Goal: Task Accomplishment & Management: Manage account settings

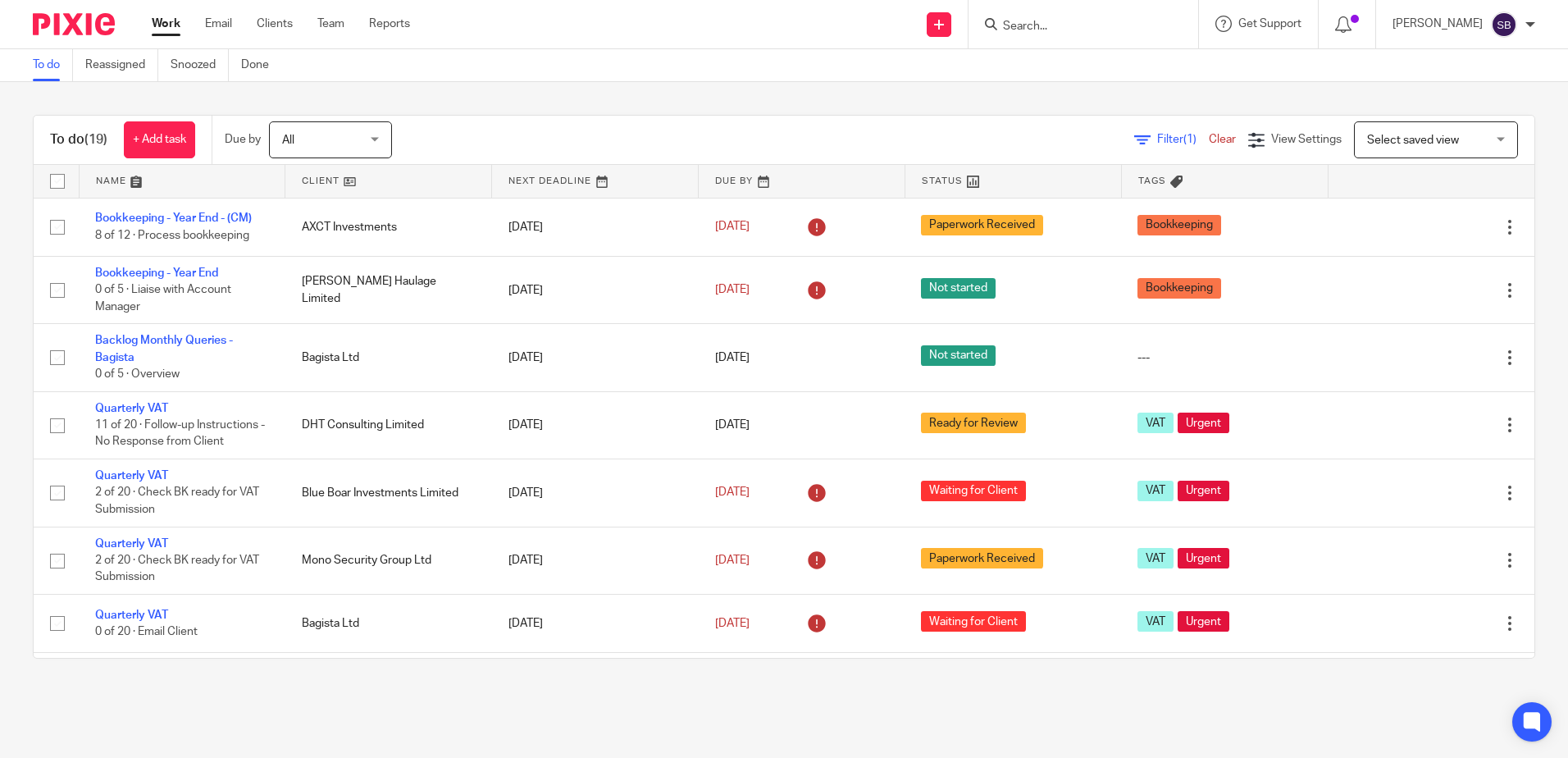
click at [1045, 29] on input "Search" at bounding box center [1075, 26] width 147 height 15
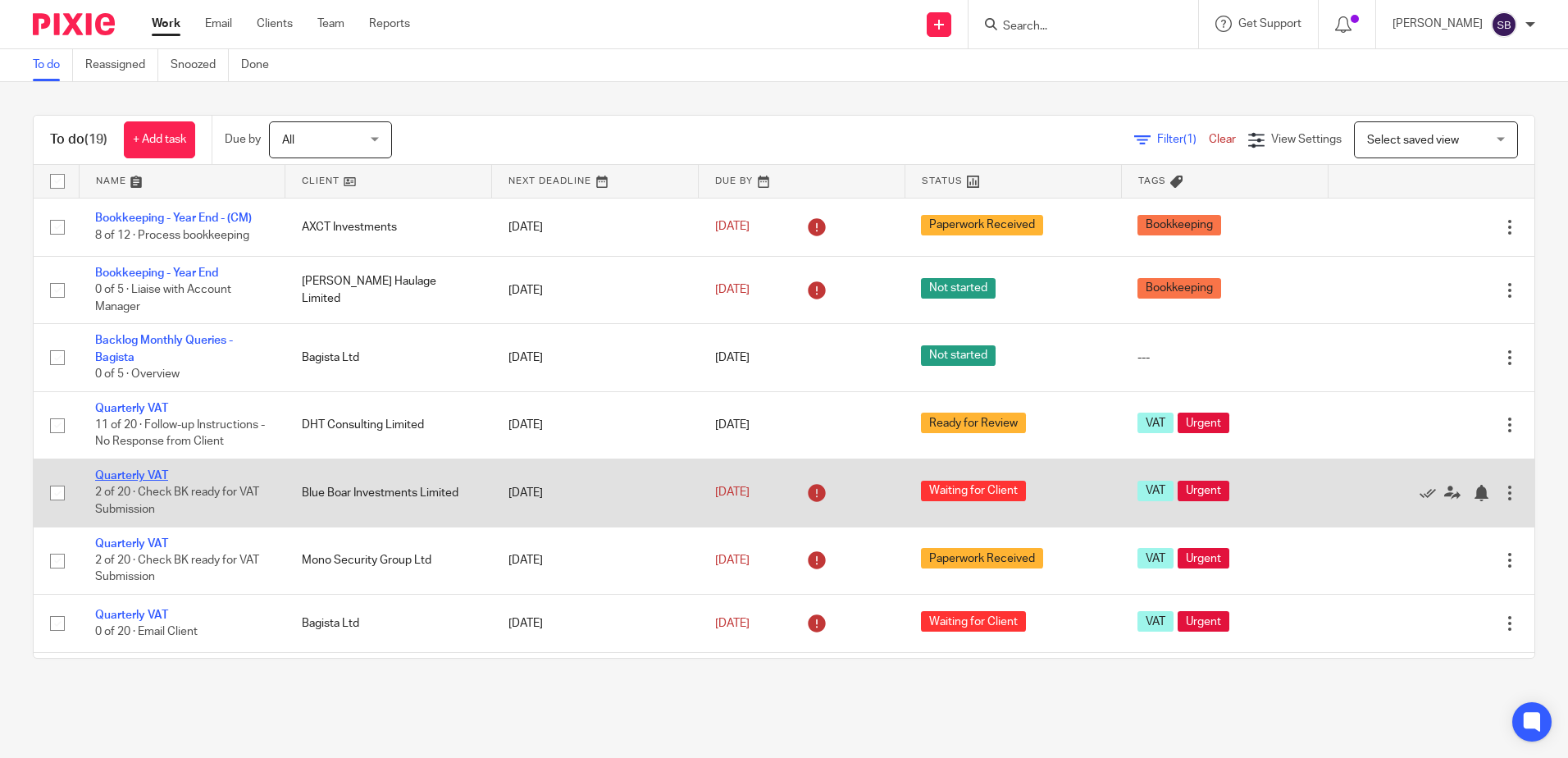
click at [126, 474] on link "Quarterly VAT" at bounding box center [131, 476] width 73 height 12
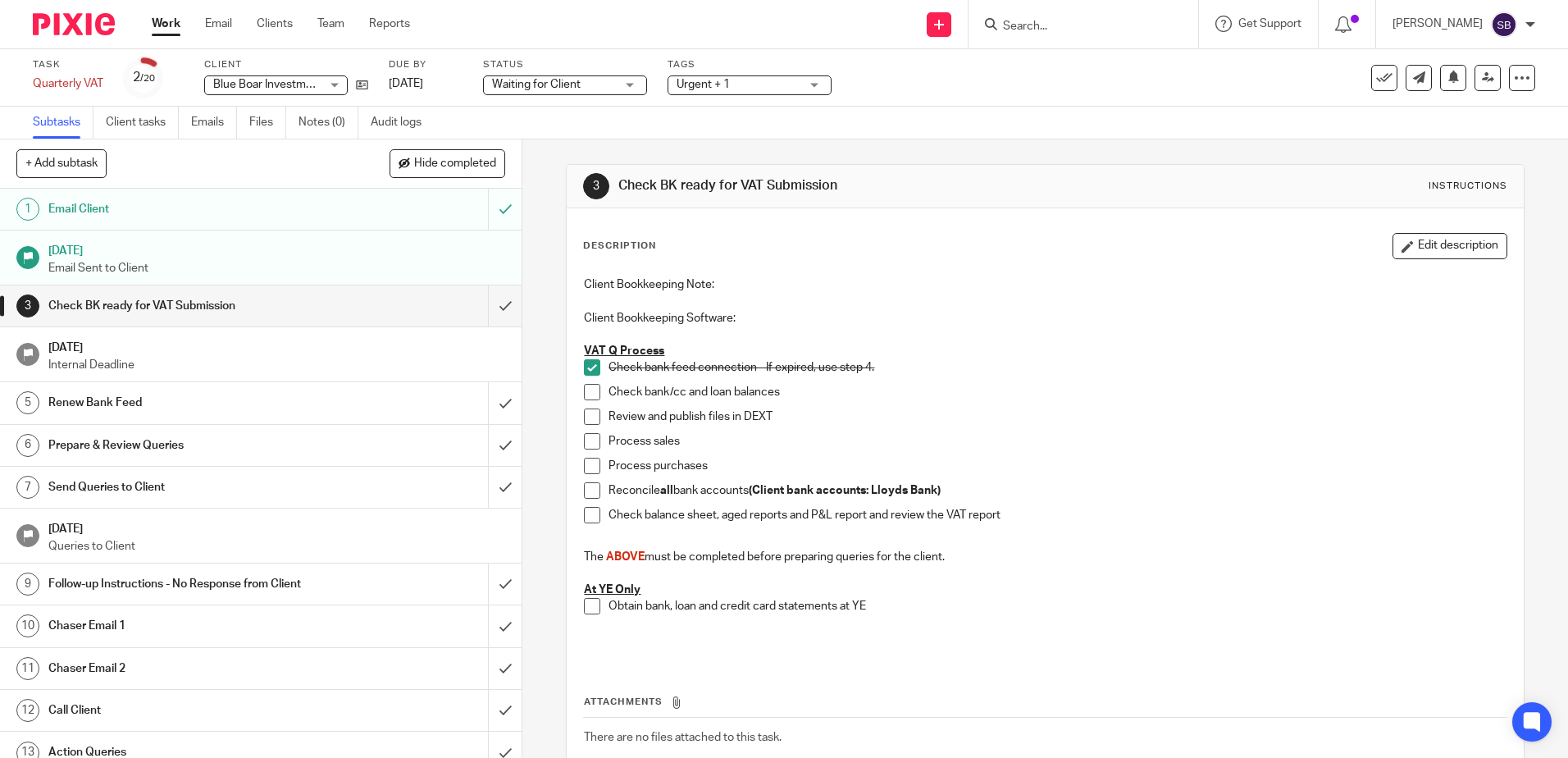
scroll to position [164, 0]
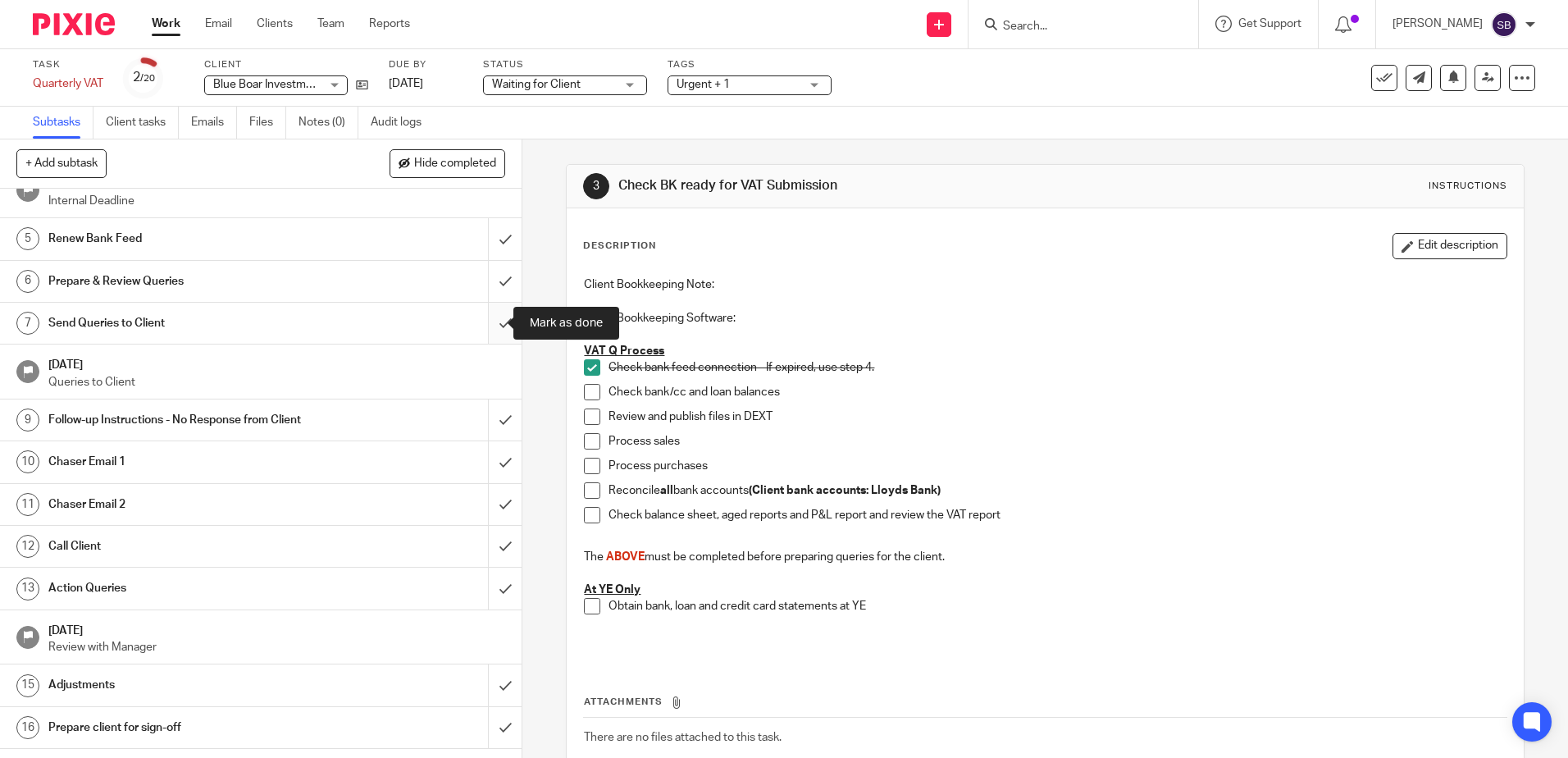
click at [493, 324] on input "submit" at bounding box center [261, 323] width 521 height 41
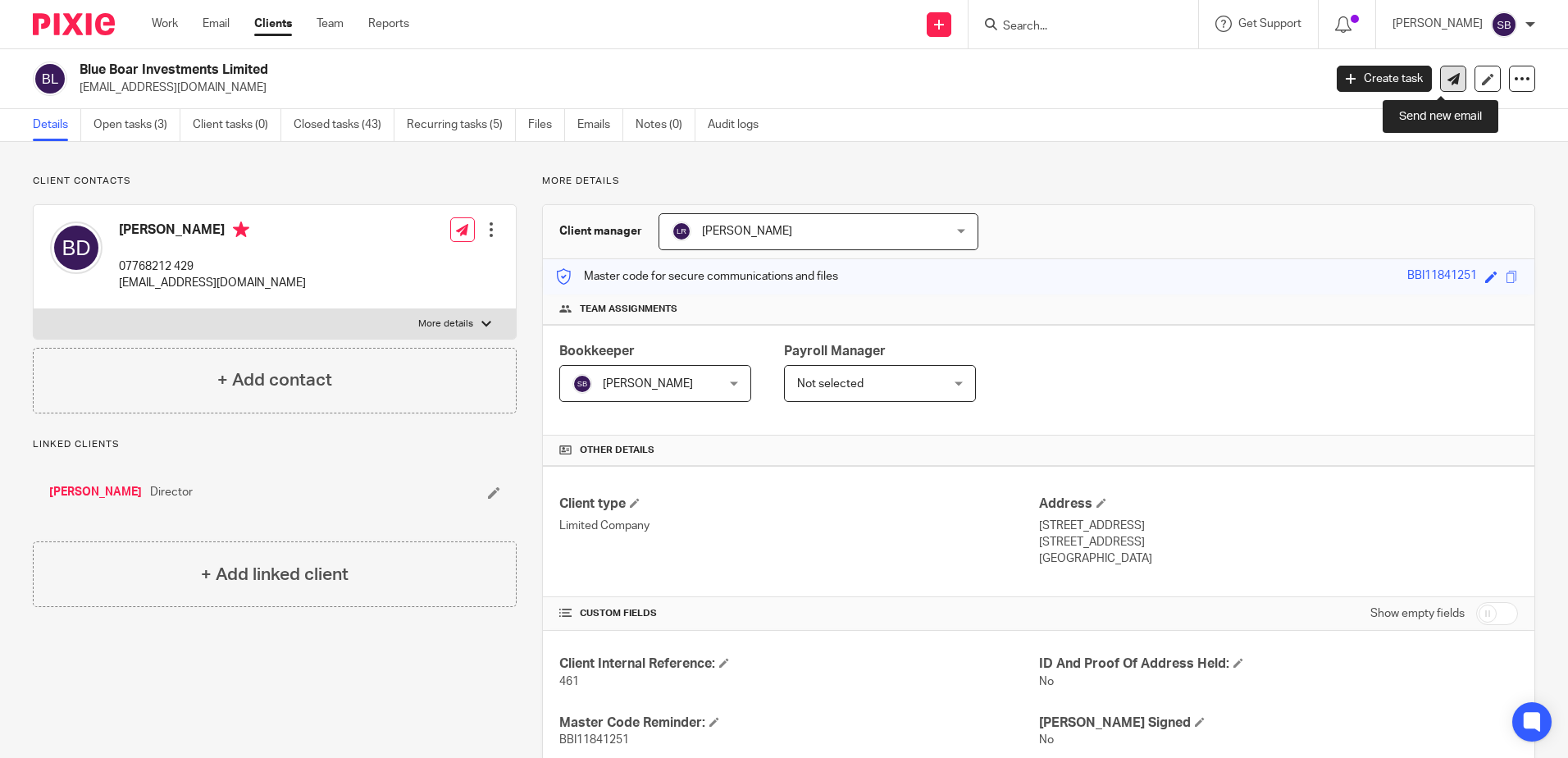
click at [1448, 78] on icon at bounding box center [1454, 79] width 13 height 13
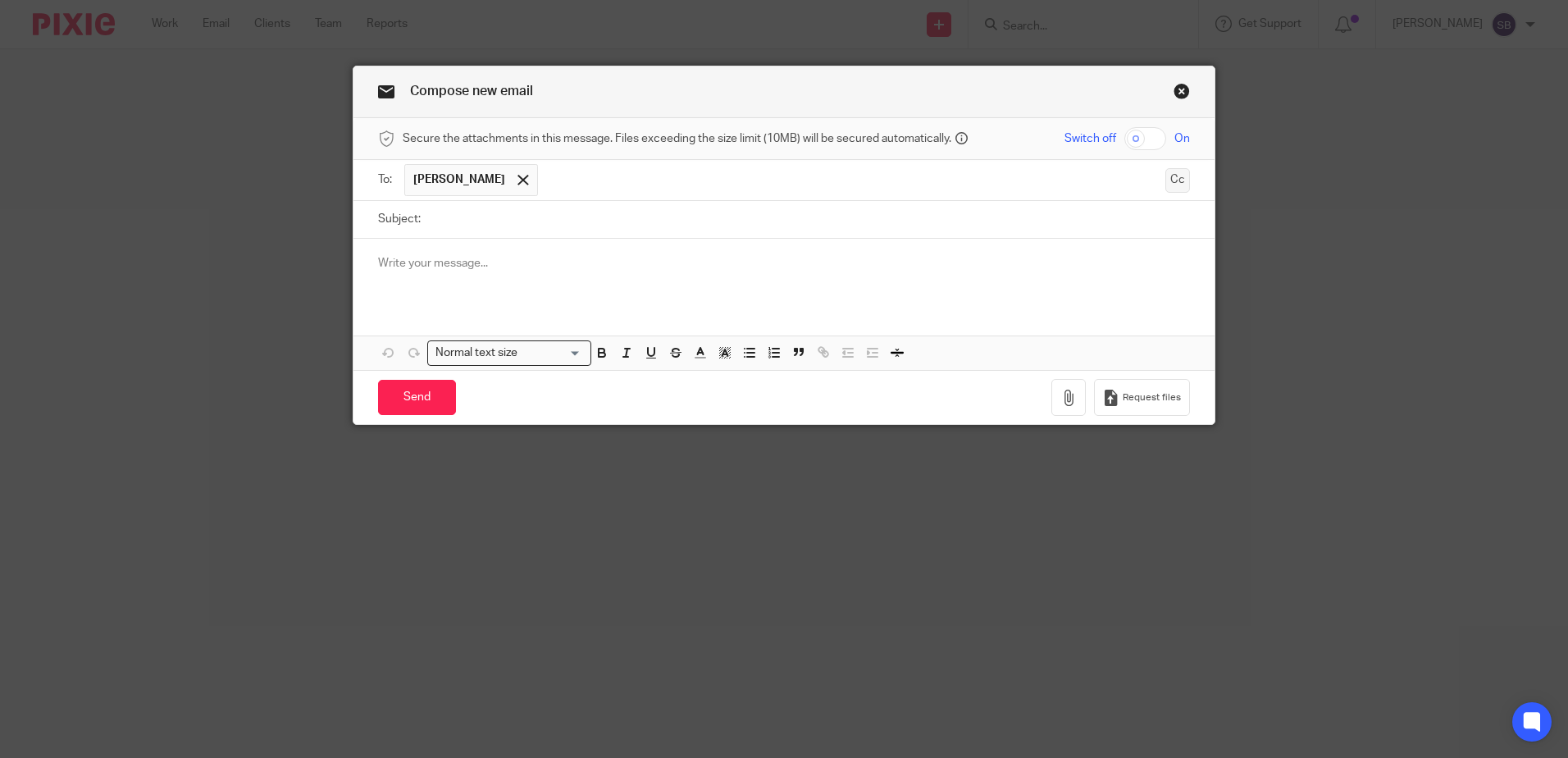
click at [1169, 181] on button "Cc" at bounding box center [1176, 179] width 24 height 24
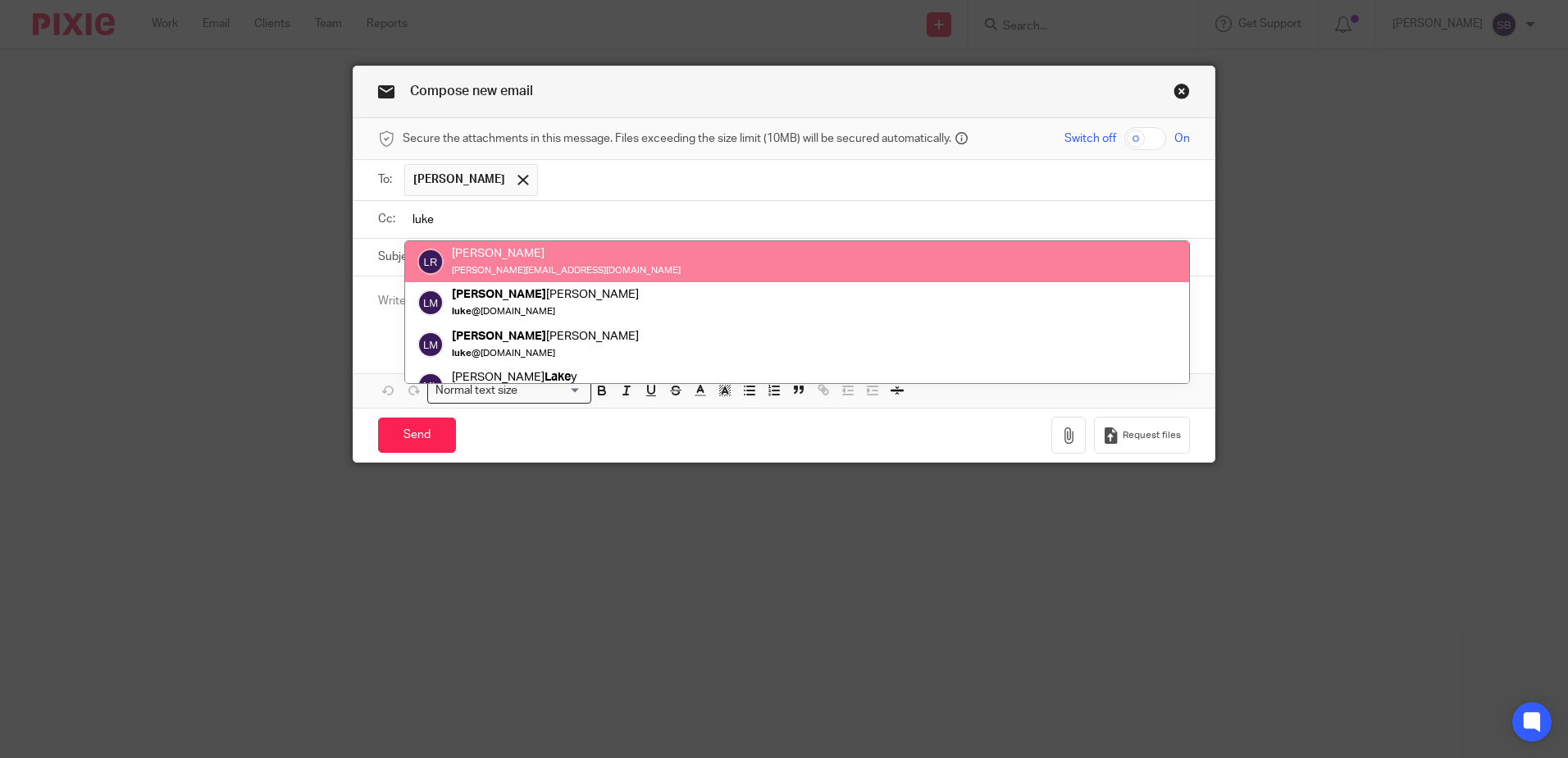
type input "luke"
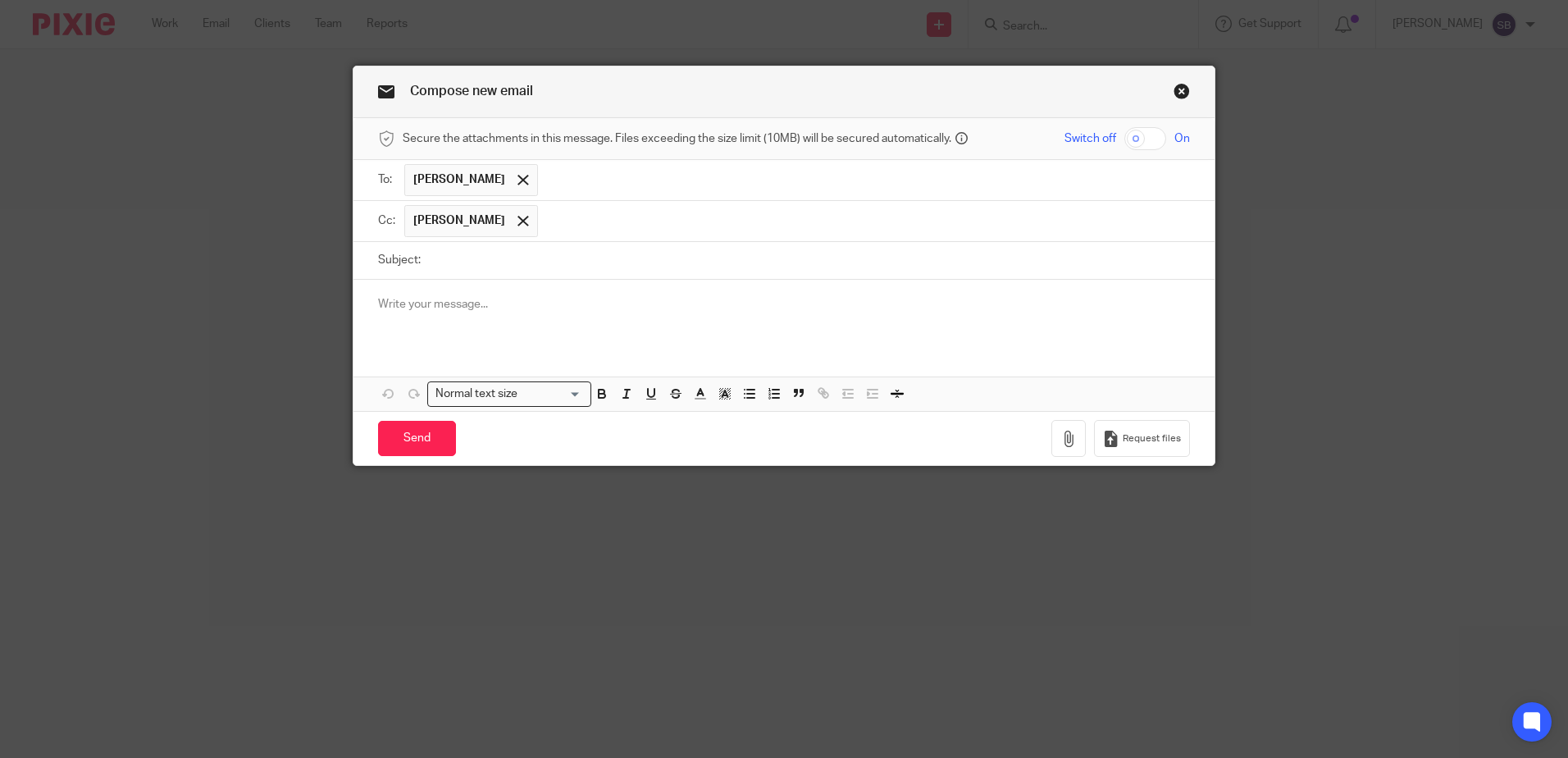
click at [494, 261] on input "Subject:" at bounding box center [809, 261] width 761 height 37
type input "Vat Return Invoices"
click at [590, 180] on input "text" at bounding box center [864, 179] width 637 height 32
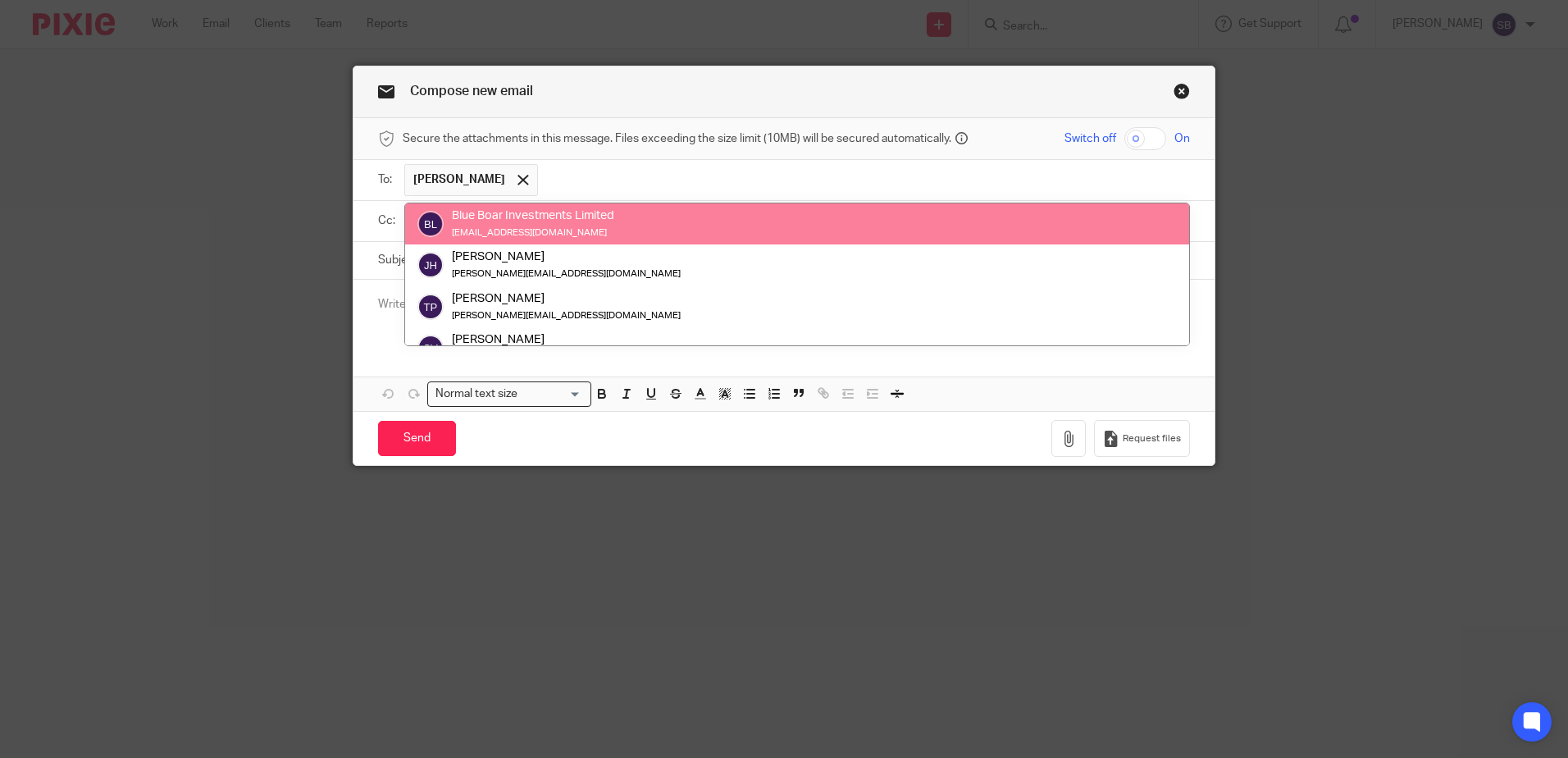
click at [556, 231] on div "[EMAIL_ADDRESS][DOMAIN_NAME]" at bounding box center [533, 233] width 163 height 16
click at [548, 217] on div "Blue Boar Investments Limited" at bounding box center [533, 215] width 163 height 16
drag, startPoint x: 548, startPoint y: 217, endPoint x: 556, endPoint y: 234, distance: 18.8
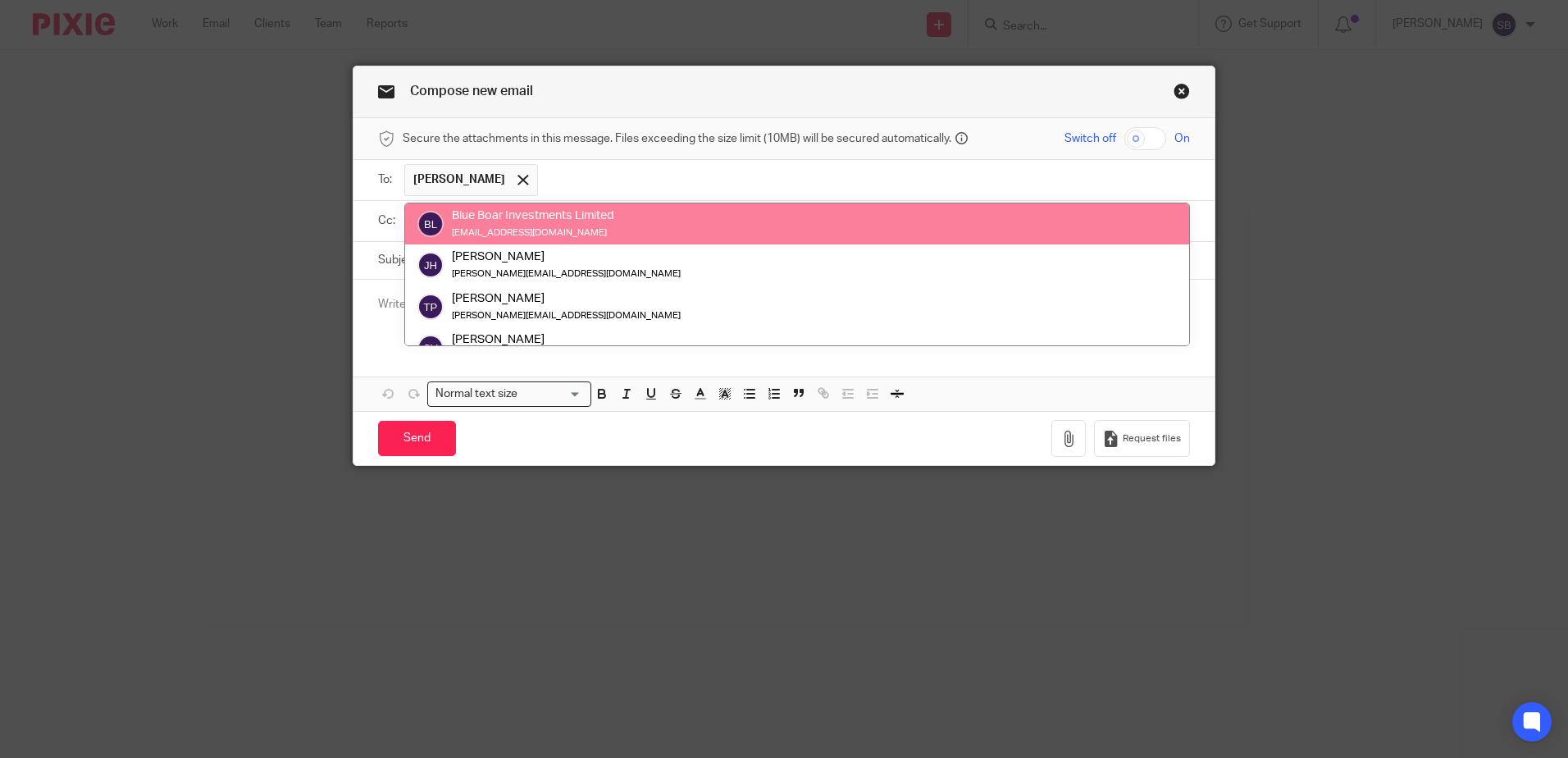
click at [556, 234] on div "getminibus@aol.com" at bounding box center [533, 233] width 163 height 16
click at [602, 224] on div "Blue Boar Investments Limited" at bounding box center [533, 215] width 163 height 16
click at [519, 183] on span at bounding box center [522, 179] width 11 height 11
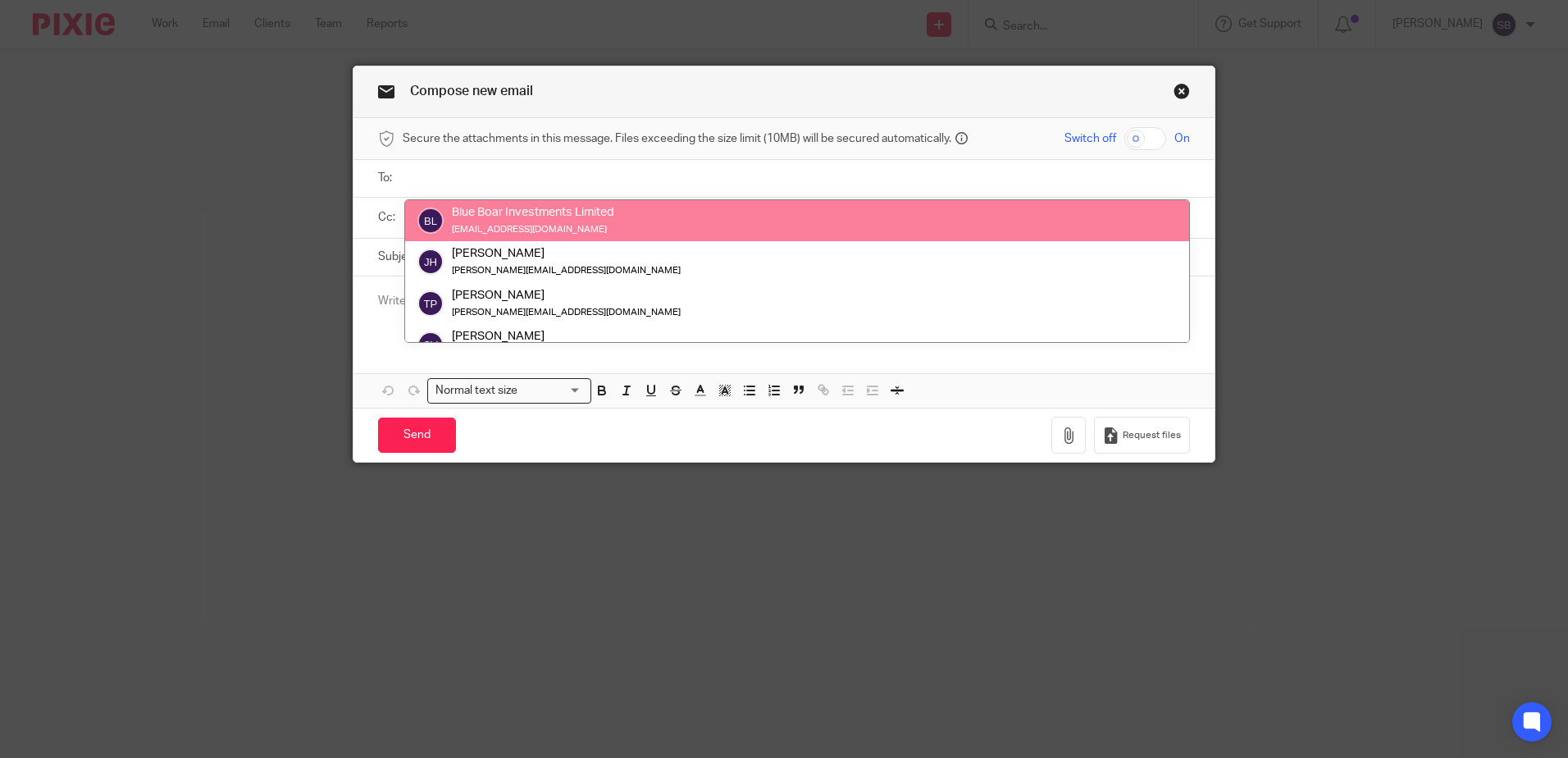
click at [519, 183] on input "text" at bounding box center [795, 177] width 774 height 18
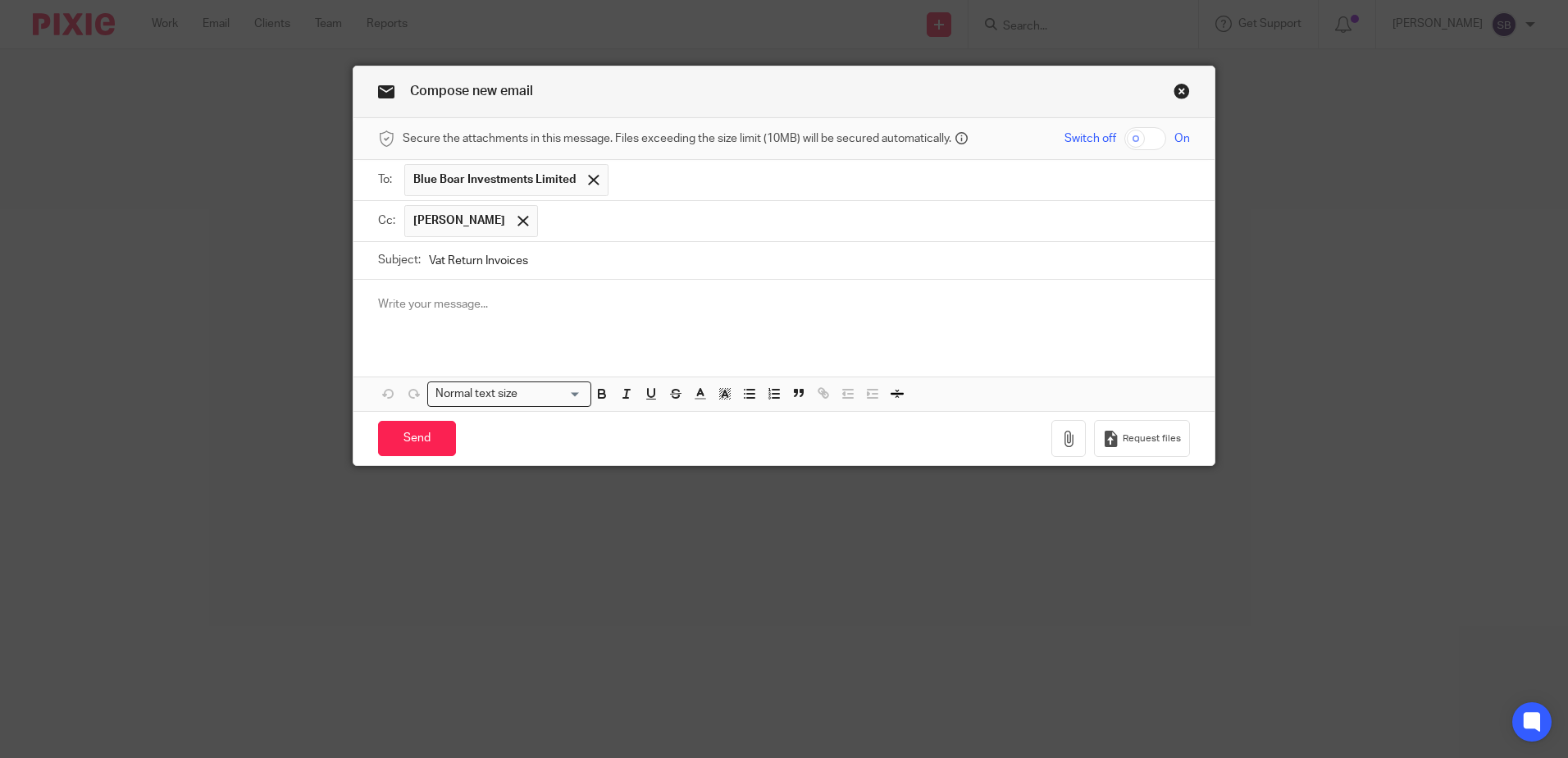
click at [483, 307] on p at bounding box center [784, 303] width 812 height 16
click at [455, 306] on p at bounding box center [784, 303] width 812 height 16
paste div
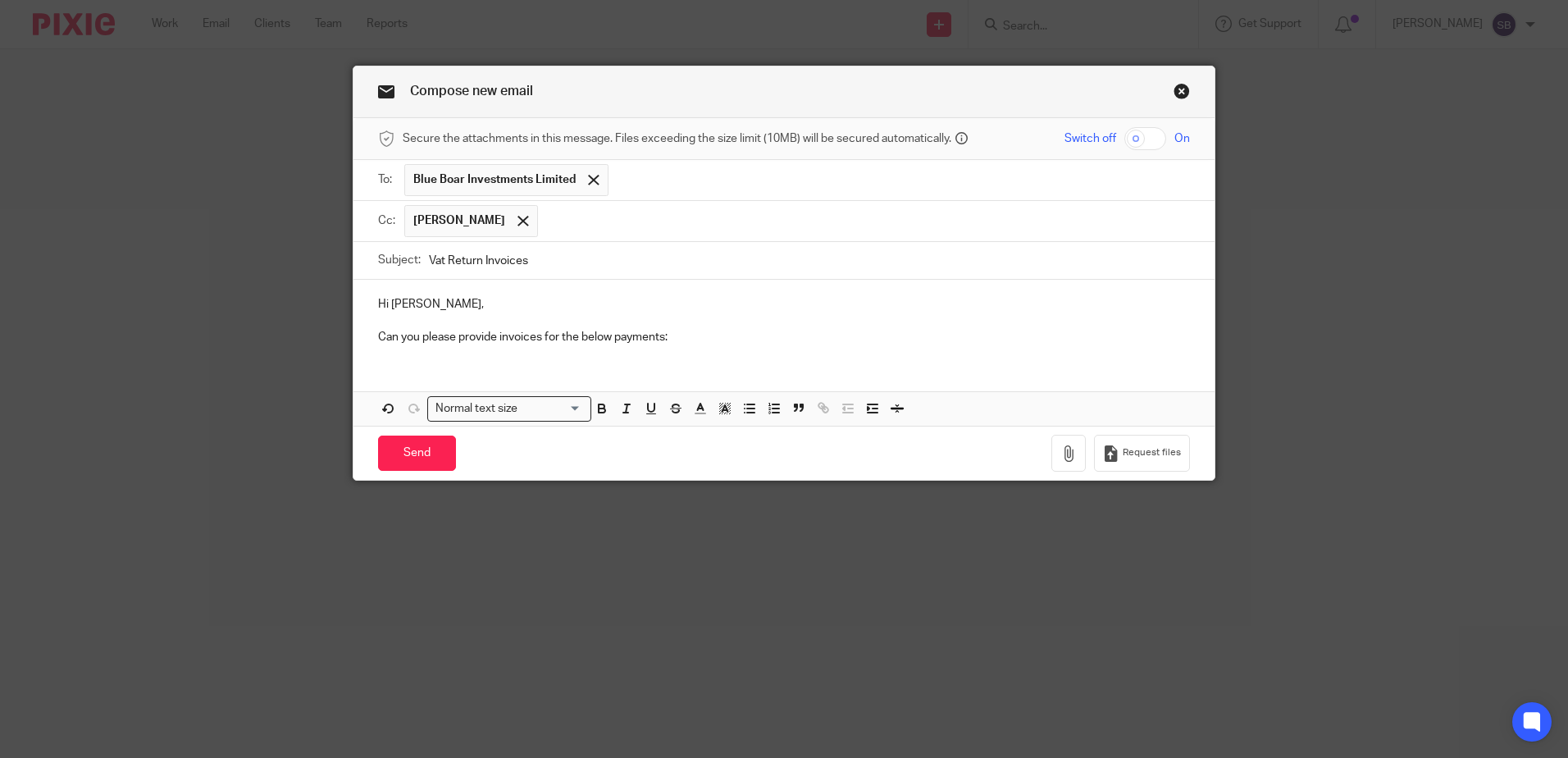
click at [706, 334] on p "Can you please provide invoices for the below payments:" at bounding box center [784, 336] width 812 height 16
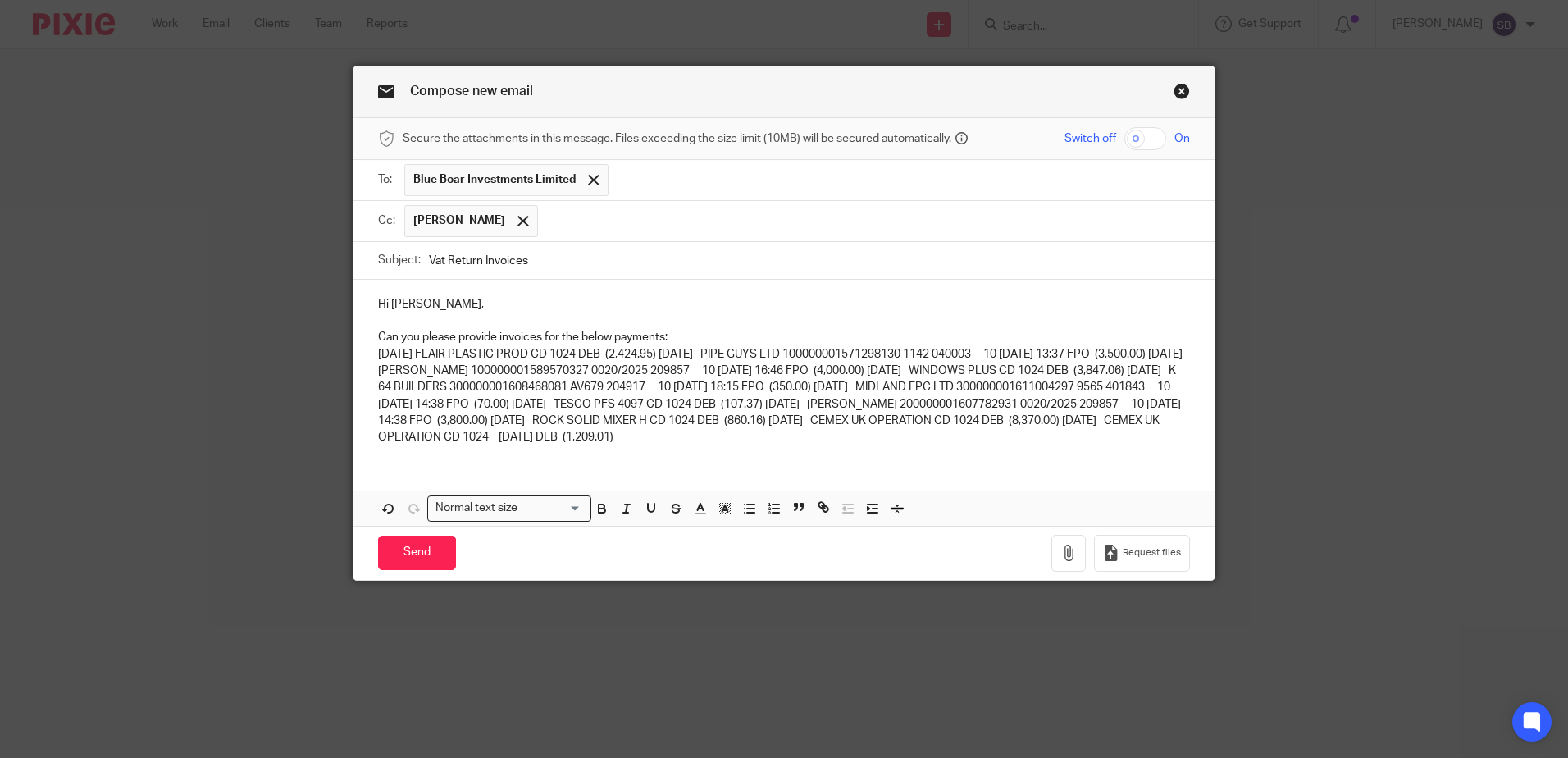
drag, startPoint x: 370, startPoint y: 349, endPoint x: 1106, endPoint y: 434, distance: 740.9
click at [1106, 434] on div "Hi Birinder, Can you please provide invoices for the below payments: 13 May 202…" at bounding box center [784, 369] width 861 height 178
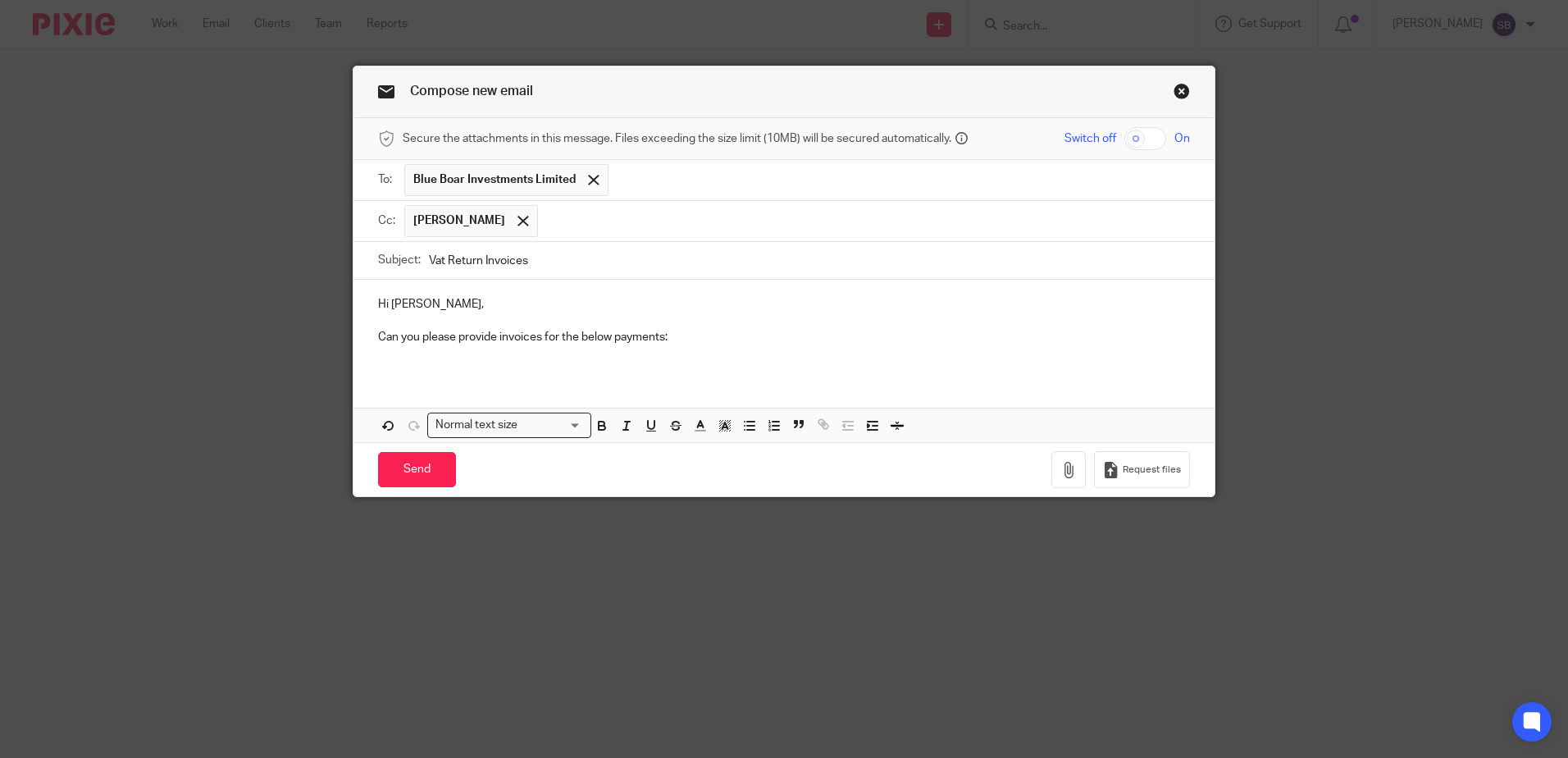
click at [627, 370] on div "Hi Birinder, Can you please provide invoices for the below payments:" at bounding box center [784, 328] width 861 height 95
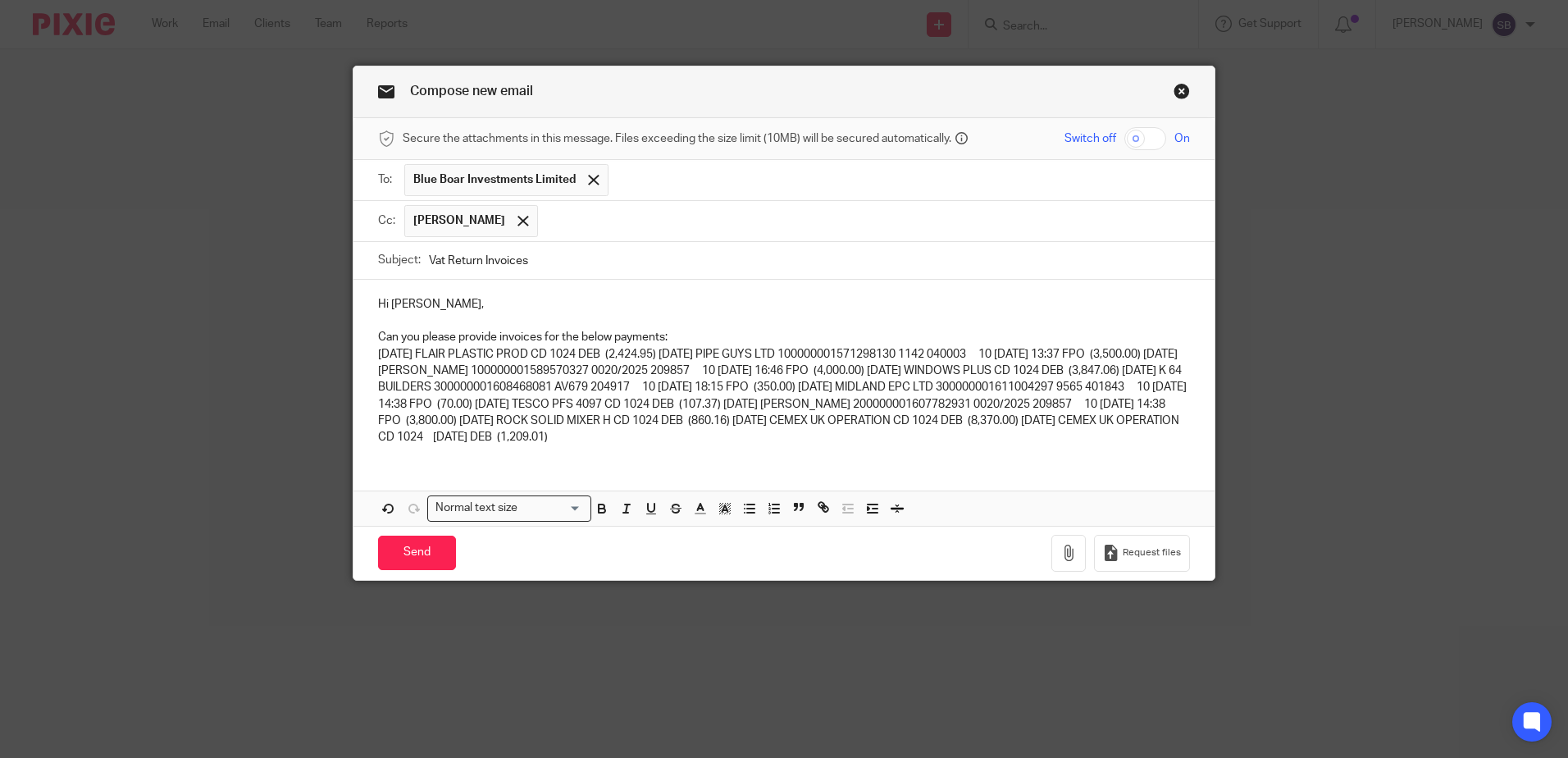
drag, startPoint x: 376, startPoint y: 359, endPoint x: 1047, endPoint y: 474, distance: 680.8
click at [1047, 474] on div "Hi Birinder, Can you please provide invoices for the below payments: 13 May 202…" at bounding box center [784, 403] width 861 height 246
drag, startPoint x: 369, startPoint y: 354, endPoint x: 1035, endPoint y: 453, distance: 673.3
click at [1035, 453] on div "Hi Birinder, Can you please provide invoices for the below payments: 13 May 202…" at bounding box center [784, 369] width 861 height 178
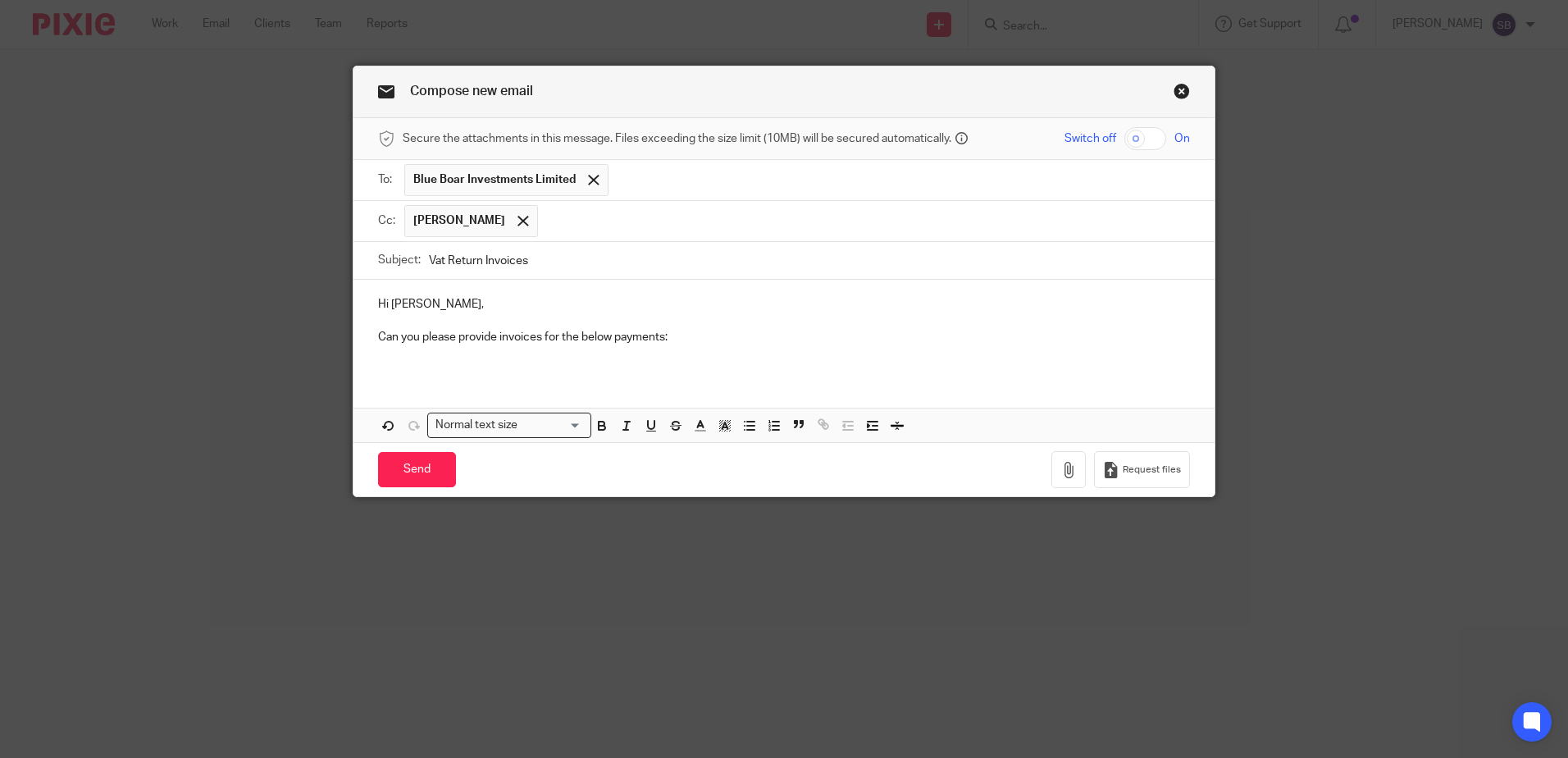
click at [491, 365] on div "Hi Birinder, Can you please provide invoices for the below payments:" at bounding box center [784, 328] width 861 height 95
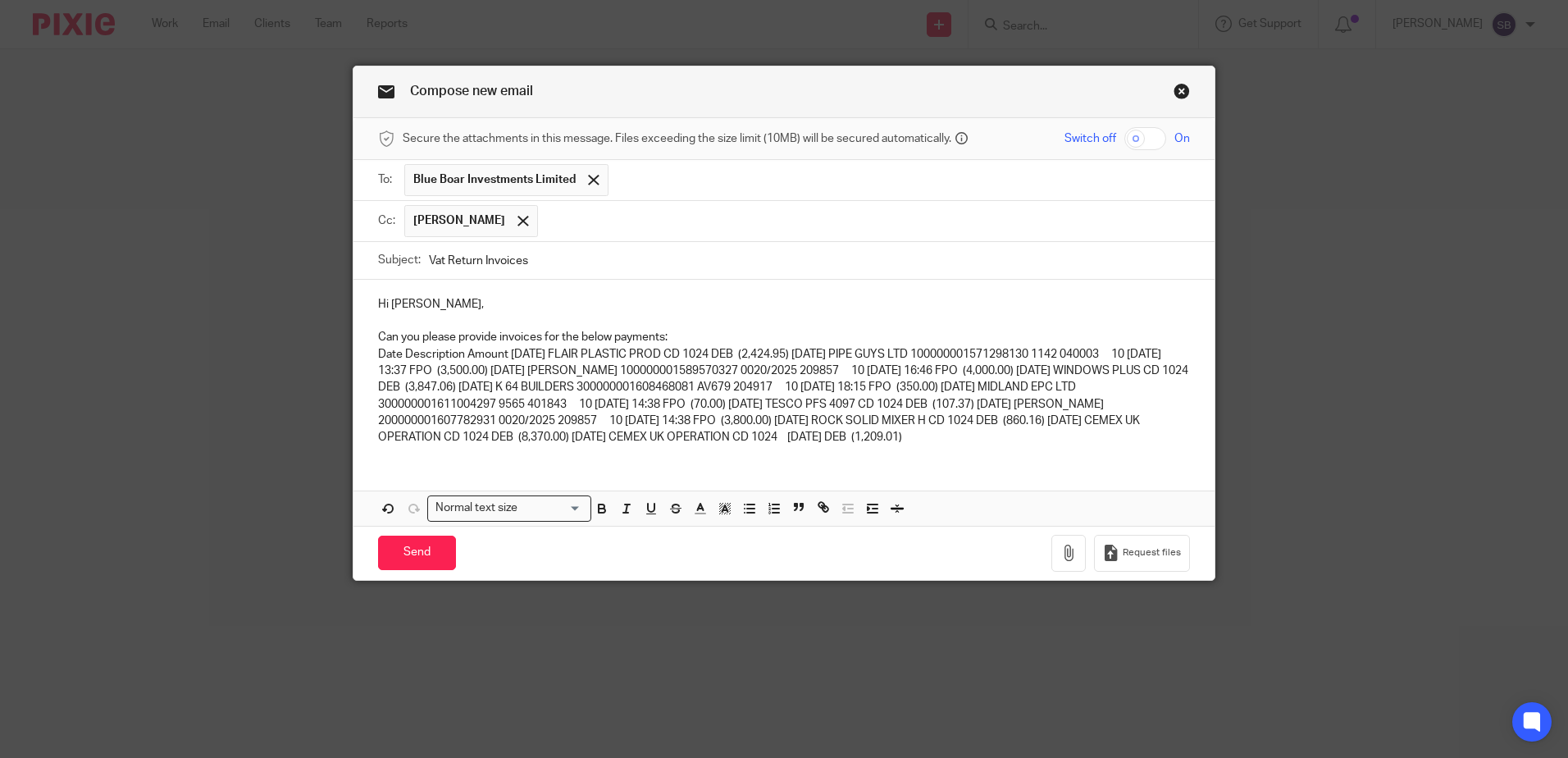
drag, startPoint x: 369, startPoint y: 358, endPoint x: 1146, endPoint y: 434, distance: 780.7
click at [1146, 434] on div "Hi Birinder, Can you please provide invoices for the below payments: Date Descr…" at bounding box center [784, 369] width 861 height 178
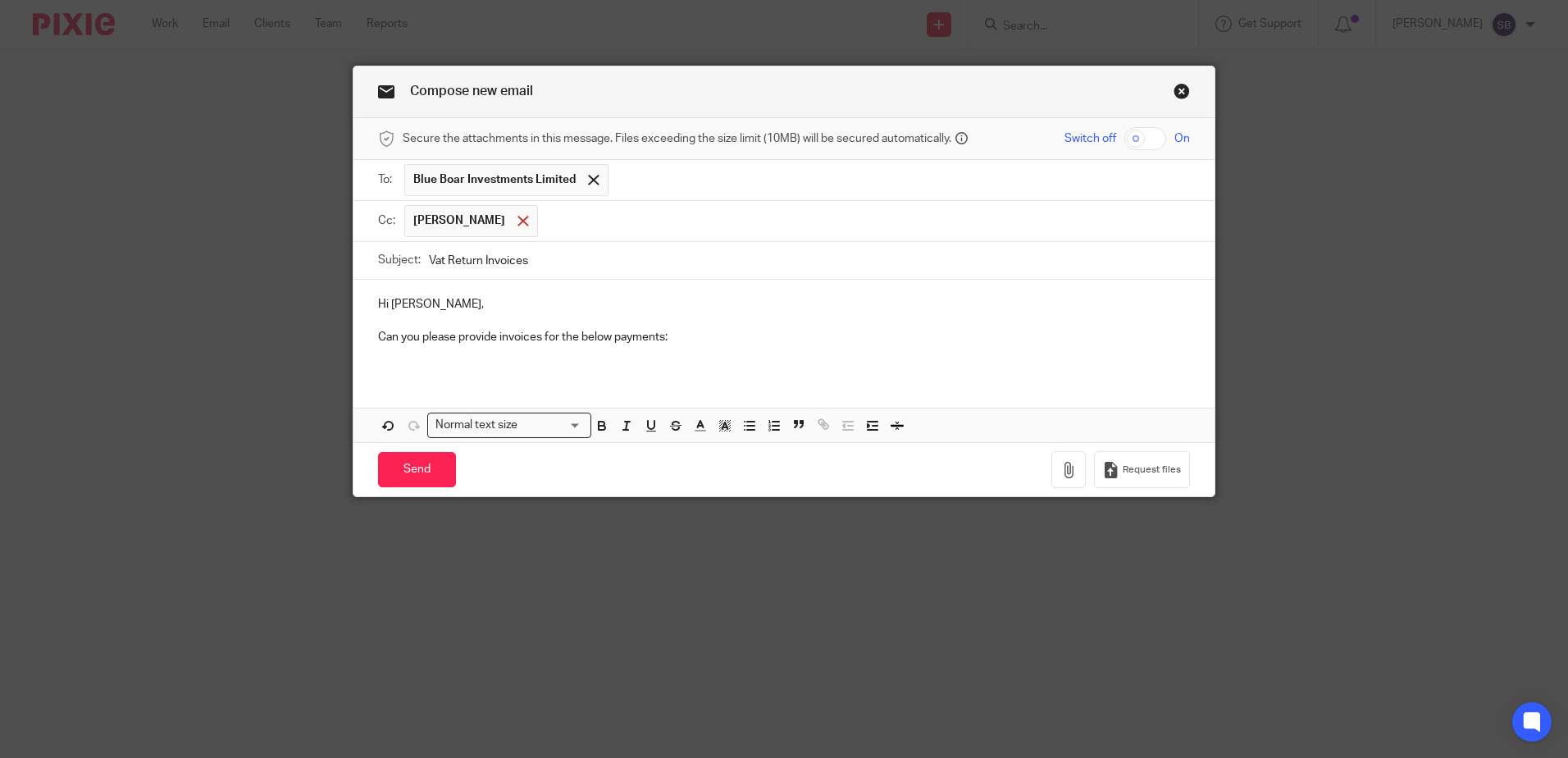
click at [517, 216] on span at bounding box center [522, 221] width 11 height 11
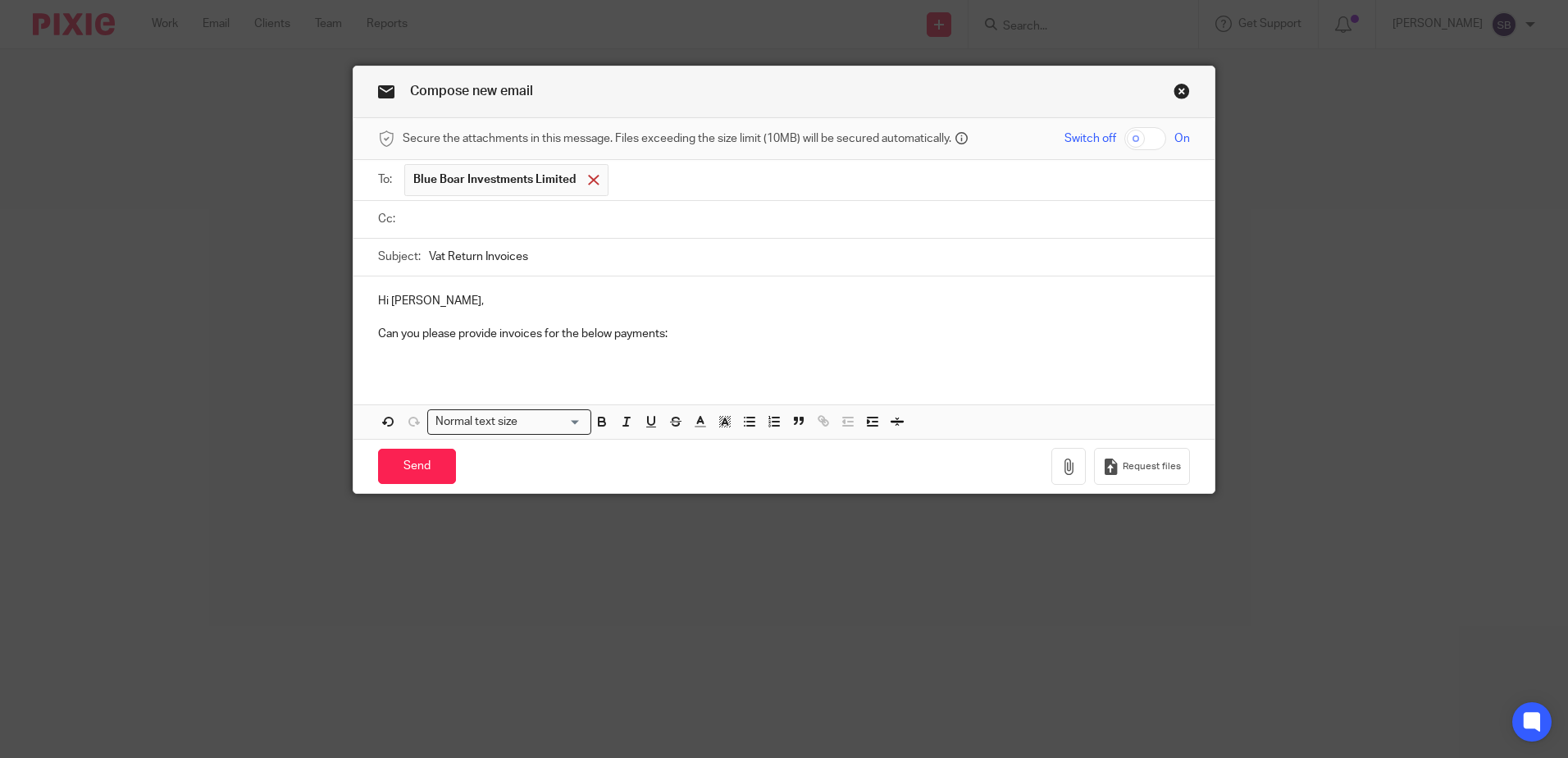
click at [589, 177] on span at bounding box center [593, 179] width 11 height 11
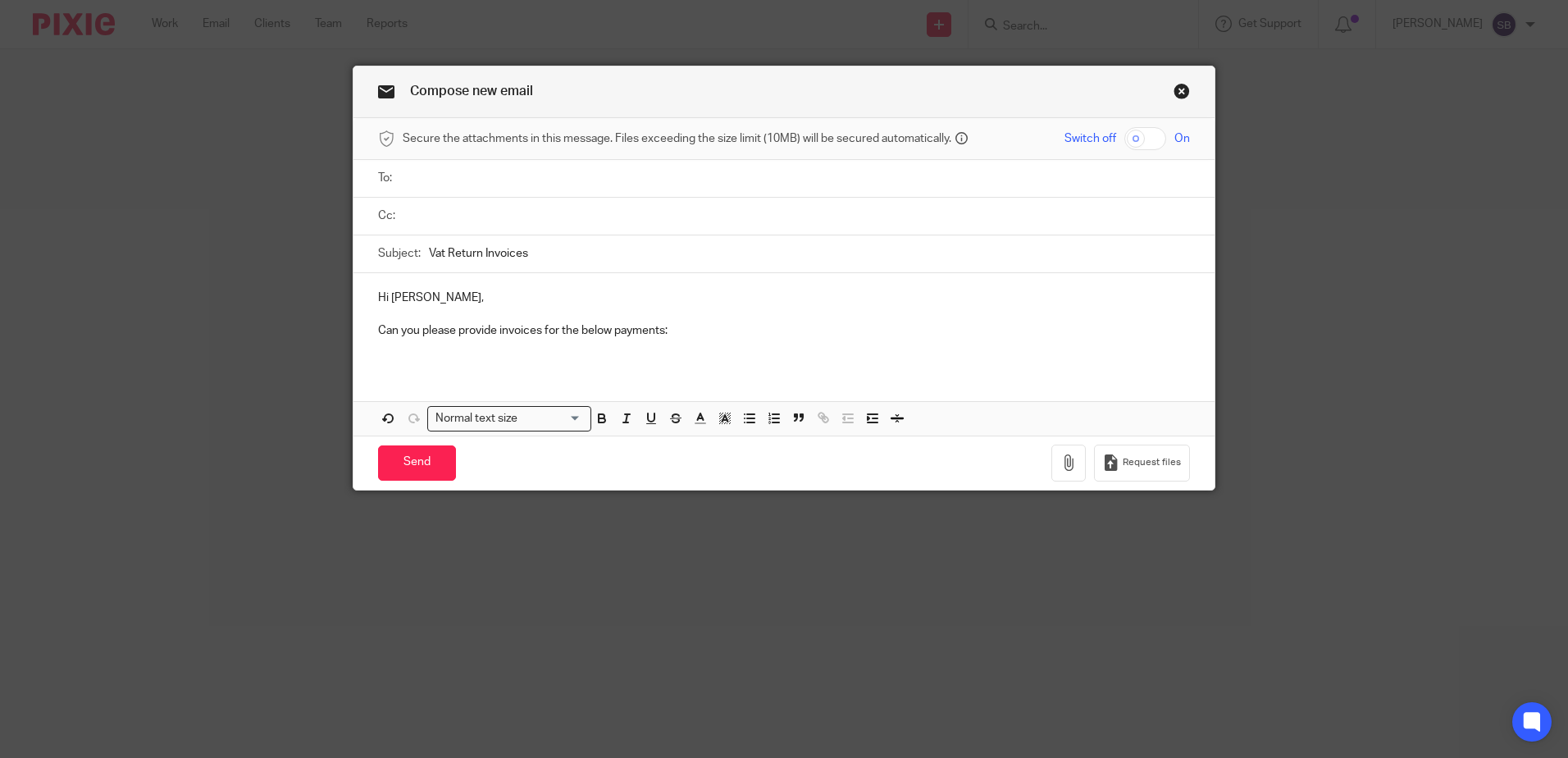
drag, startPoint x: 559, startPoint y: 264, endPoint x: 306, endPoint y: 296, distance: 255.0
click at [306, 296] on div "Compose new email Secure the attachments in this message. Files exceeding the s…" at bounding box center [784, 379] width 1568 height 758
drag, startPoint x: 594, startPoint y: 326, endPoint x: 339, endPoint y: 331, distance: 255.0
click at [339, 331] on div "Compose new email Secure the attachments in this message. Files exceeding the s…" at bounding box center [784, 379] width 1568 height 758
drag, startPoint x: 435, startPoint y: 298, endPoint x: 338, endPoint y: 300, distance: 97.0
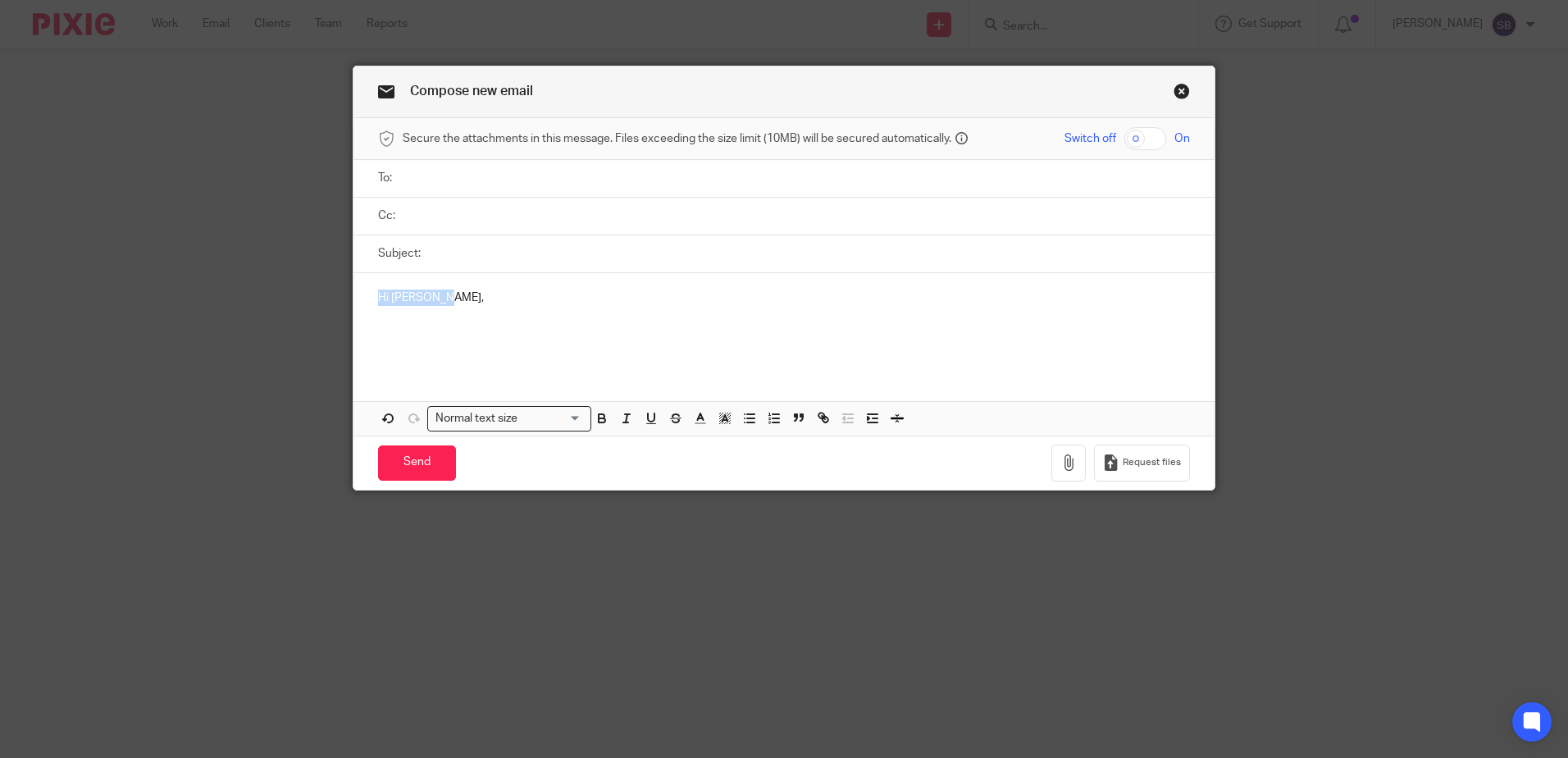
click at [338, 300] on div "Compose new email Secure the attachments in this message. Files exceeding the s…" at bounding box center [784, 379] width 1568 height 758
copy p "Hi Birinder,"
click at [1181, 92] on link "Close this dialog window" at bounding box center [1181, 93] width 16 height 22
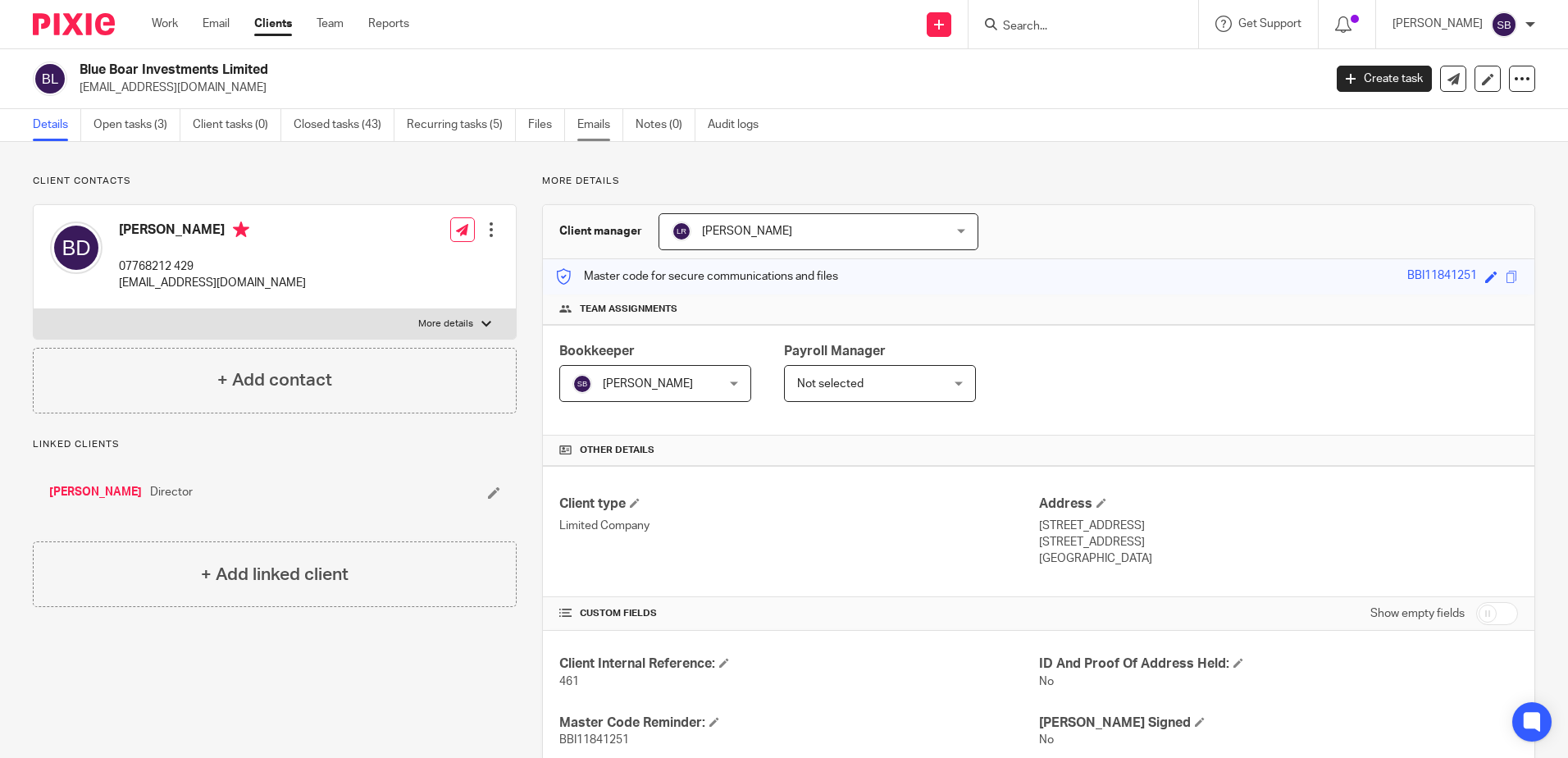
click at [587, 127] on link "Emails" at bounding box center [600, 125] width 46 height 32
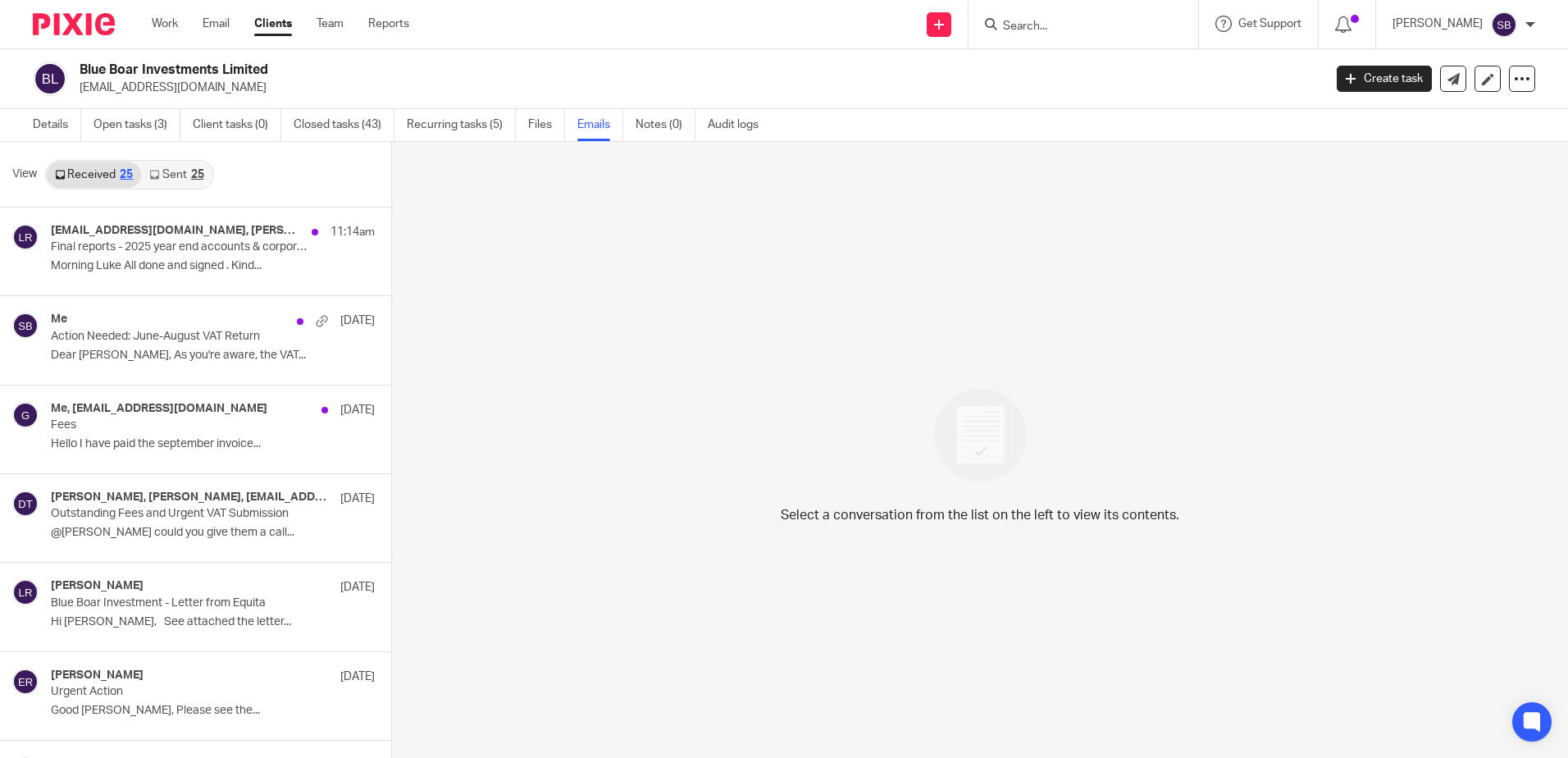
click at [204, 172] on div "25" at bounding box center [198, 174] width 14 height 12
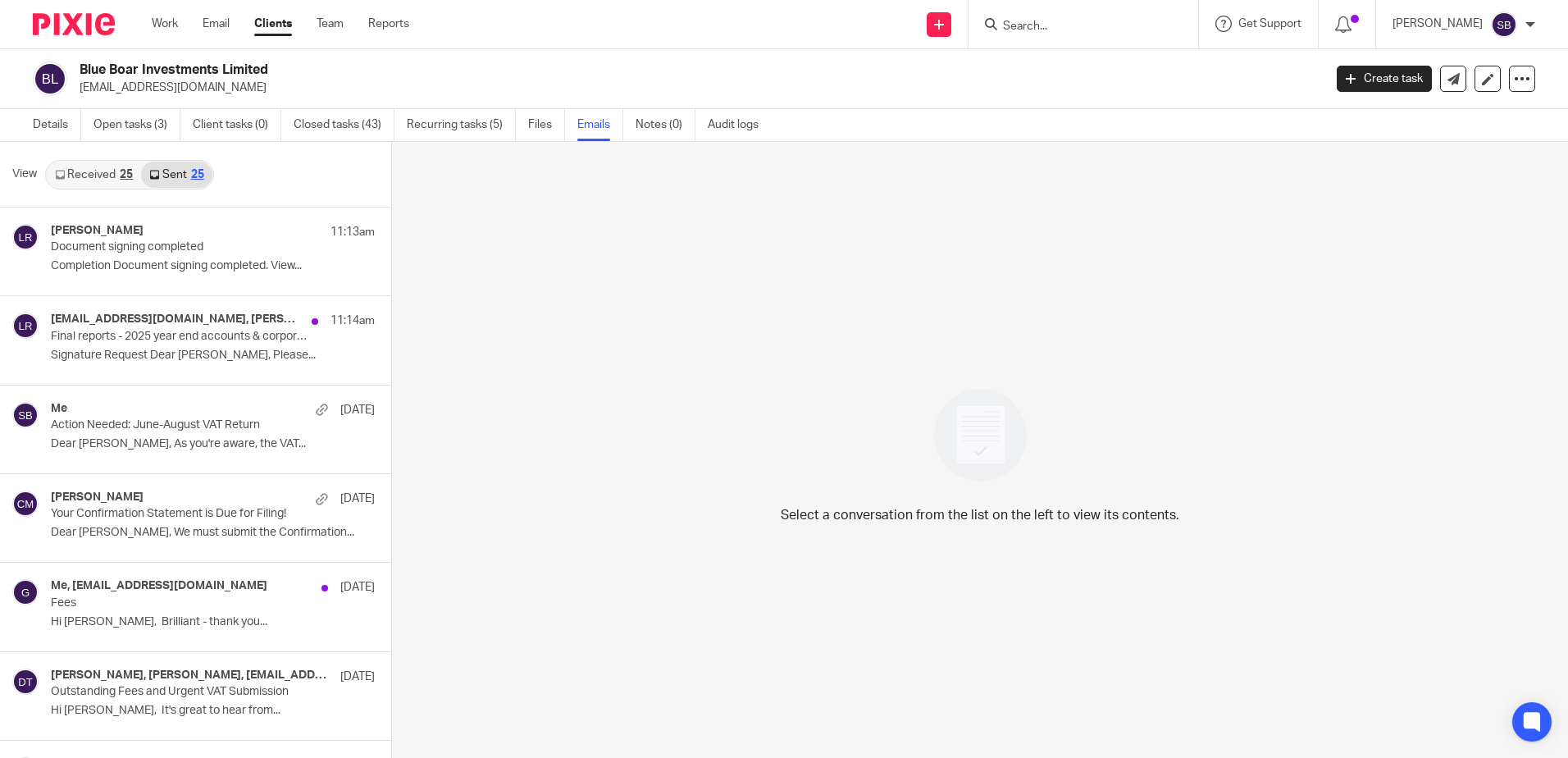
scroll to position [3, 0]
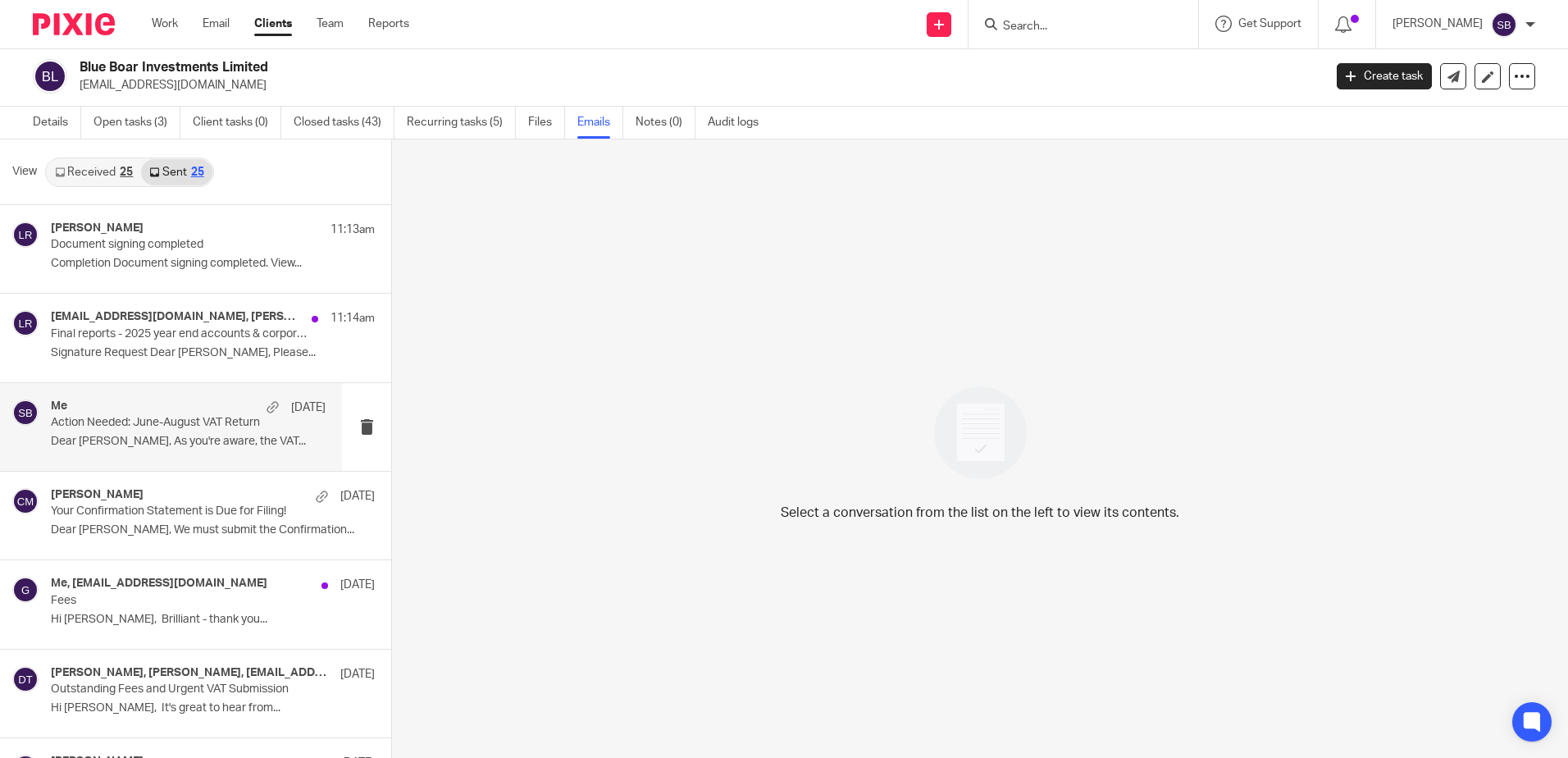
click at [188, 456] on div "Me 19 Sep Action Needed: June-August VAT Return Dear Baljinder, As you're aware…" at bounding box center [171, 426] width 342 height 88
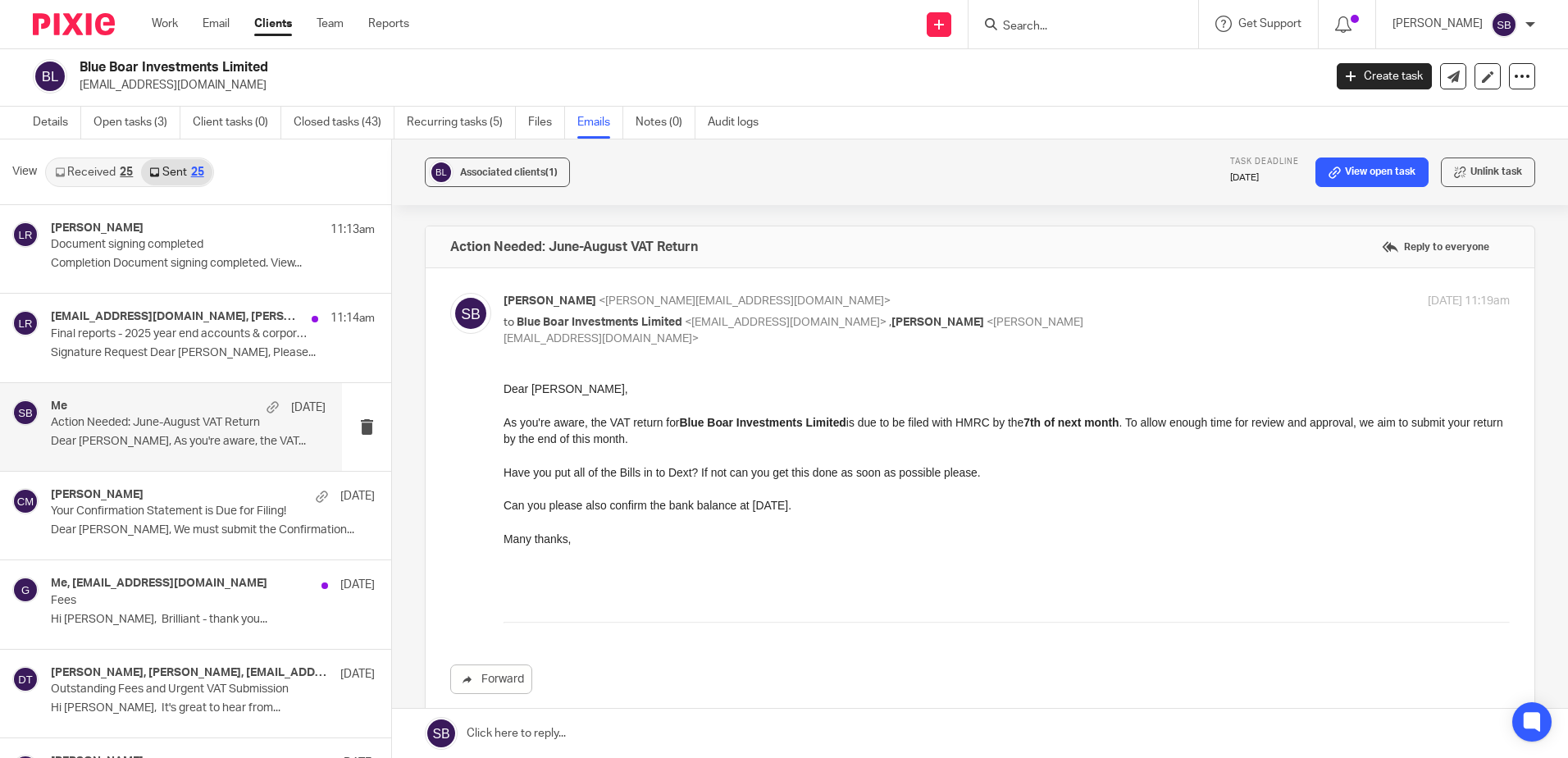
scroll to position [0, 0]
click at [178, 609] on div "Me, getminibus@aol.com 9 Sep Fees Hi Birinder, Brilliant - thank you..." at bounding box center [187, 604] width 274 height 55
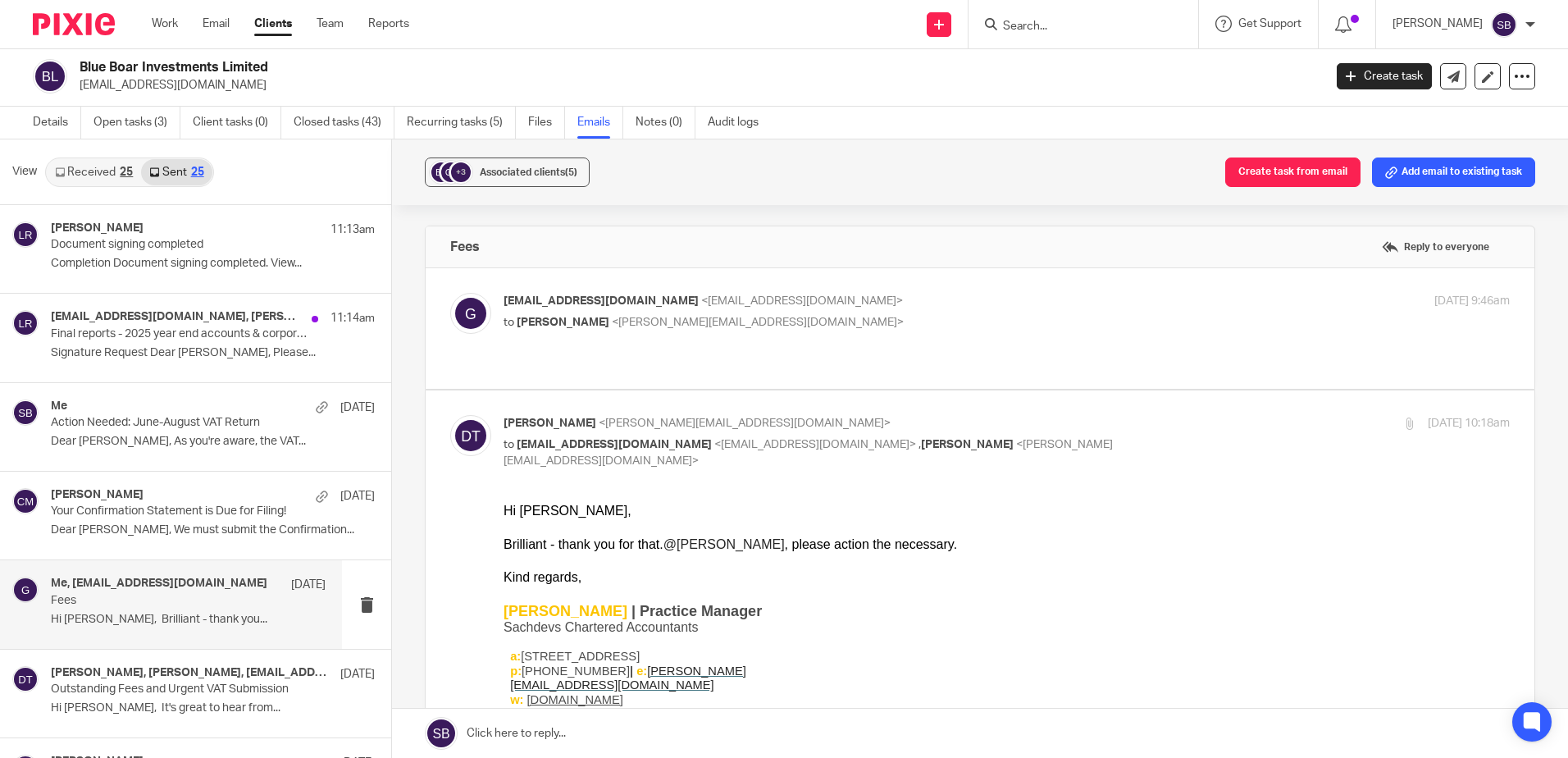
click at [856, 311] on div "getminibus@aol.com <getminibus@aol.com> to Deanna Templeton <deanna@sachdevs-ca…" at bounding box center [839, 311] width 671 height 38
checkbox input "true"
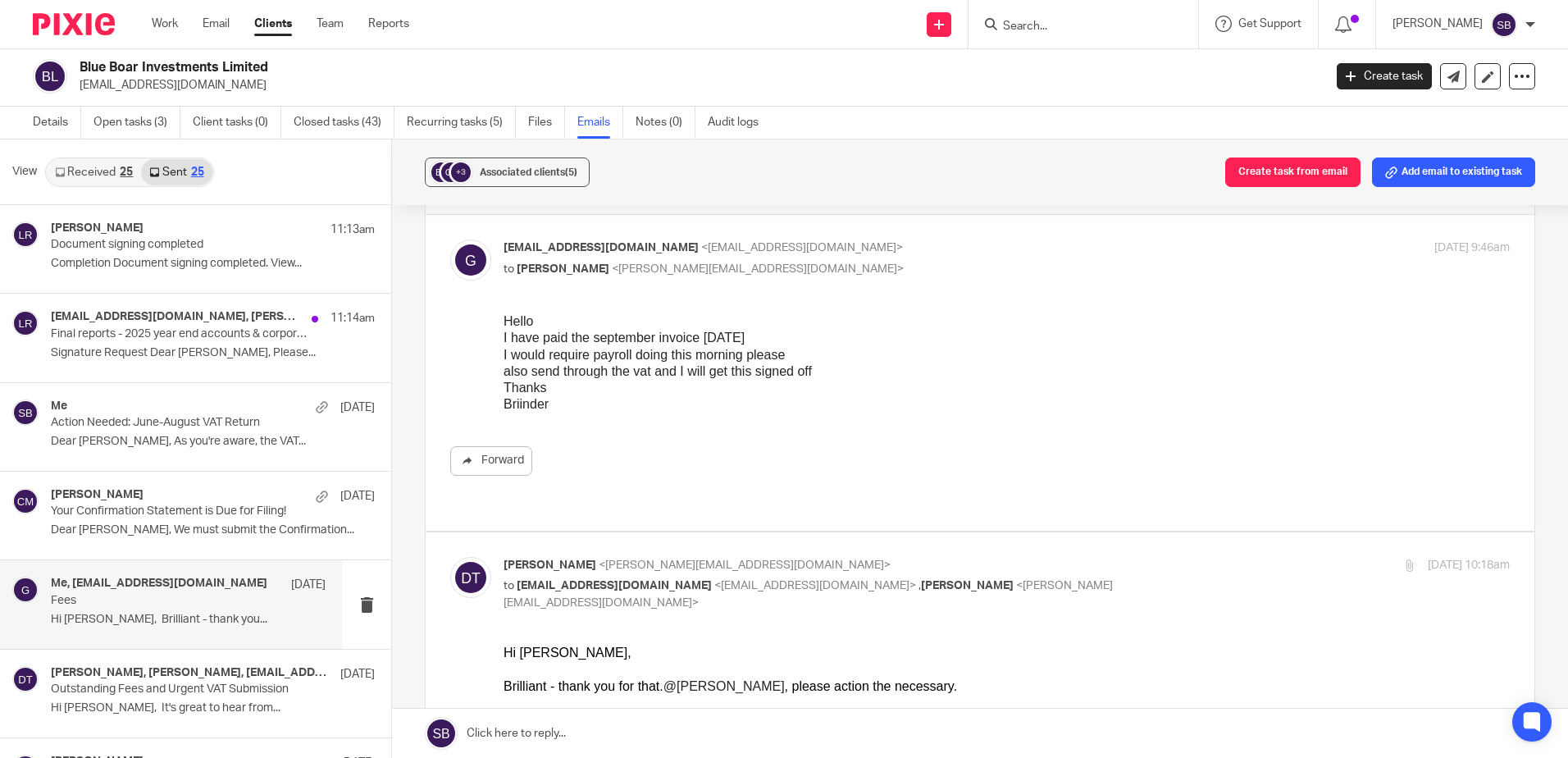
scroll to position [82, 0]
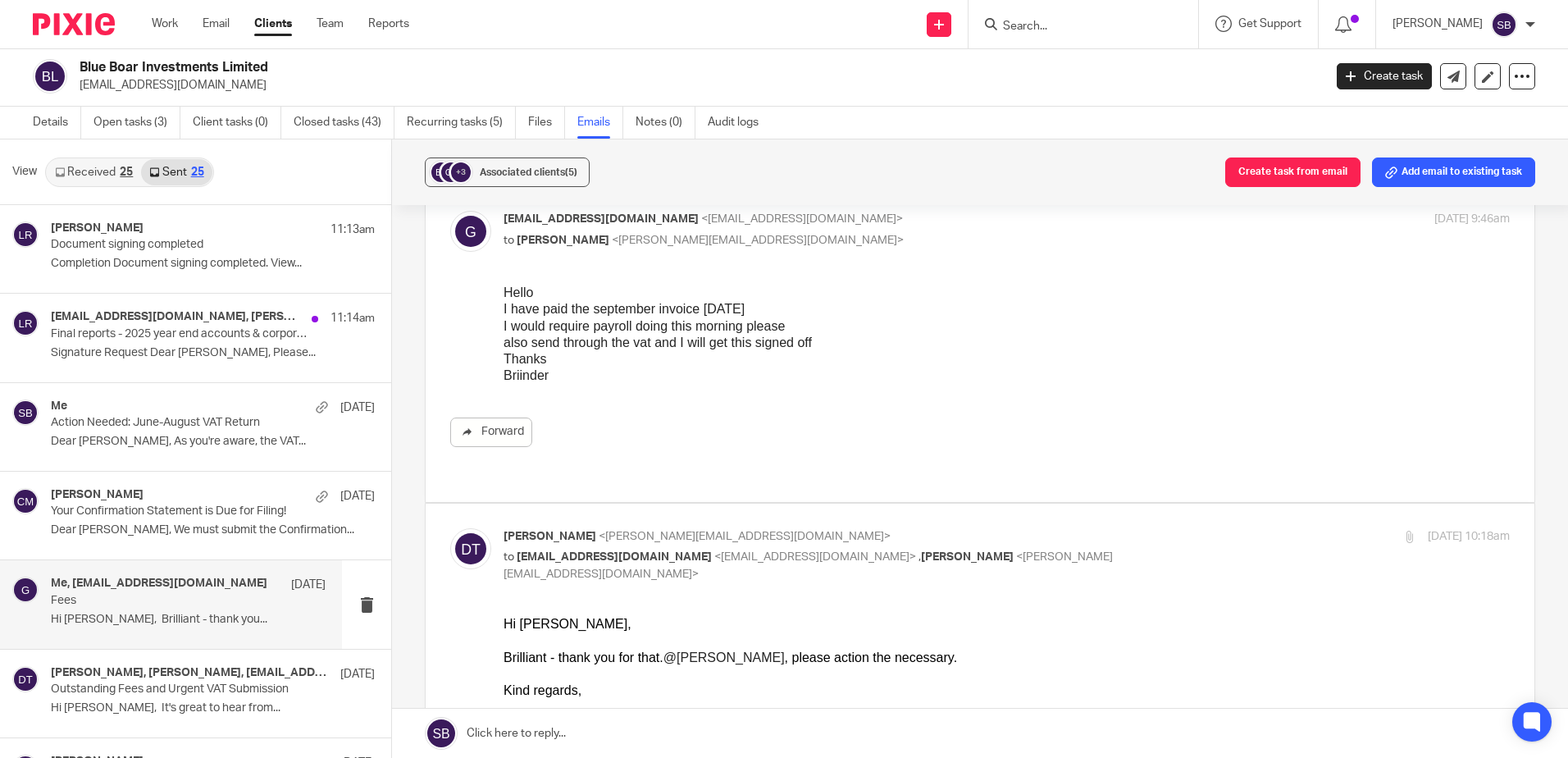
drag, startPoint x: 999, startPoint y: 1211, endPoint x: 554, endPoint y: 629, distance: 732.6
drag, startPoint x: 562, startPoint y: 628, endPoint x: 490, endPoint y: 612, distance: 73.8
copy div "Hi Birinder,"
drag, startPoint x: 503, startPoint y: 216, endPoint x: 611, endPoint y: 221, distance: 108.1
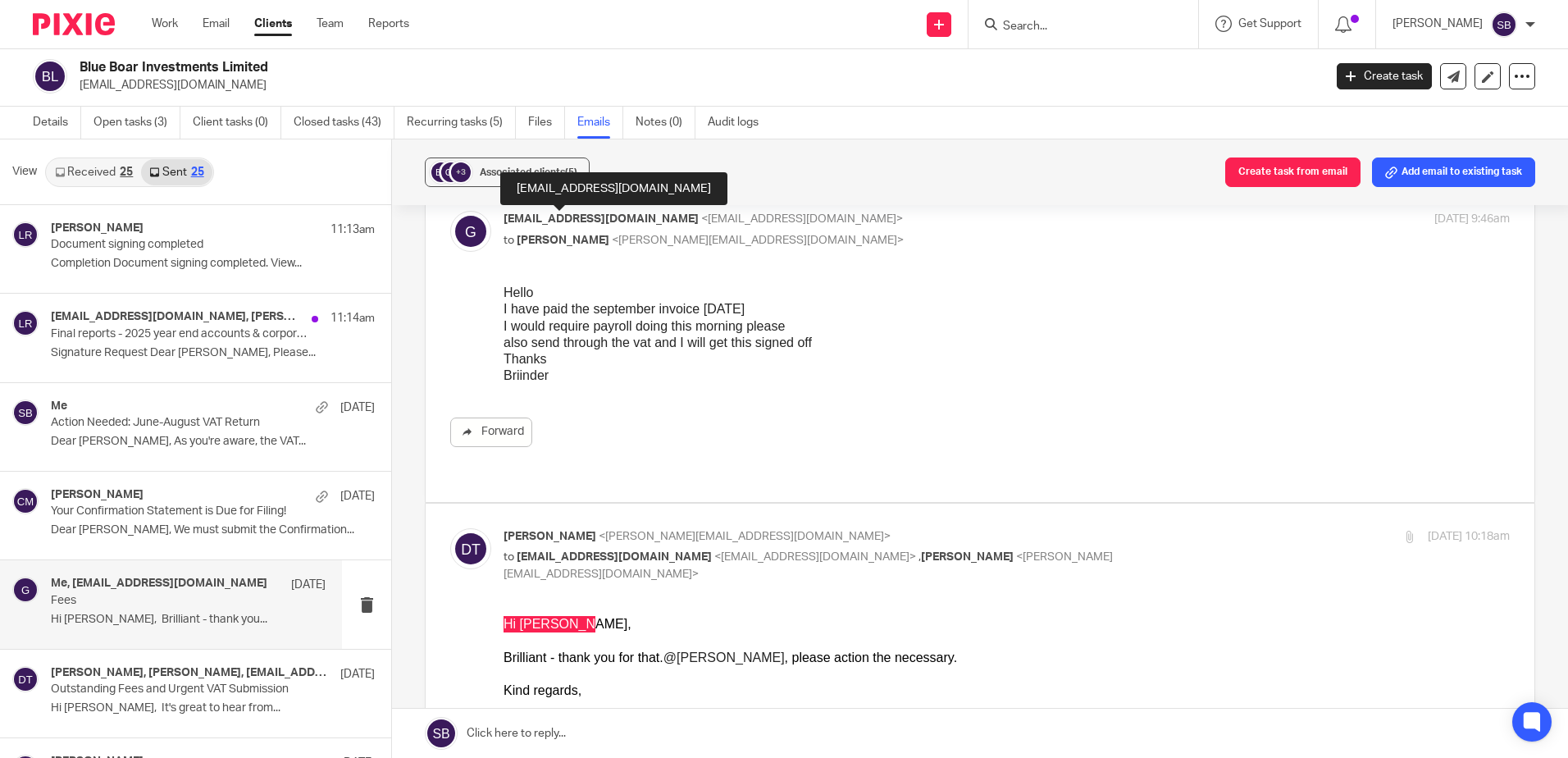
click at [611, 221] on span "getminibus@aol.com" at bounding box center [601, 219] width 195 height 12
copy span "getminibus@aol.com"
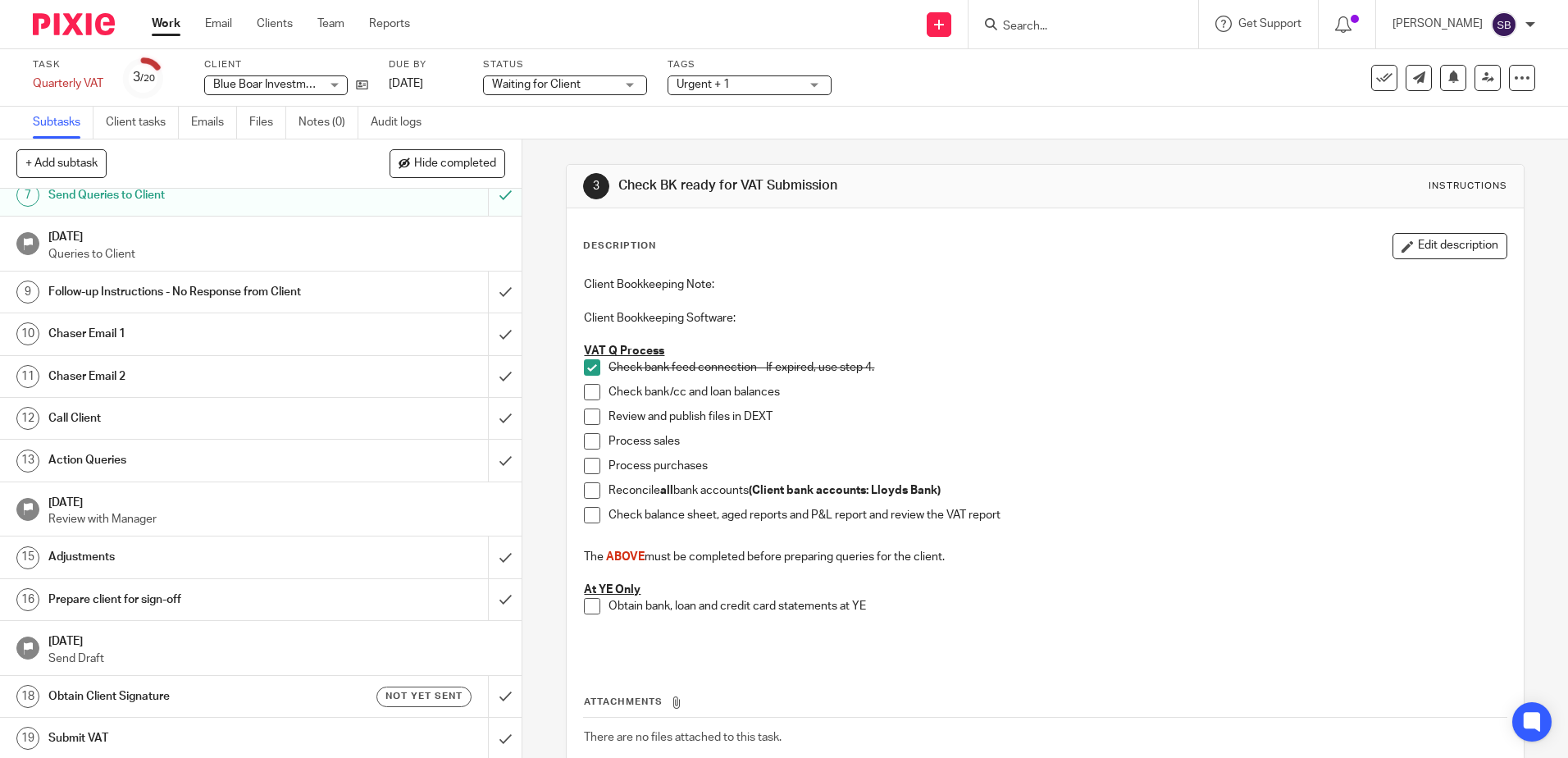
scroll to position [336, 0]
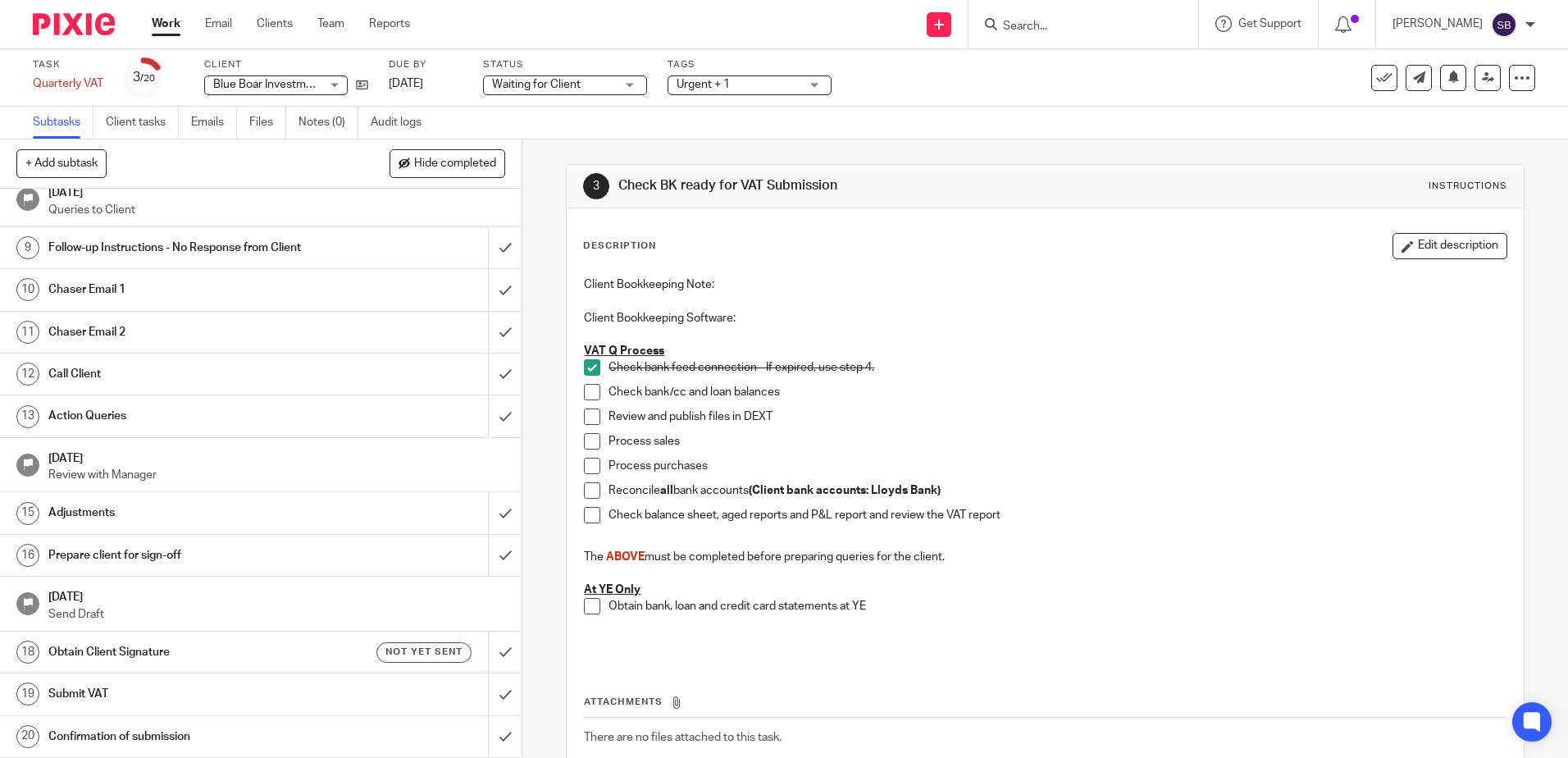
click at [154, 20] on link "Work" at bounding box center [167, 23] width 29 height 16
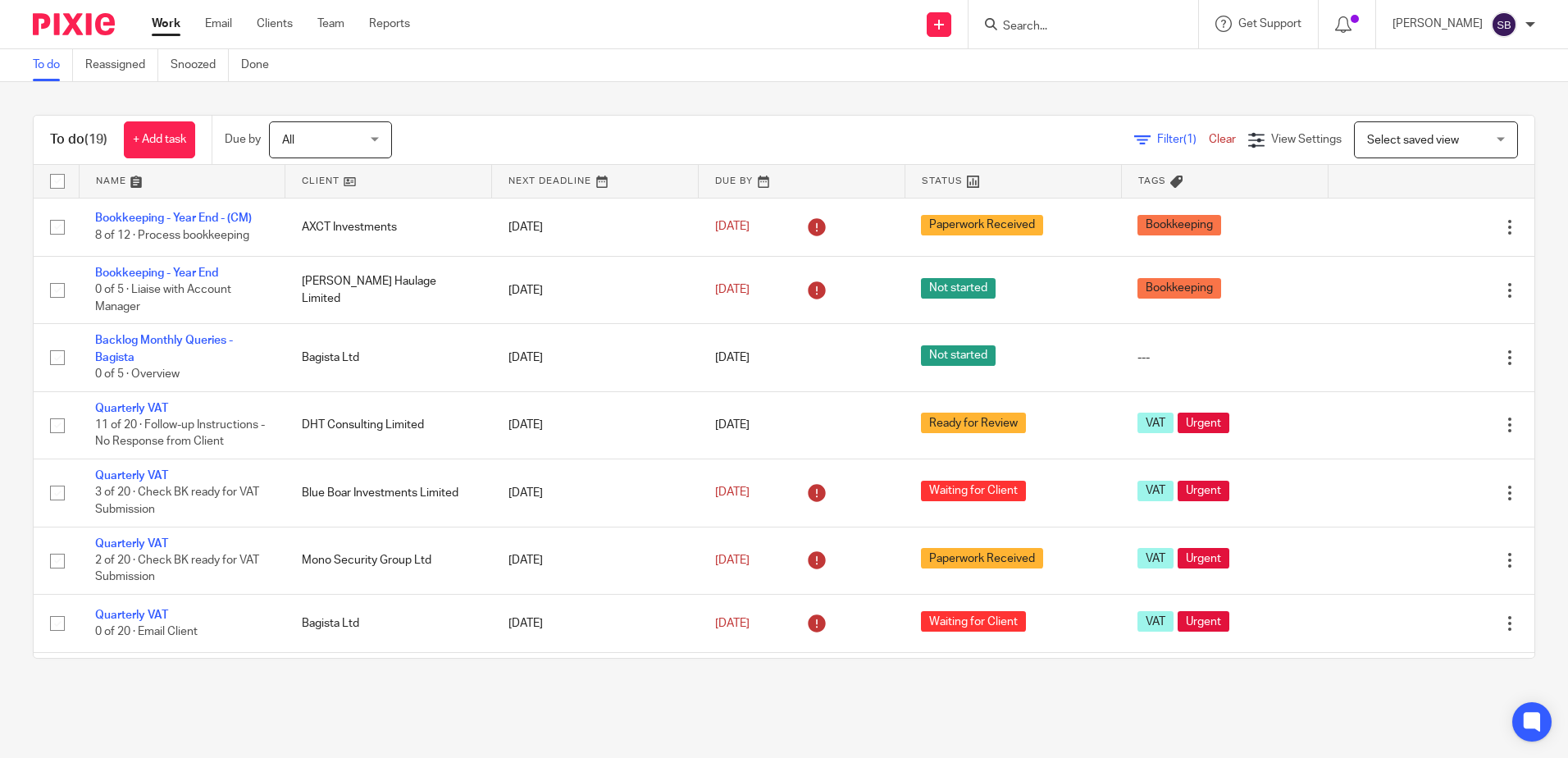
click at [1054, 33] on input "Search" at bounding box center [1075, 26] width 147 height 15
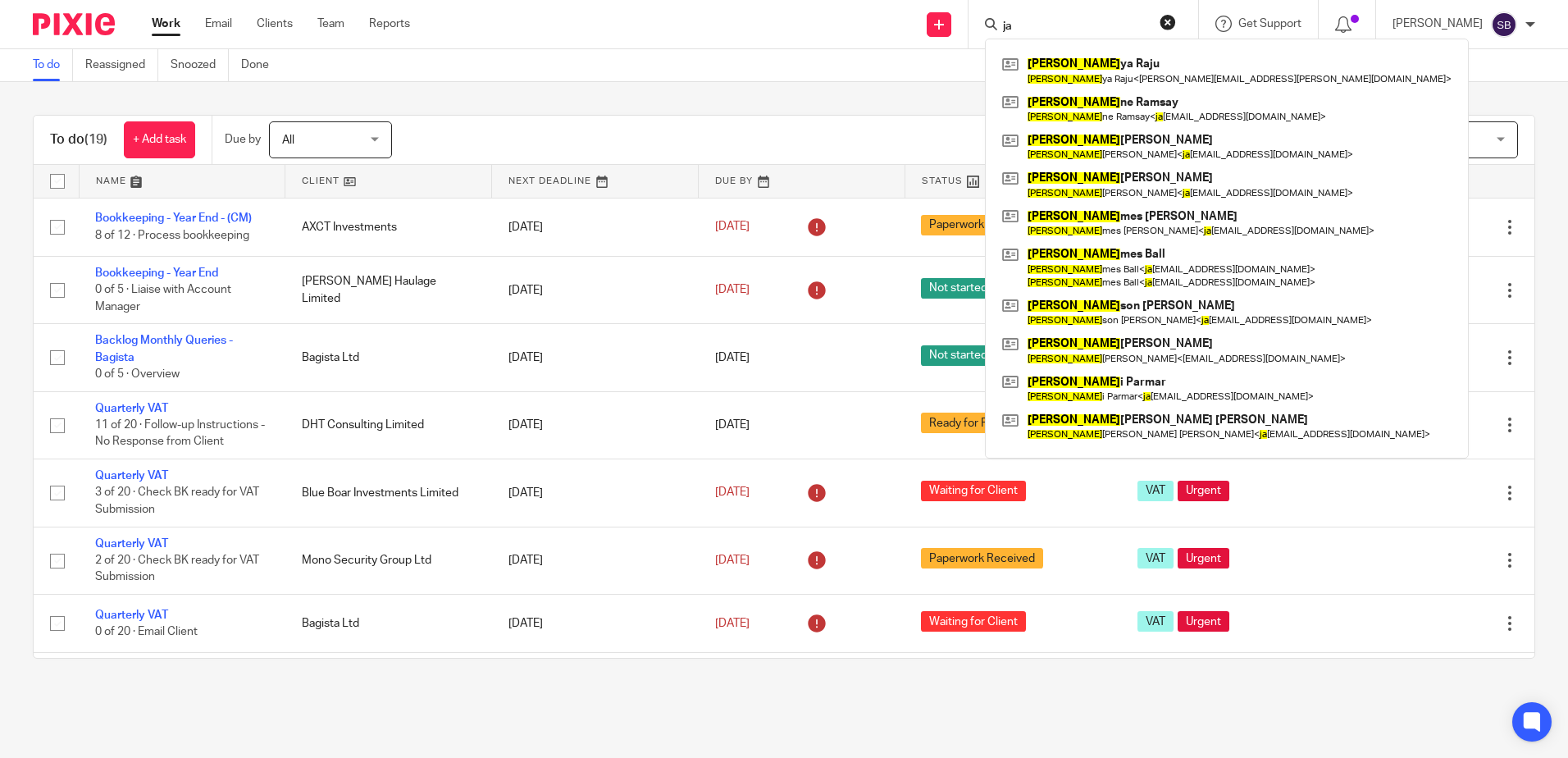
type input "[PERSON_NAME]"
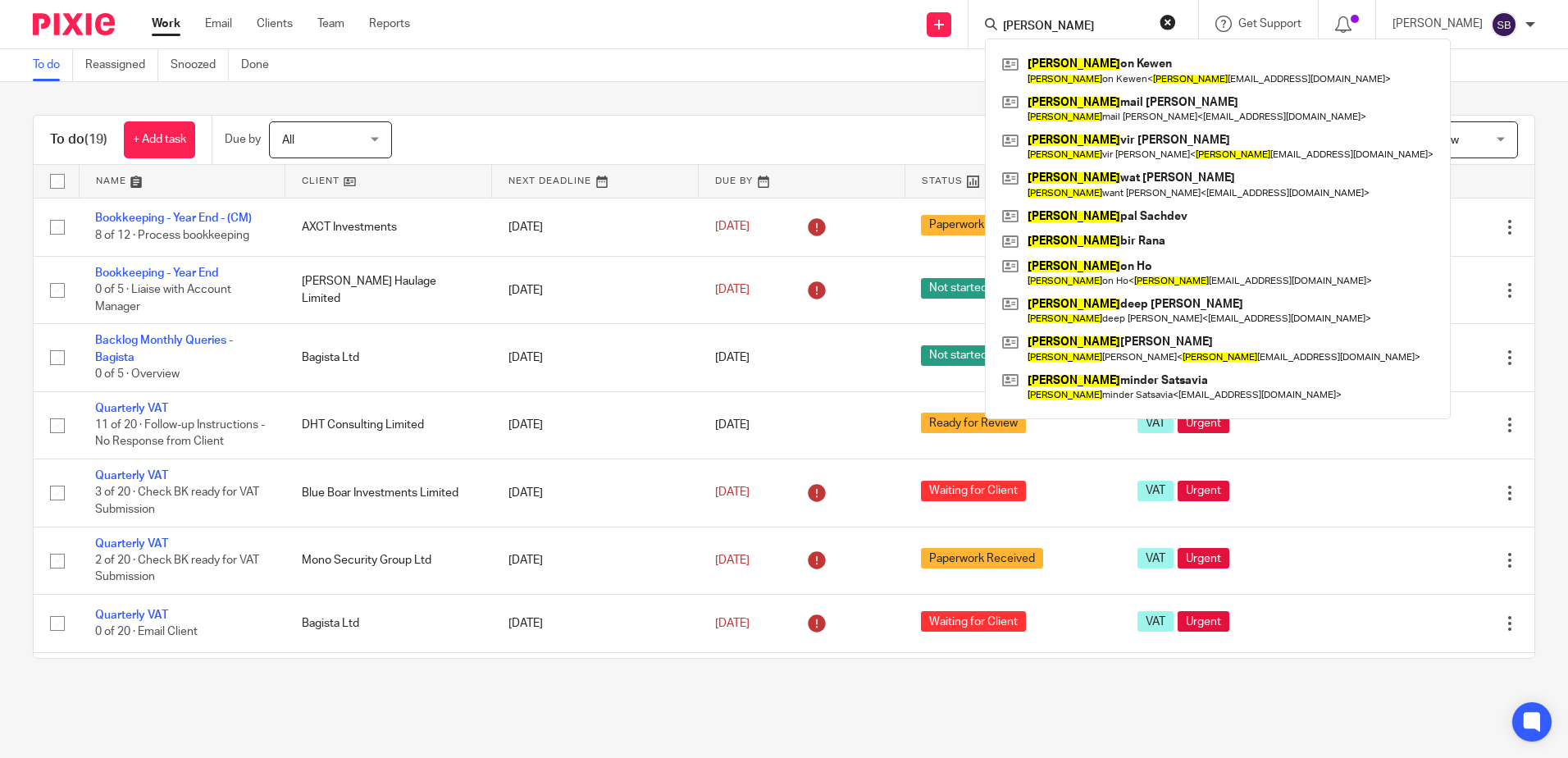
drag, startPoint x: 1056, startPoint y: 26, endPoint x: 987, endPoint y: 20, distance: 69.3
click at [987, 20] on div "Send new email Create task Add client Request signature [PERSON_NAME] [PERSON_N…" at bounding box center [1000, 24] width 1133 height 48
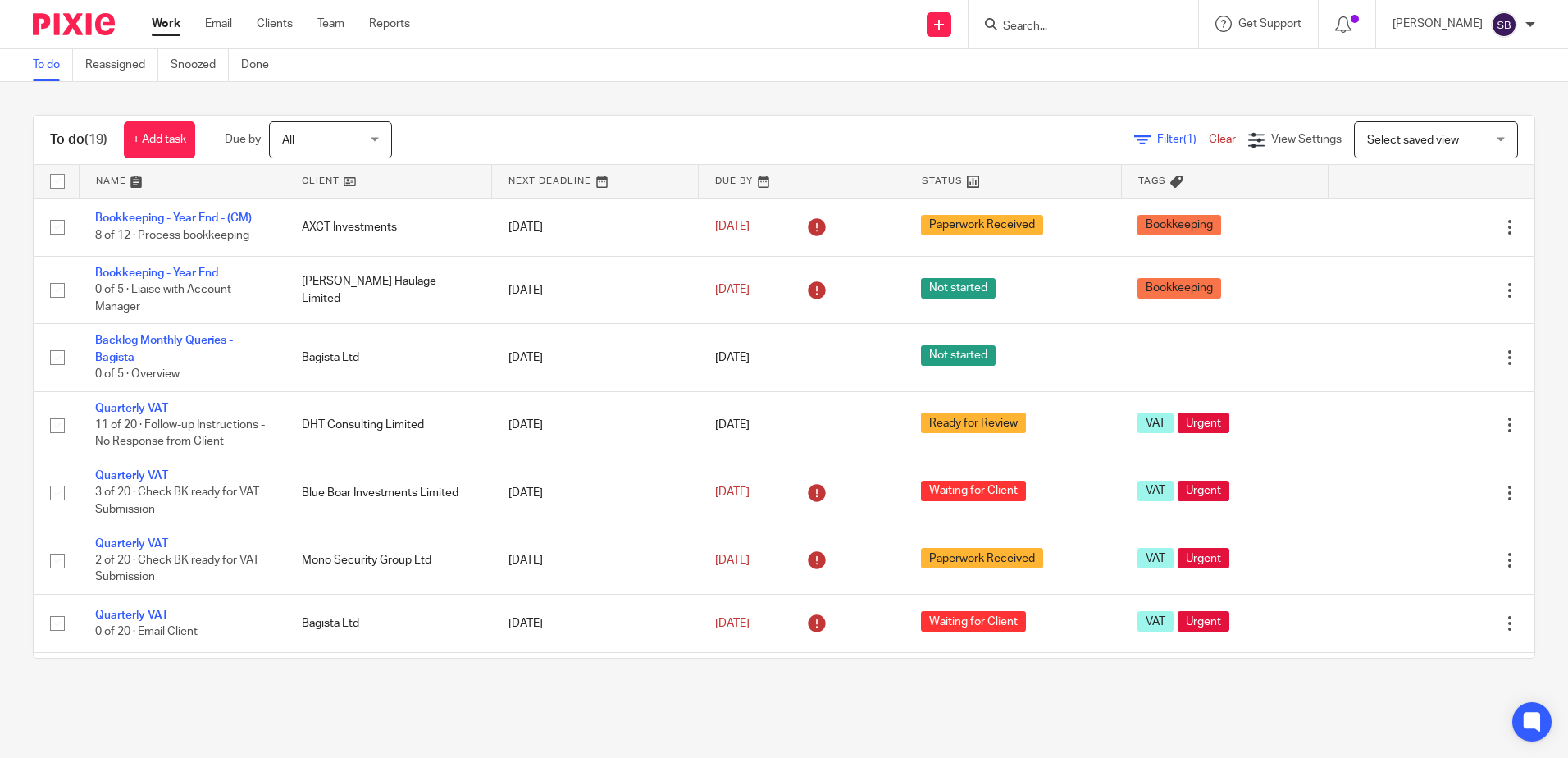
click at [1051, 28] on input "Search" at bounding box center [1075, 26] width 147 height 15
type input "vox home"
click at [1098, 78] on link at bounding box center [1157, 70] width 318 height 38
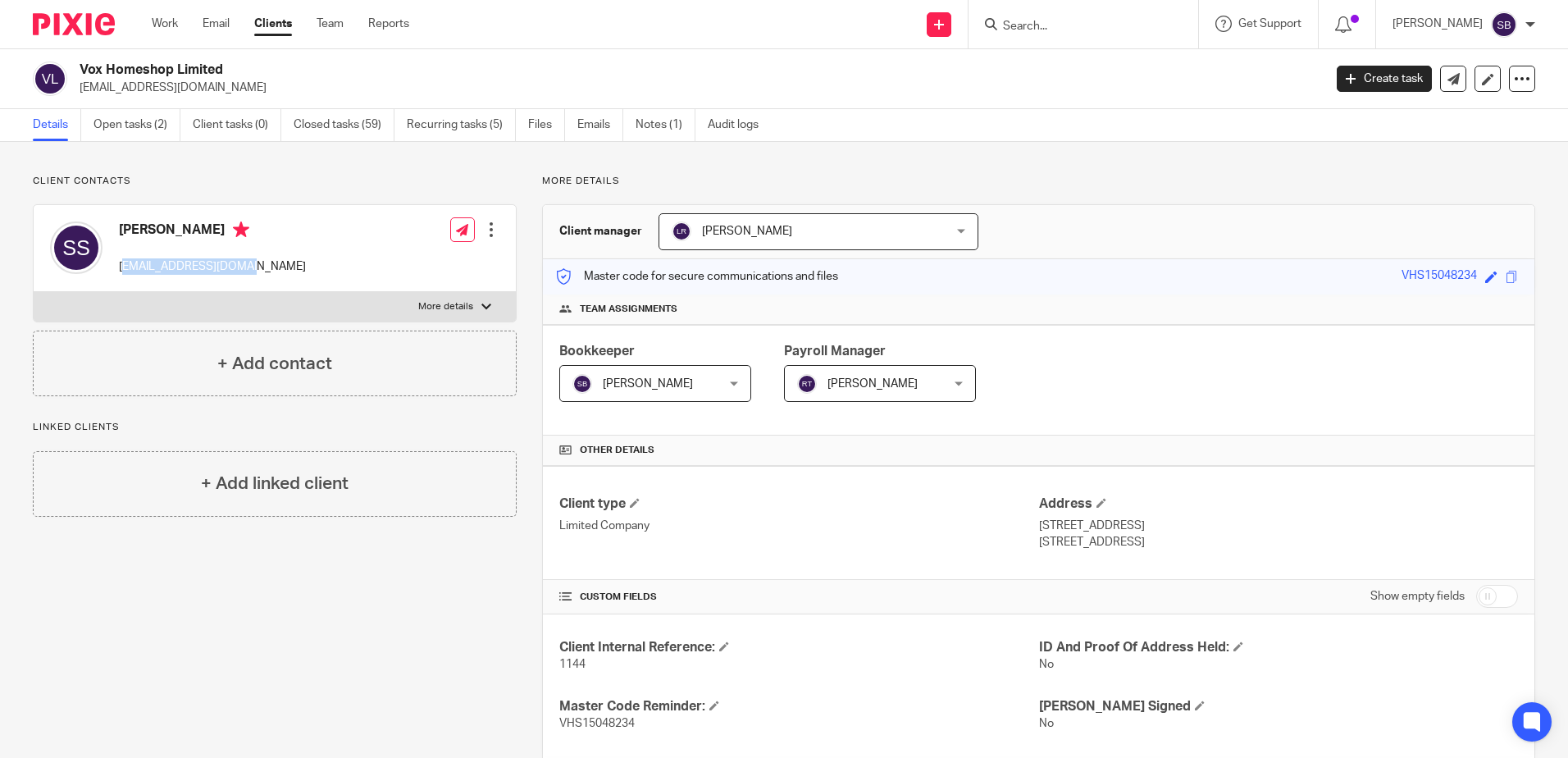
drag, startPoint x: 123, startPoint y: 269, endPoint x: 255, endPoint y: 274, distance: 132.1
click at [255, 274] on p "[EMAIL_ADDRESS][DOMAIN_NAME]" at bounding box center [212, 267] width 187 height 16
drag, startPoint x: 118, startPoint y: 265, endPoint x: 271, endPoint y: 274, distance: 153.3
click at [271, 274] on div "Sandeep Sharma voxhomeshop@gmail.com Edit contact Create client from contact Ex…" at bounding box center [275, 249] width 483 height 87
click at [1075, 24] on input "Search" at bounding box center [1075, 26] width 147 height 15
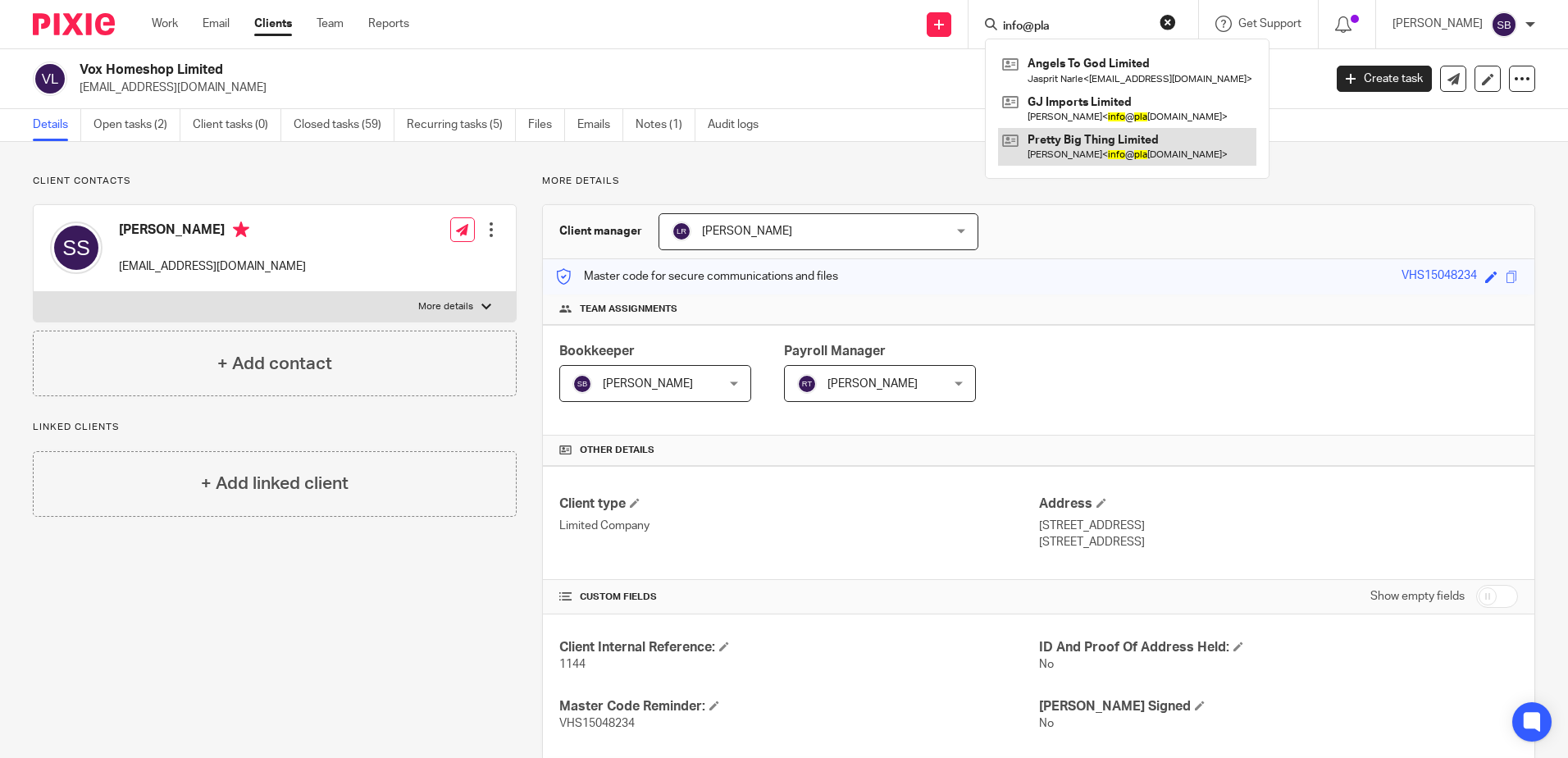
type input "info@pla"
click at [1206, 154] on link at bounding box center [1127, 146] width 259 height 38
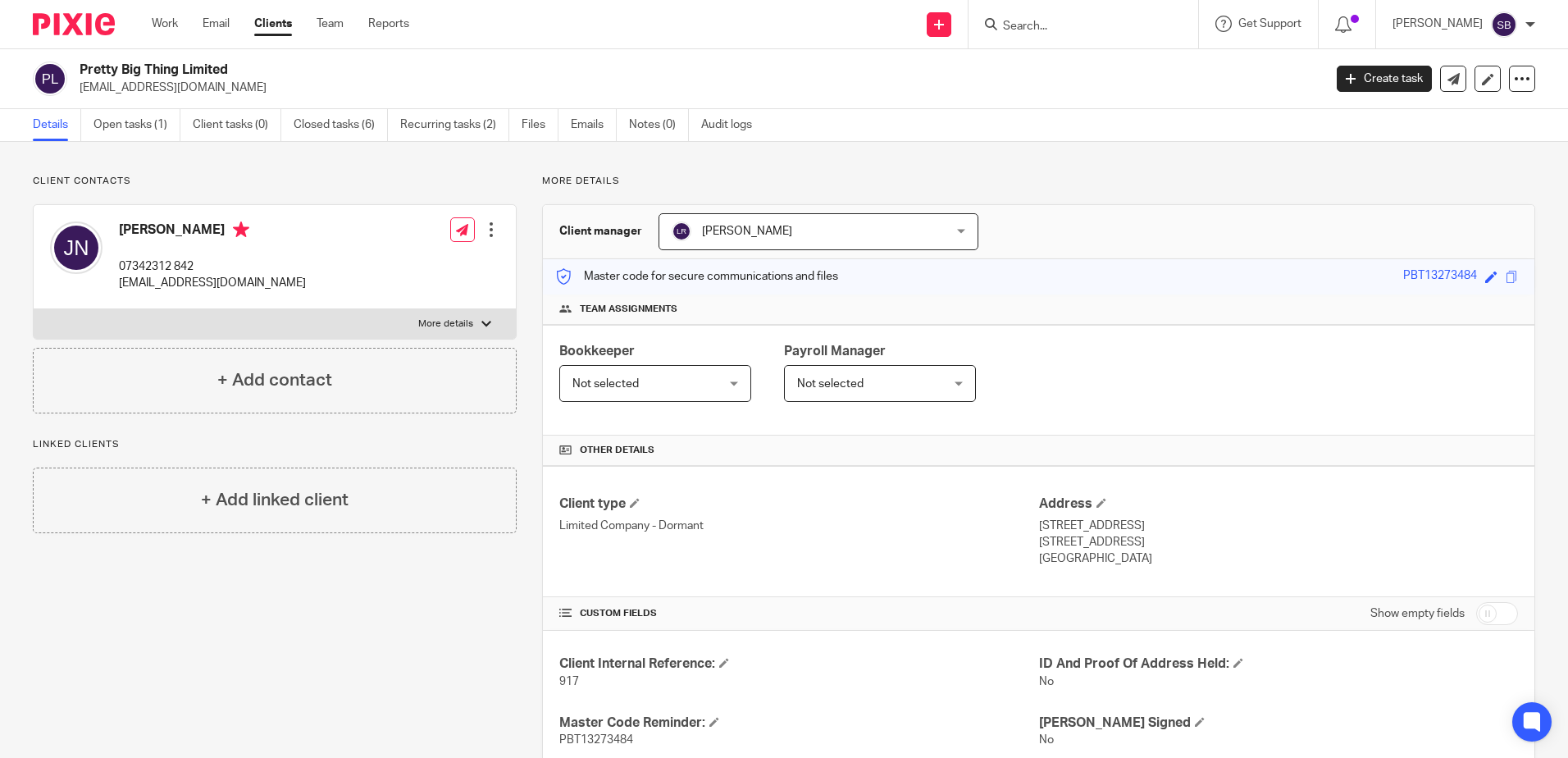
drag, startPoint x: 78, startPoint y: 87, endPoint x: 257, endPoint y: 95, distance: 179.2
click at [257, 95] on div "Pretty Big Thing Limited [EMAIL_ADDRESS][DOMAIN_NAME]" at bounding box center [673, 79] width 1279 height 35
copy p "[EMAIL_ADDRESS][DOMAIN_NAME]"
click at [1044, 31] on input "Search" at bounding box center [1075, 26] width 147 height 15
type input "vox home"
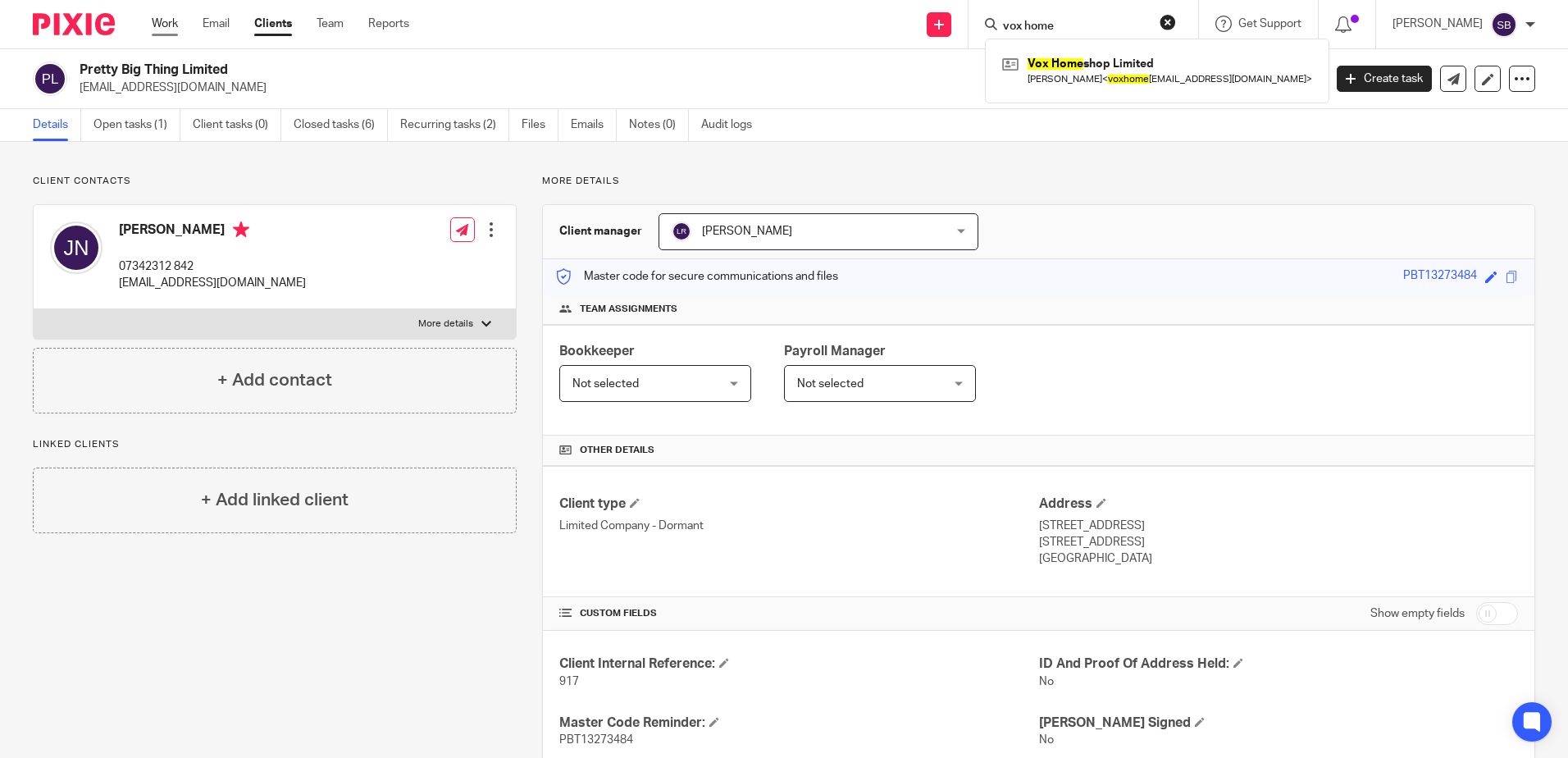
click at [169, 28] on link "Work" at bounding box center [165, 23] width 26 height 16
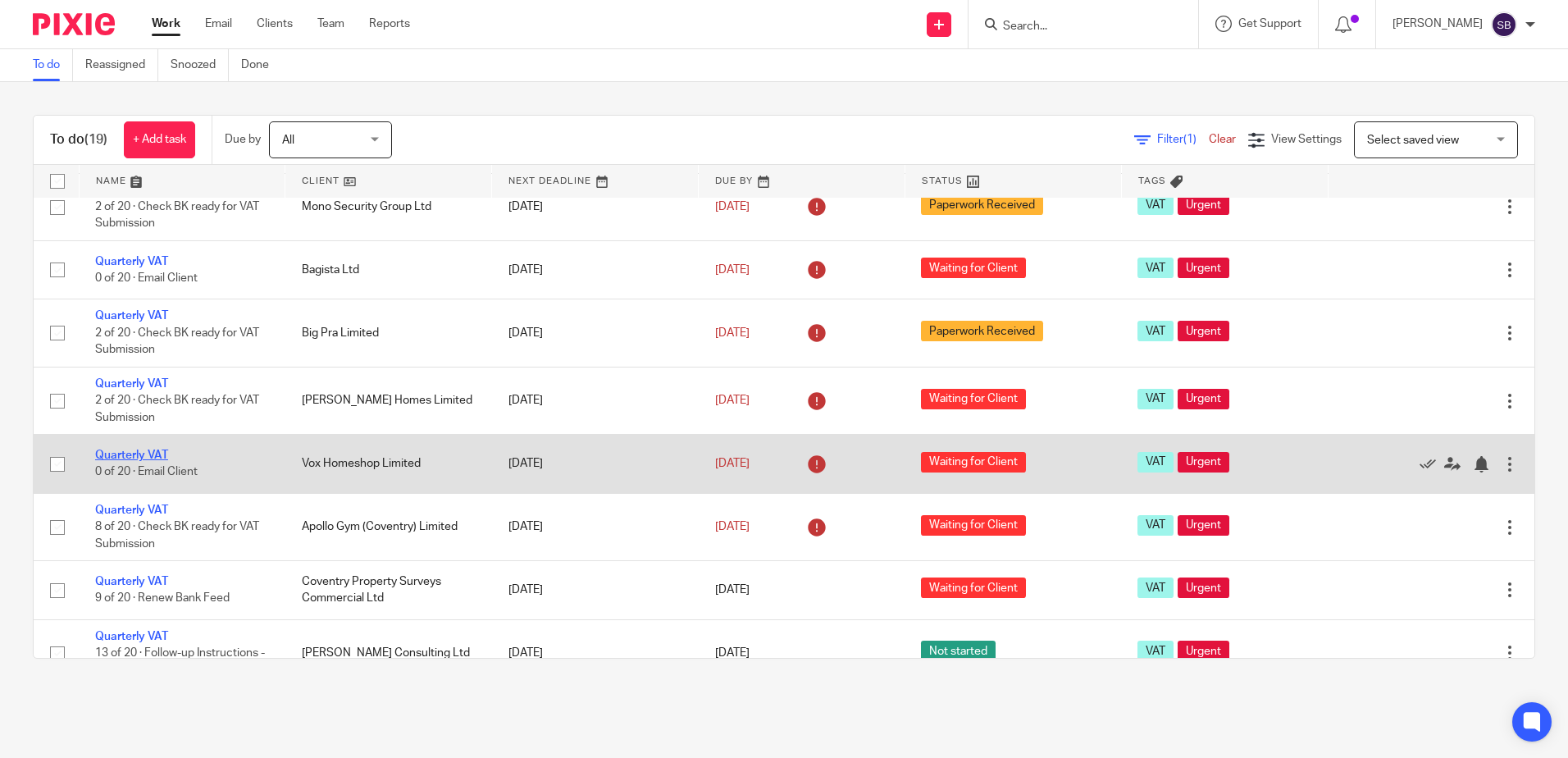
scroll to position [328, 0]
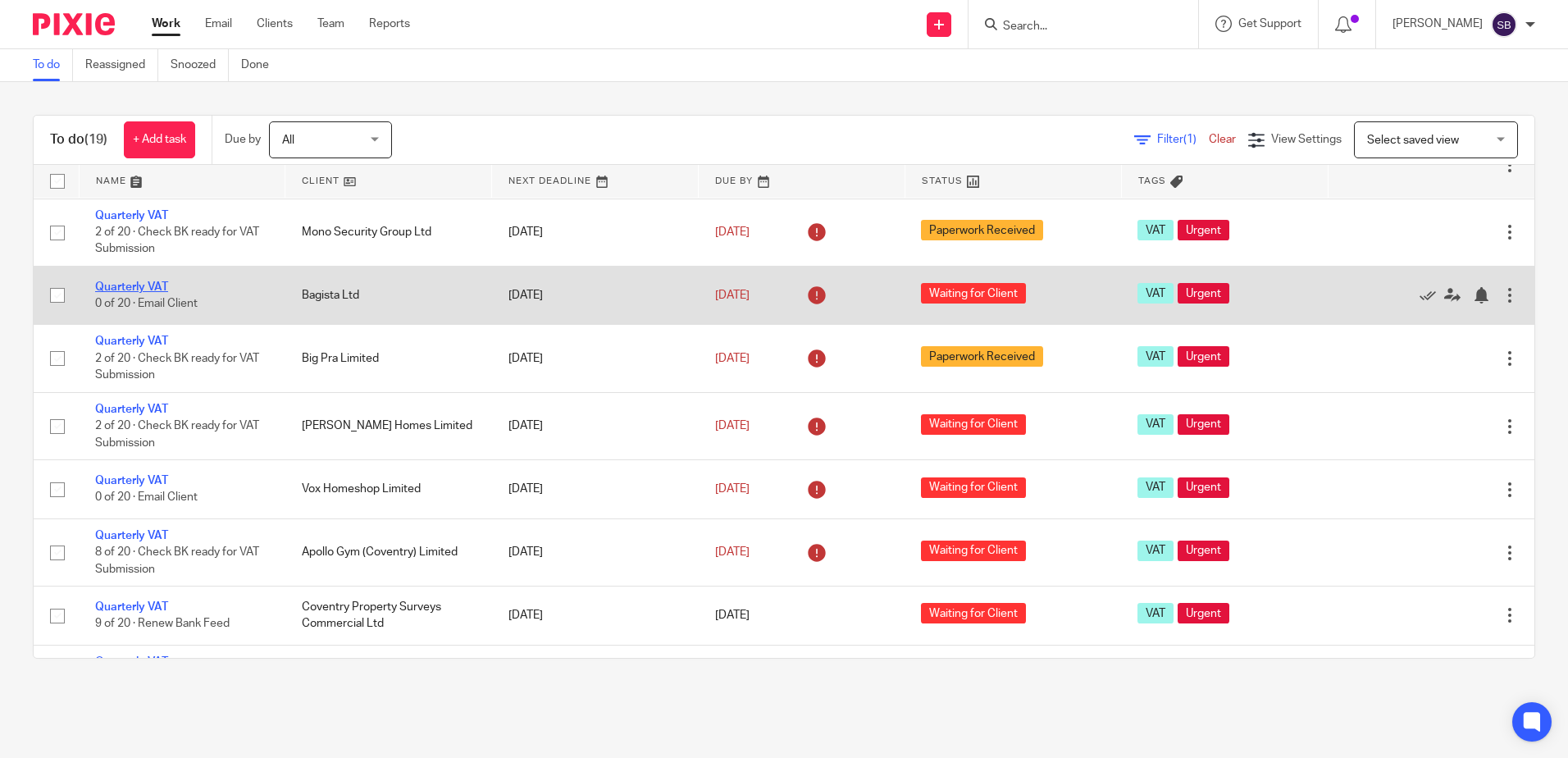
click at [148, 290] on link "Quarterly VAT" at bounding box center [131, 287] width 73 height 12
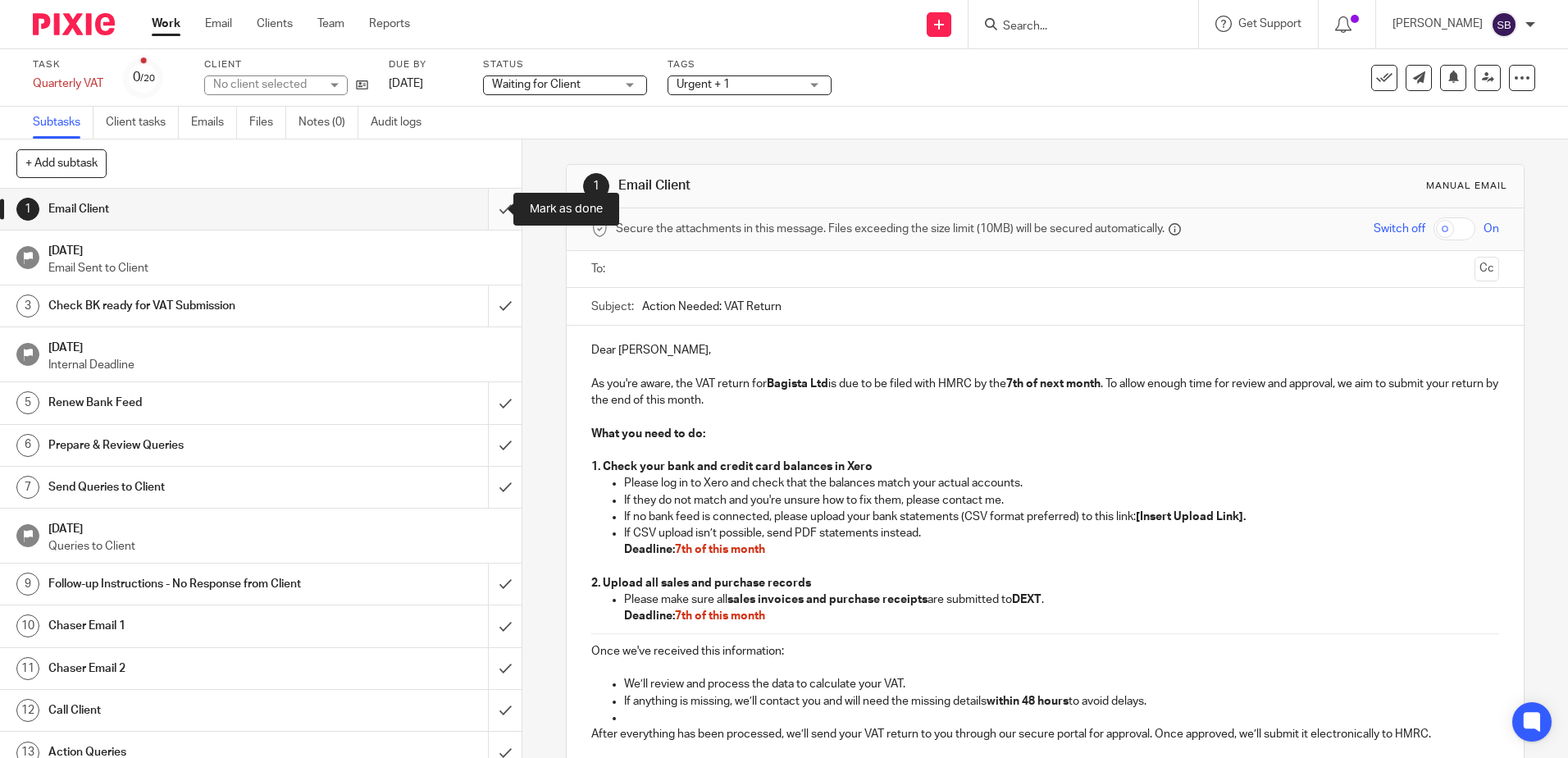
click at [492, 210] on input "submit" at bounding box center [261, 209] width 521 height 41
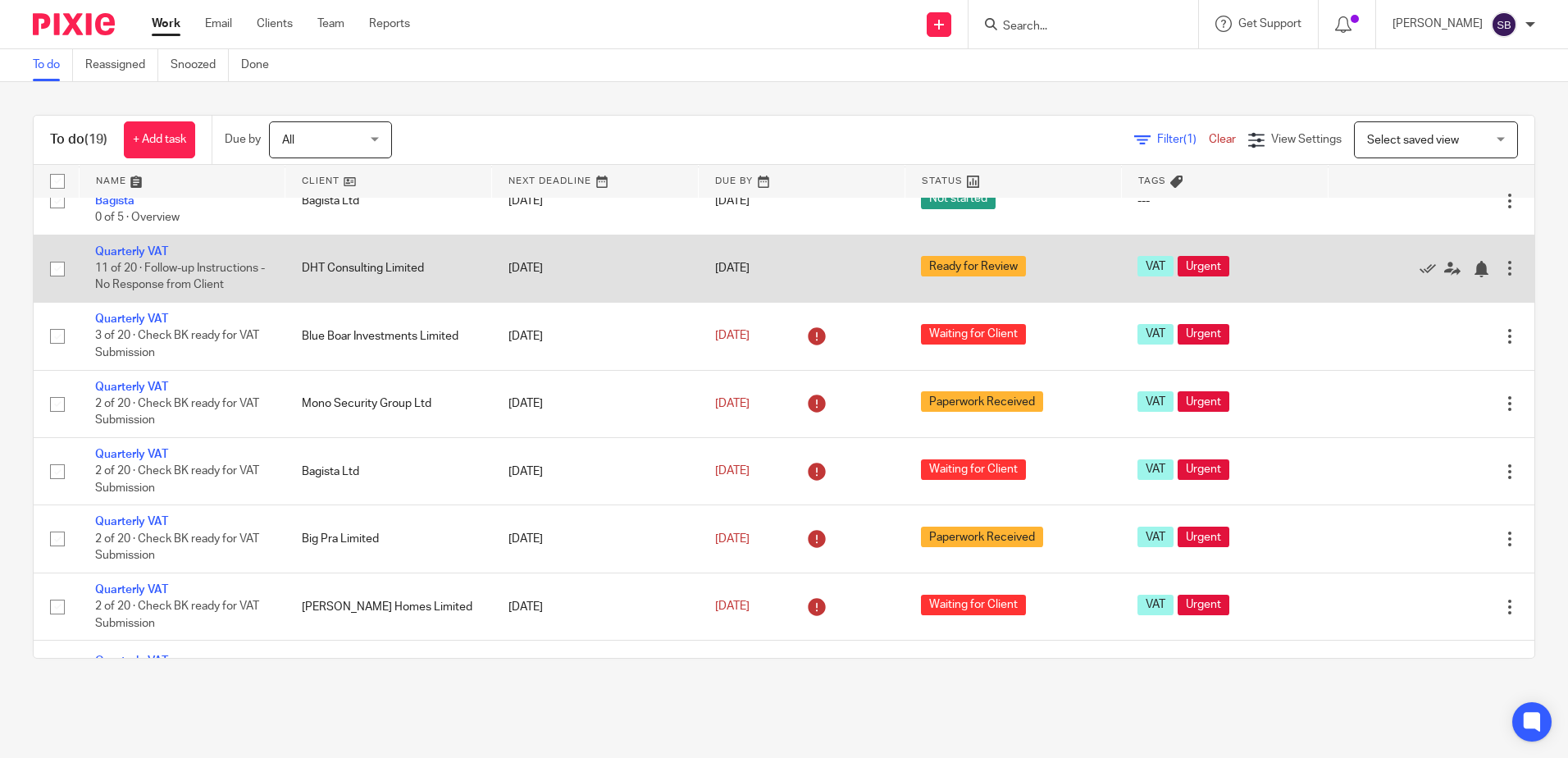
scroll to position [164, 0]
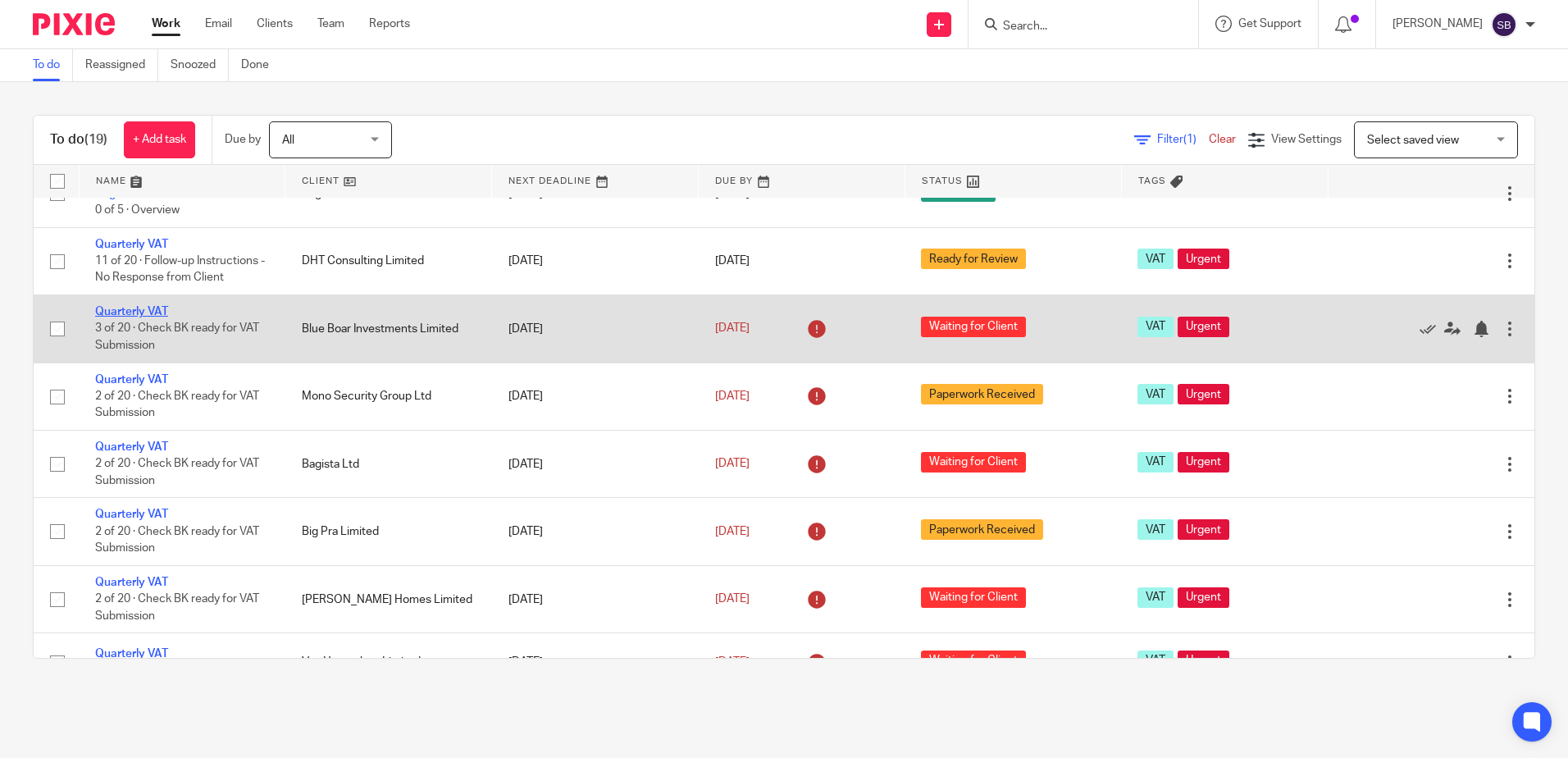
click at [163, 309] on link "Quarterly VAT" at bounding box center [131, 312] width 73 height 12
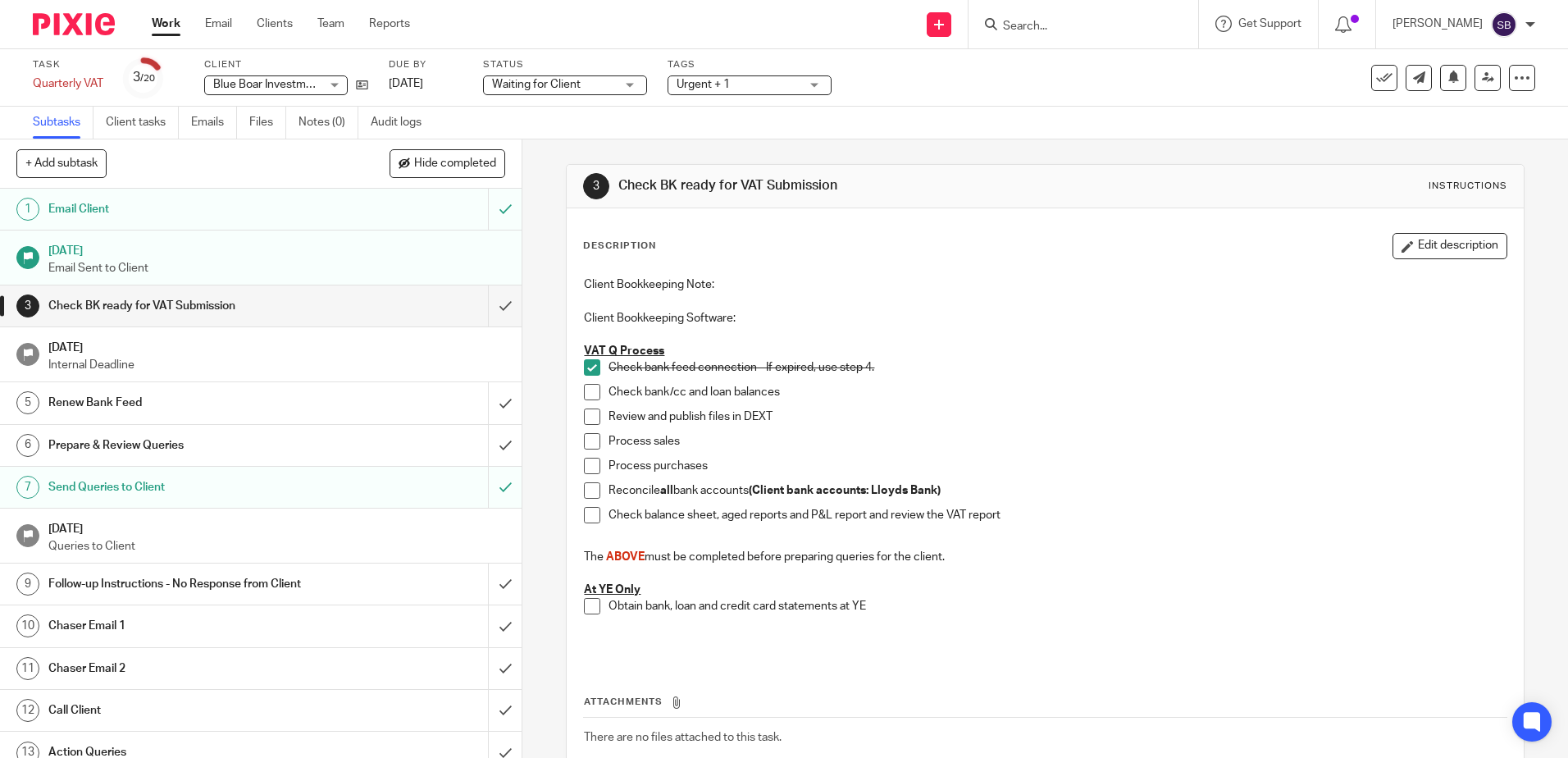
click at [165, 24] on link "Work" at bounding box center [167, 23] width 29 height 16
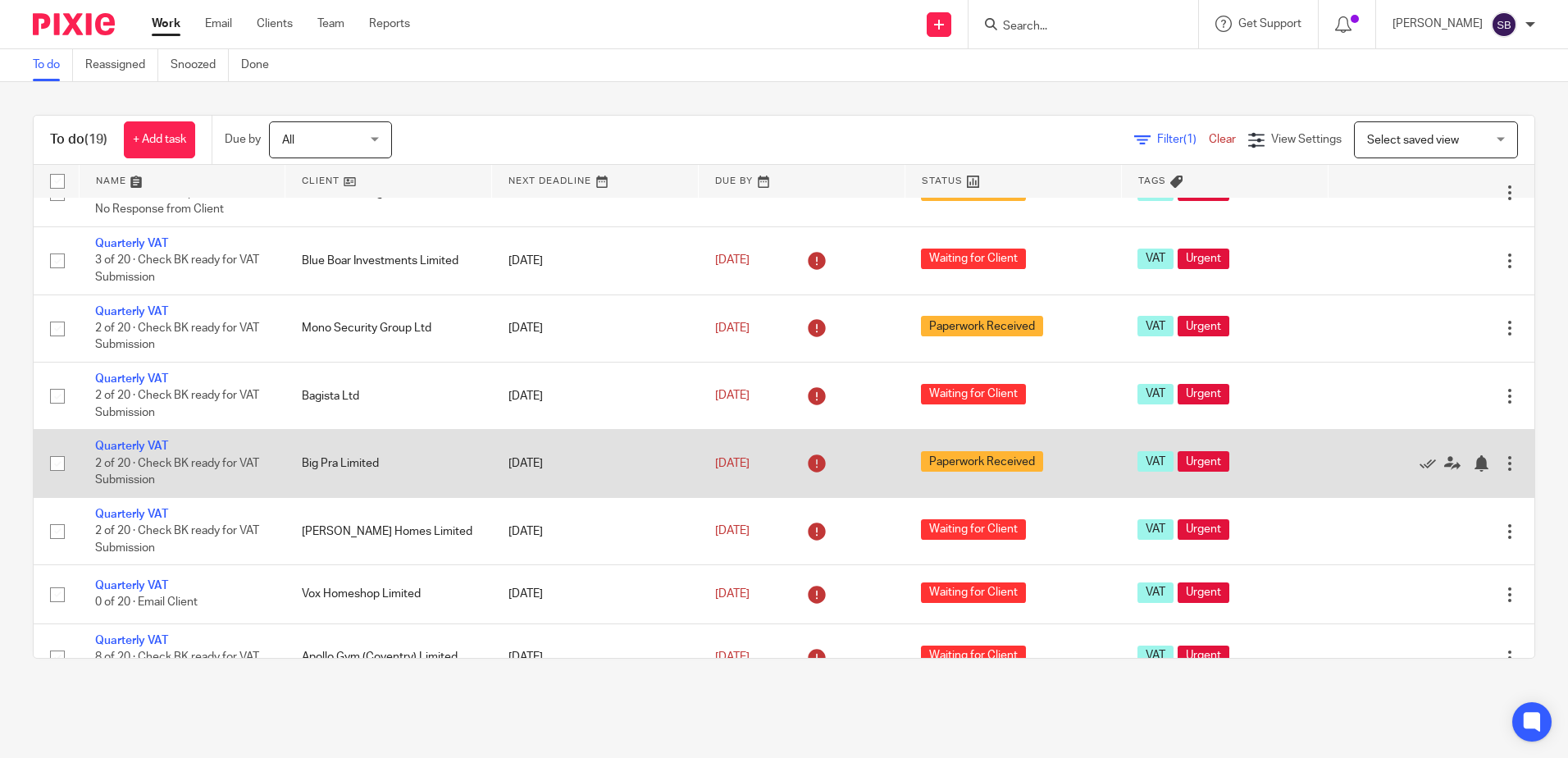
scroll to position [246, 0]
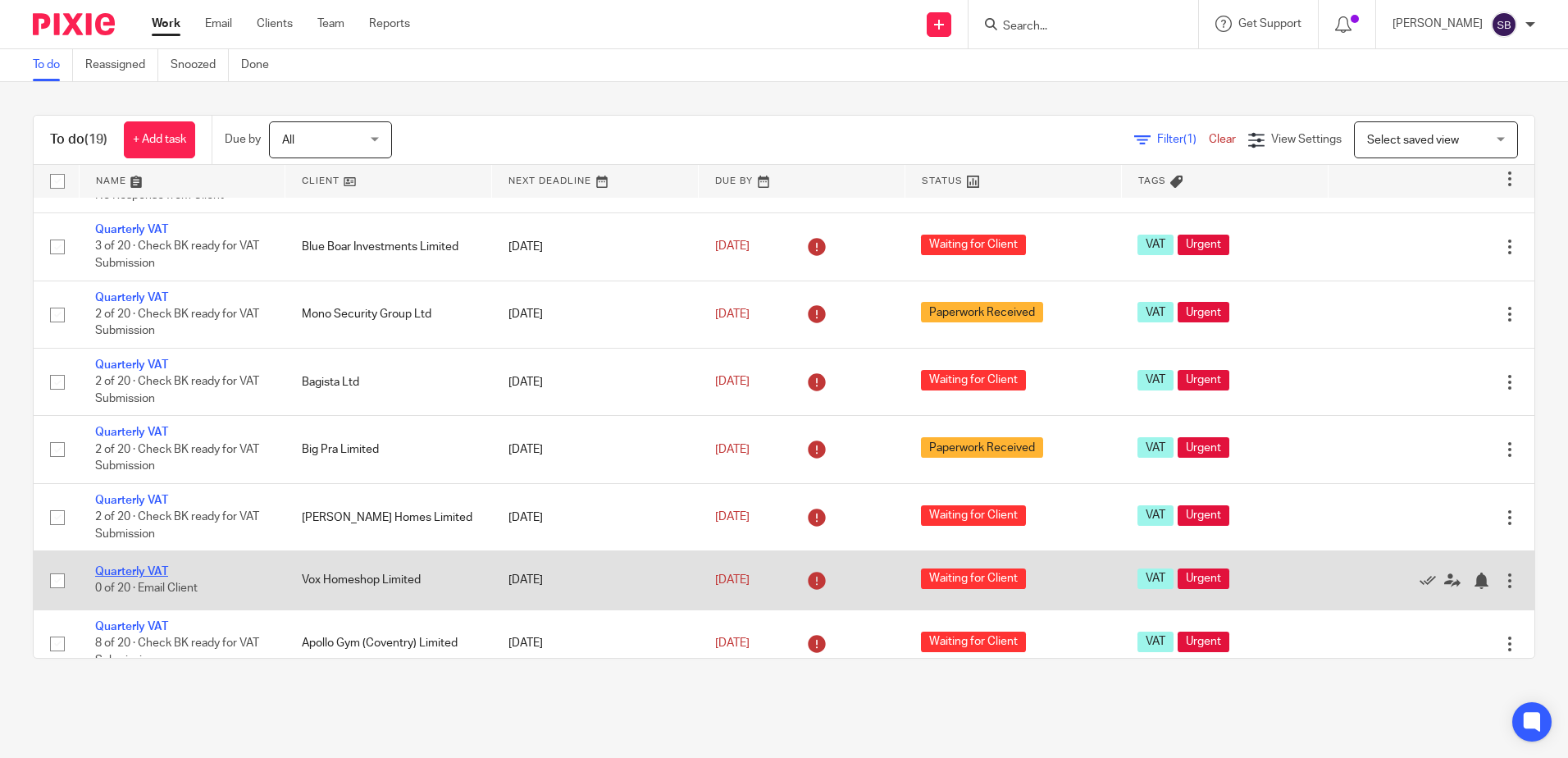
click at [139, 574] on link "Quarterly VAT" at bounding box center [131, 572] width 73 height 12
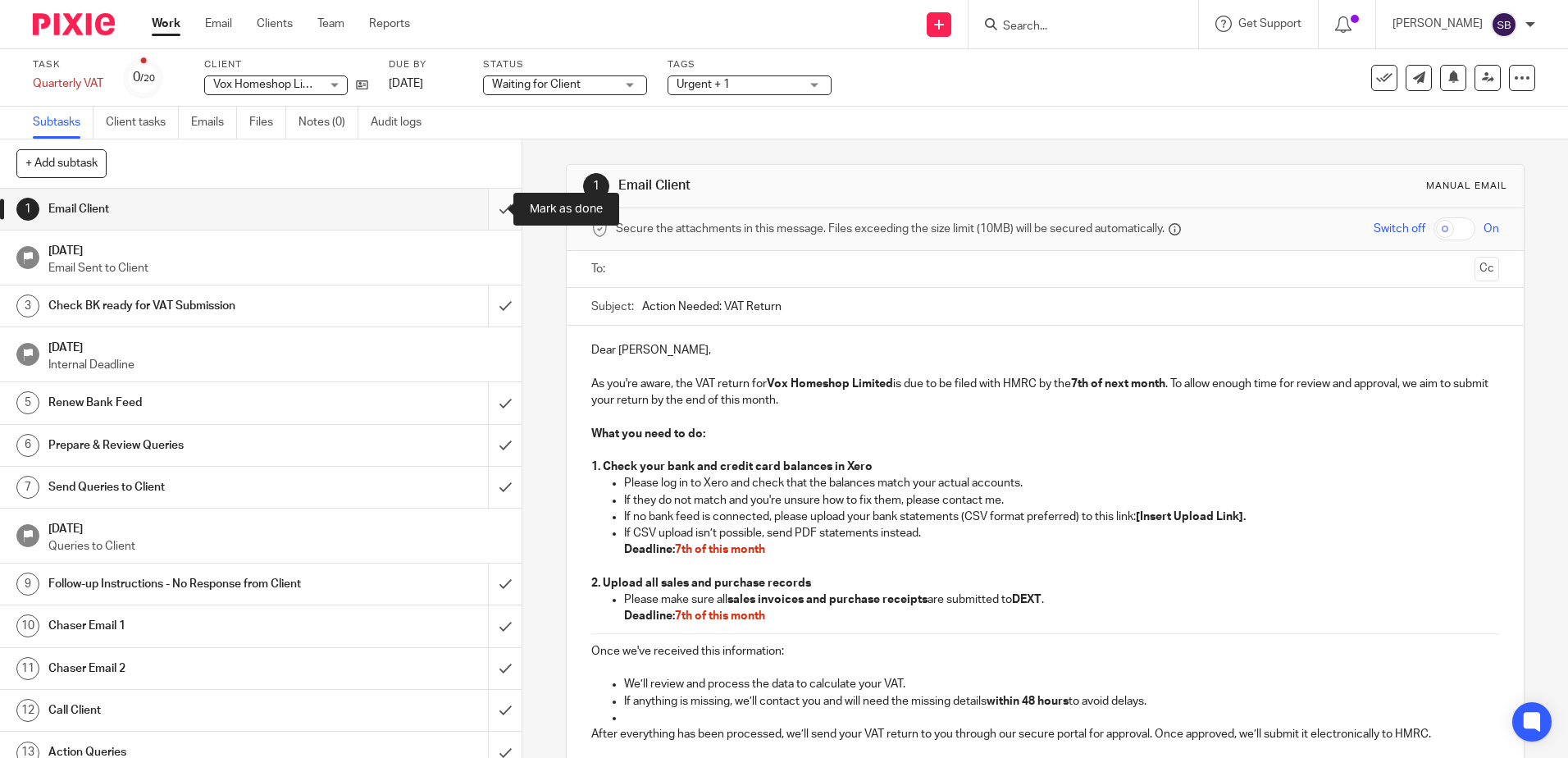
click at [494, 215] on input "submit" at bounding box center [261, 209] width 521 height 41
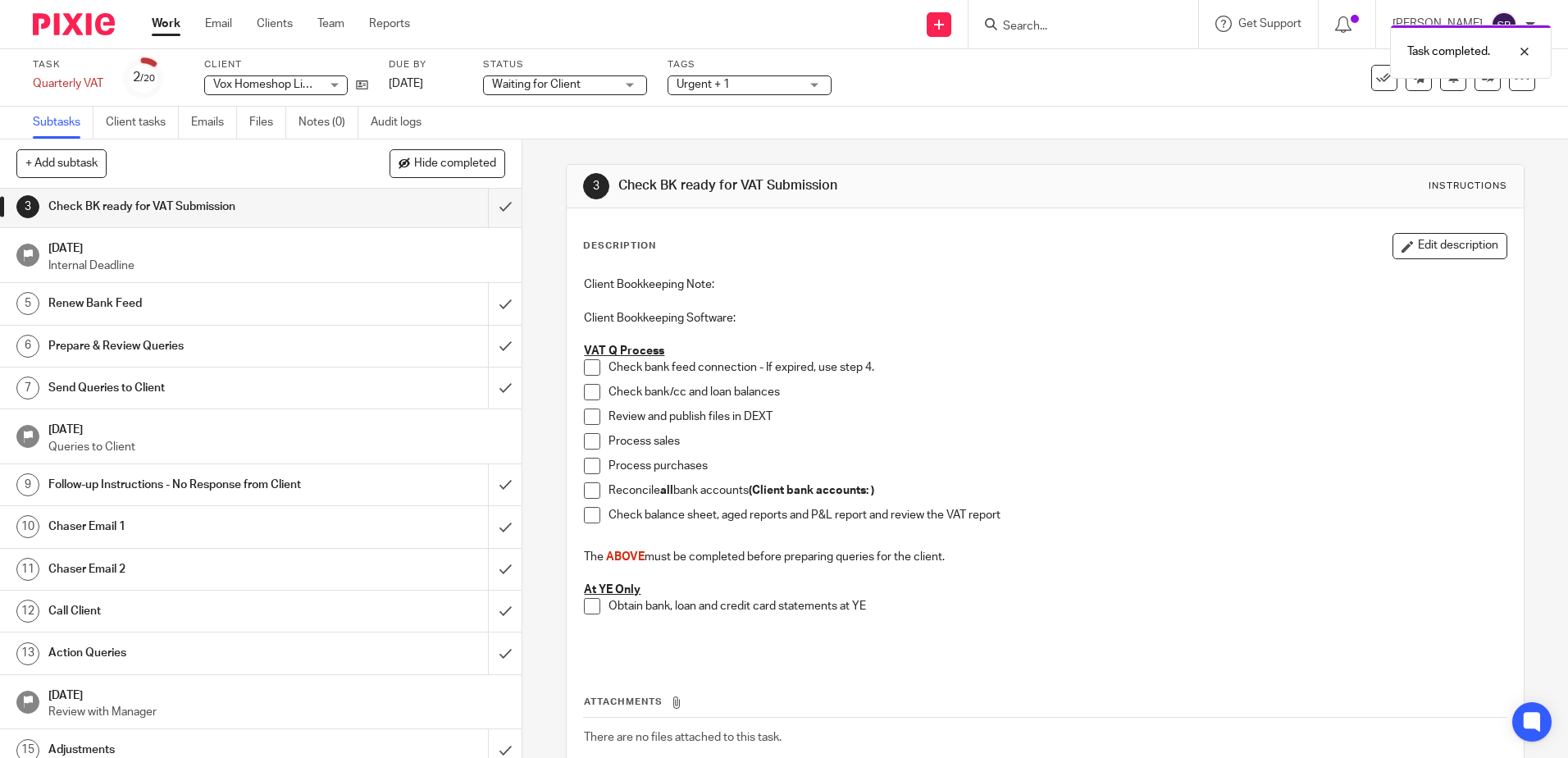
scroll to position [246, 0]
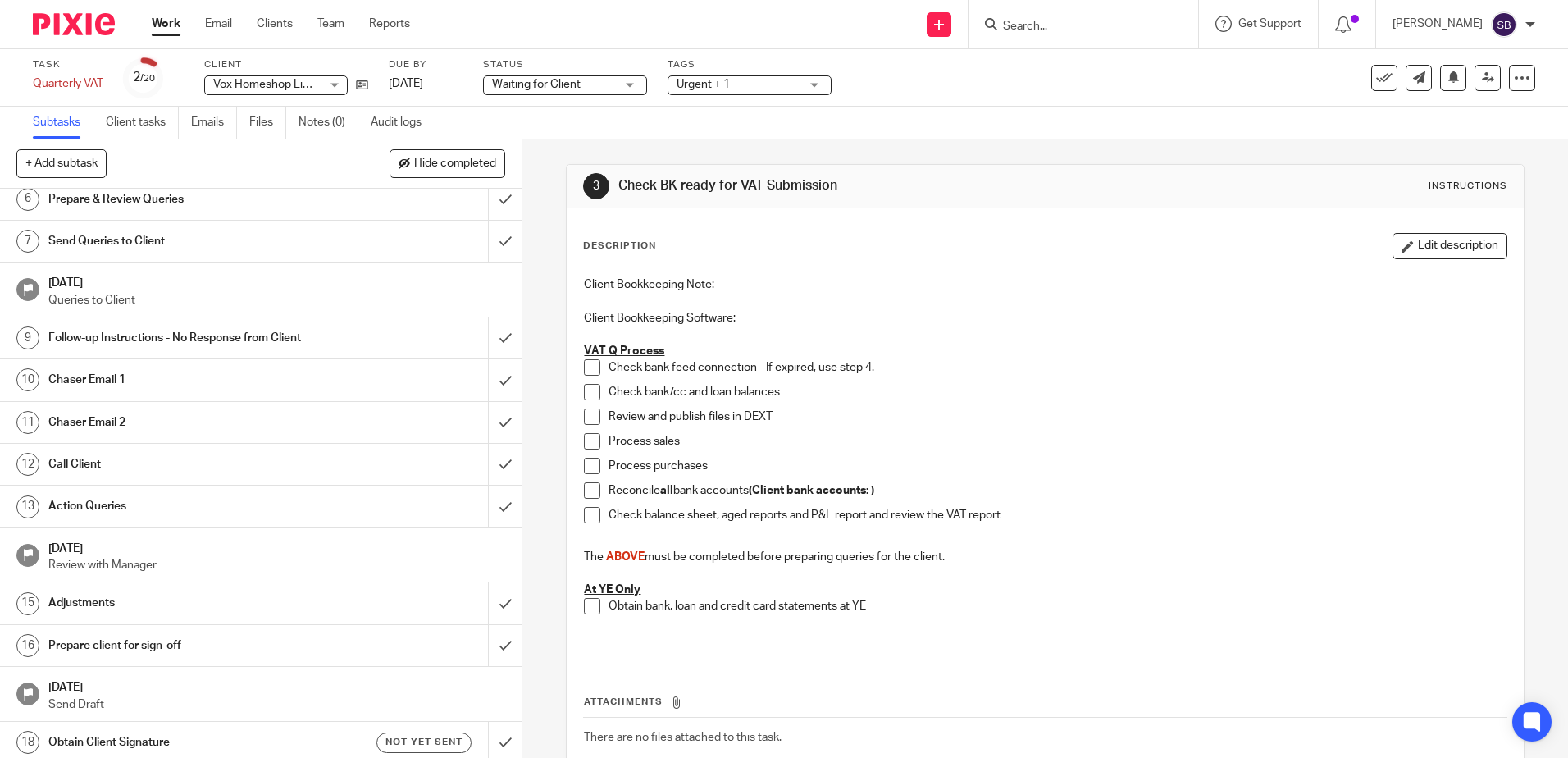
click at [165, 24] on link "Work" at bounding box center [167, 23] width 29 height 16
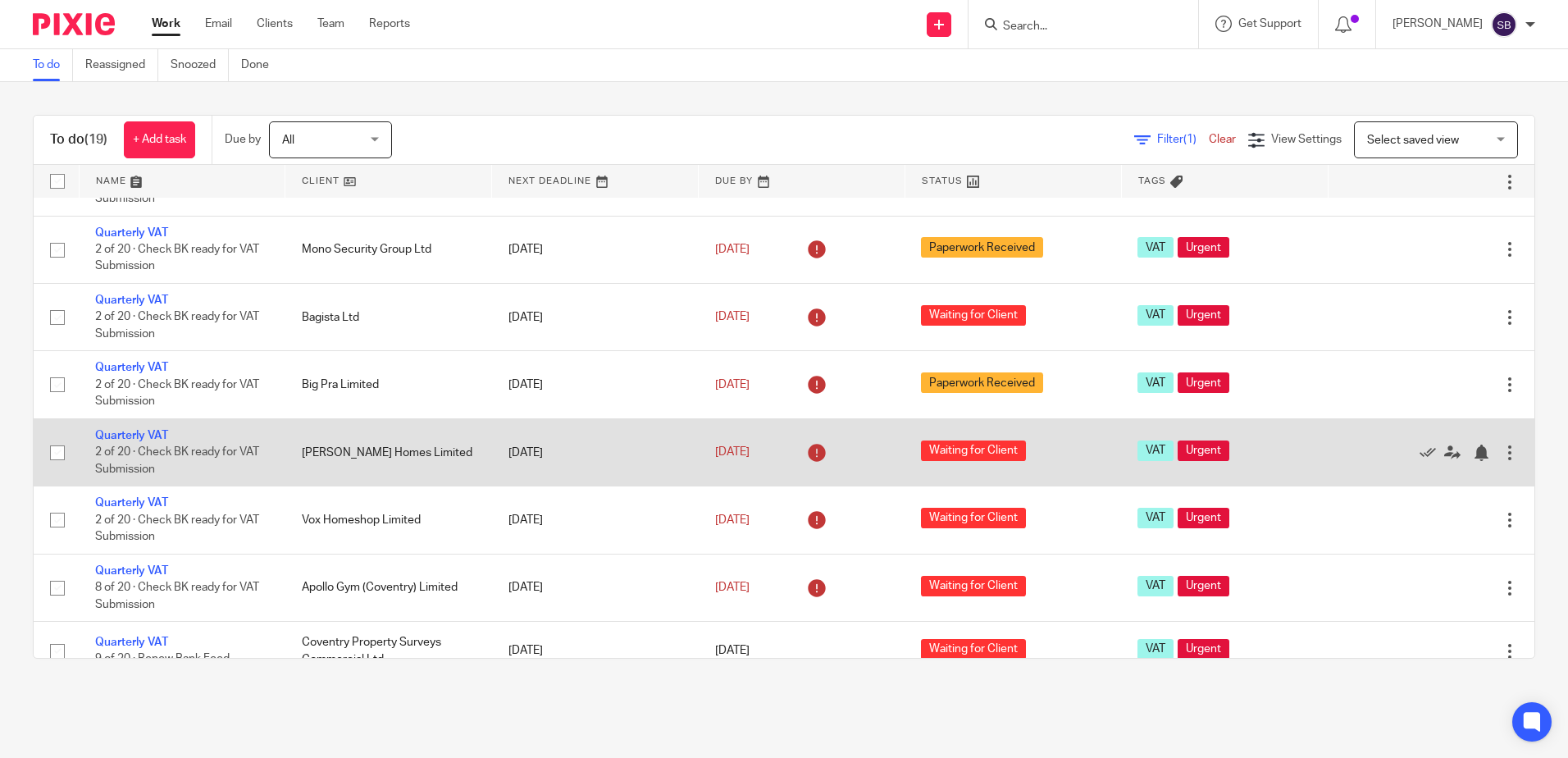
scroll to position [328, 0]
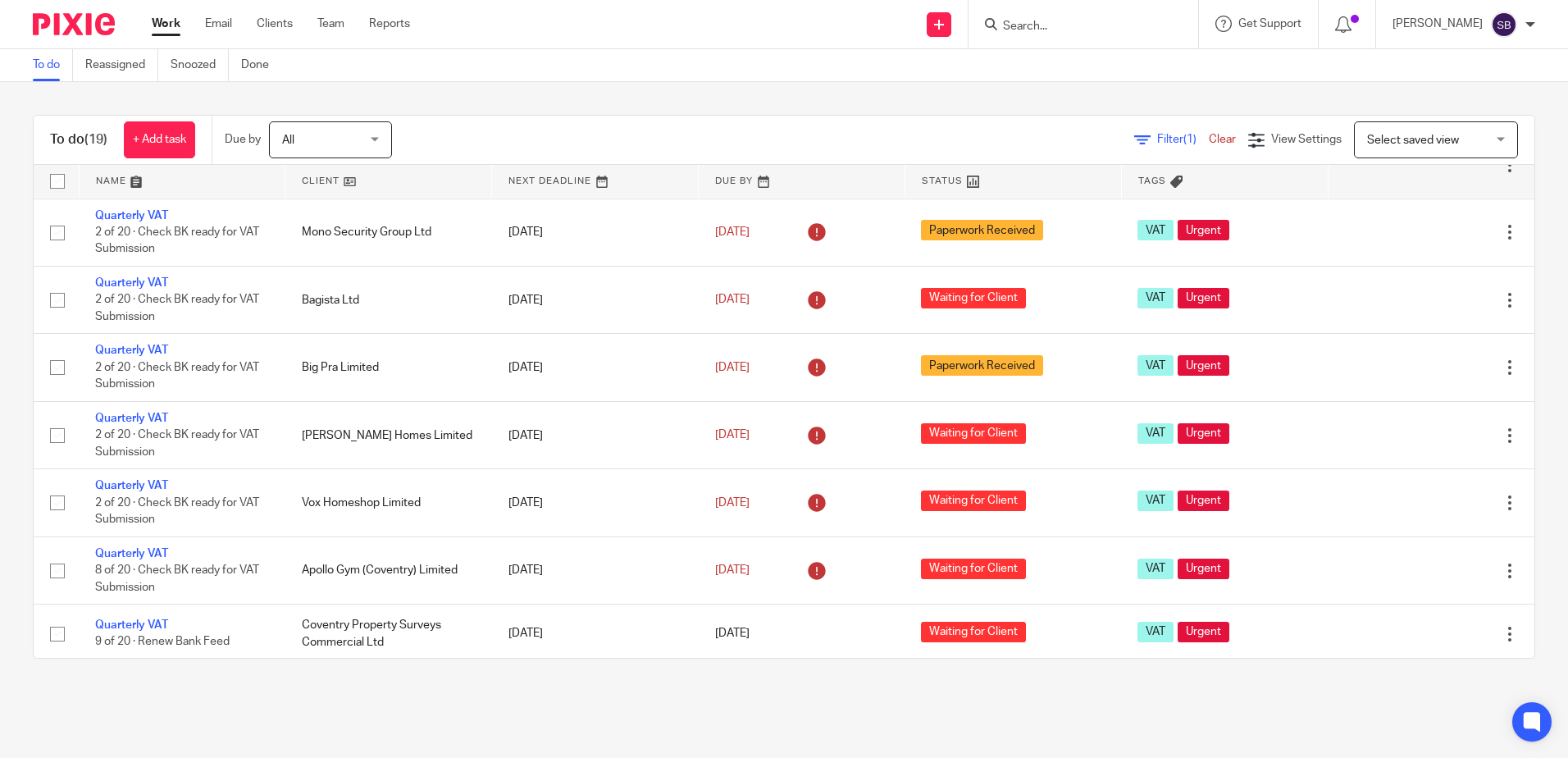
click at [1088, 20] on input "Search" at bounding box center [1075, 26] width 147 height 15
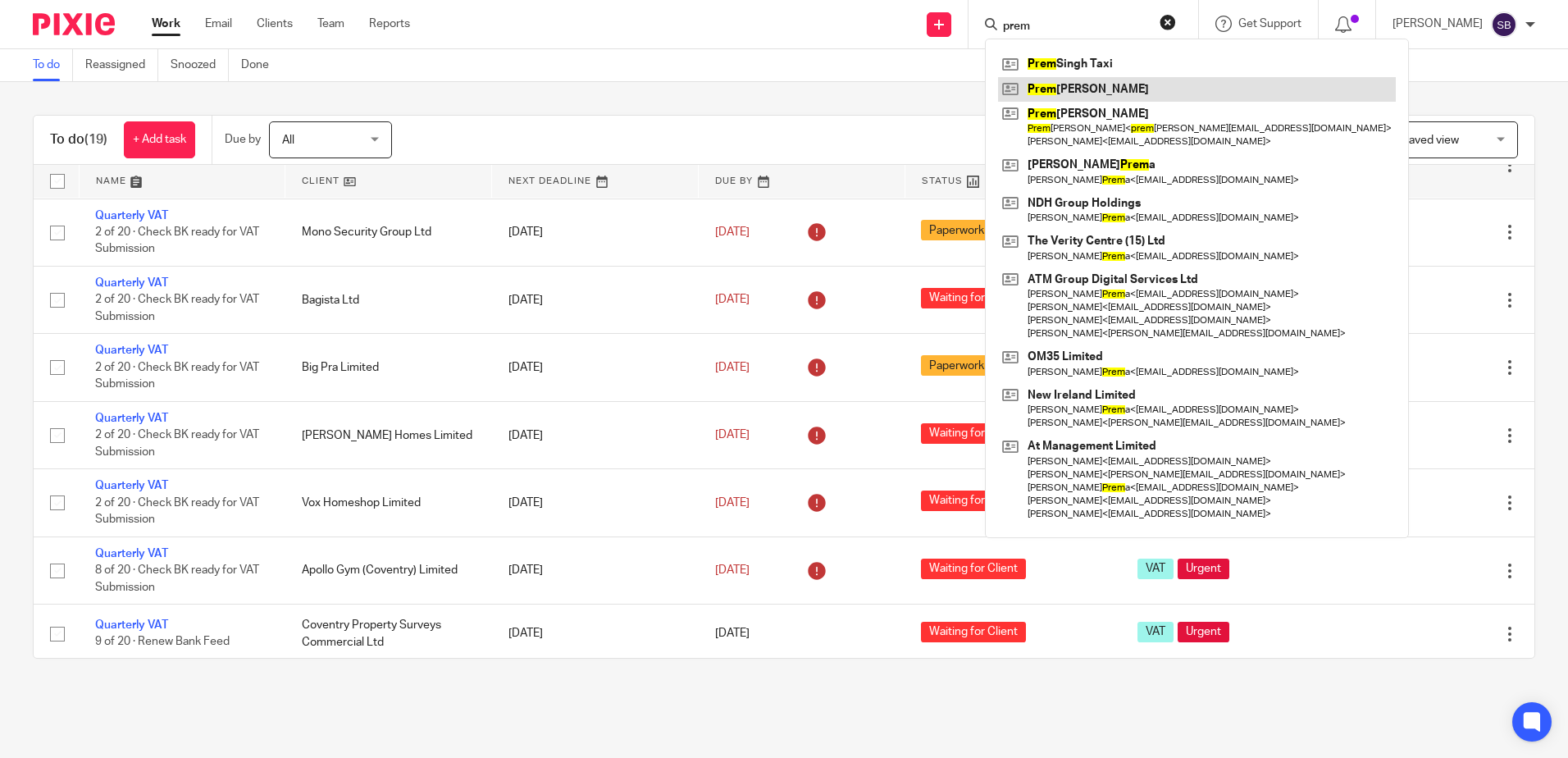
type input "prem"
click at [1107, 82] on link at bounding box center [1197, 89] width 397 height 24
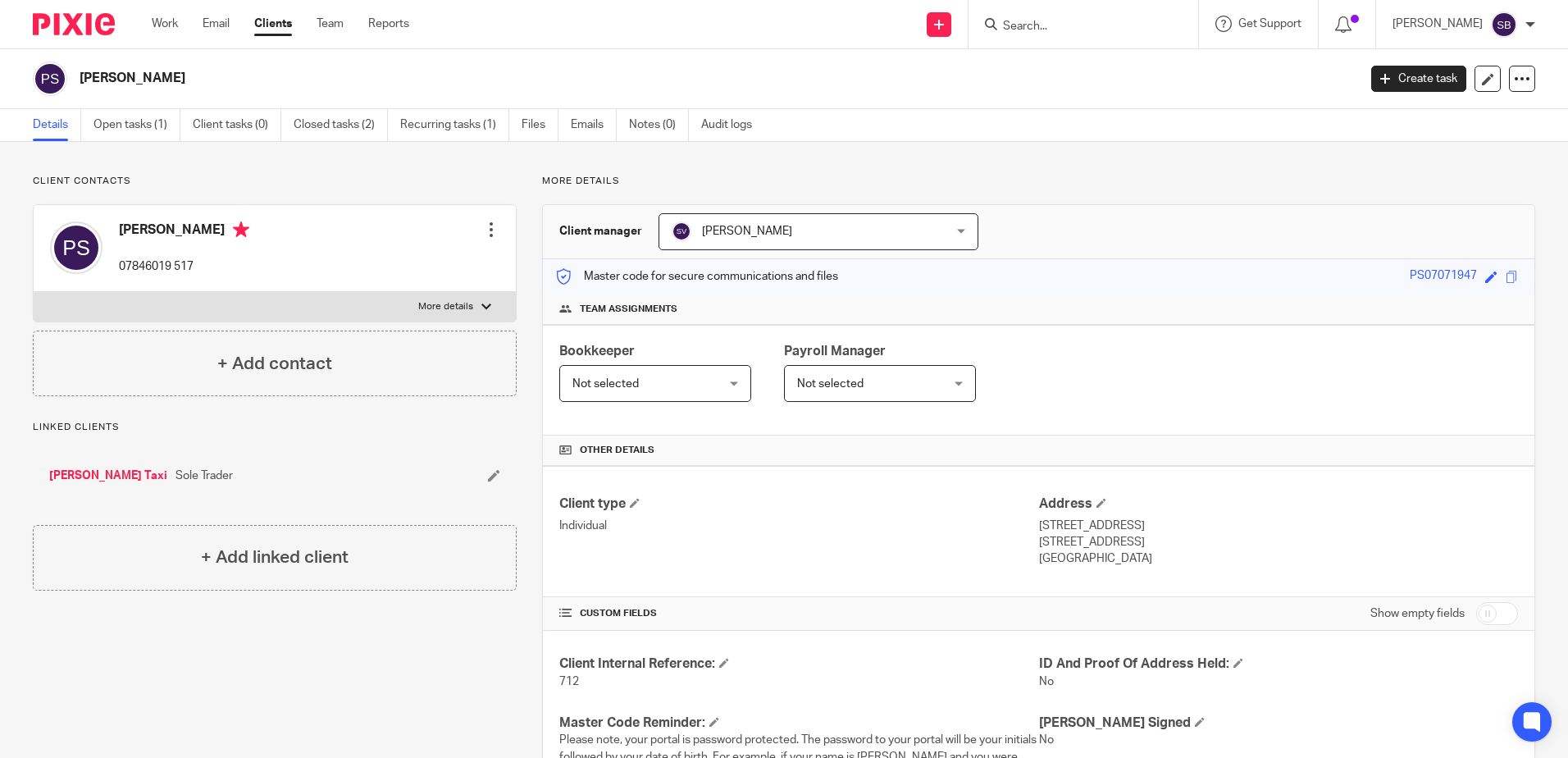
click at [486, 236] on div at bounding box center [490, 229] width 16 height 16
click at [426, 260] on link "Edit contact" at bounding box center [414, 266] width 157 height 24
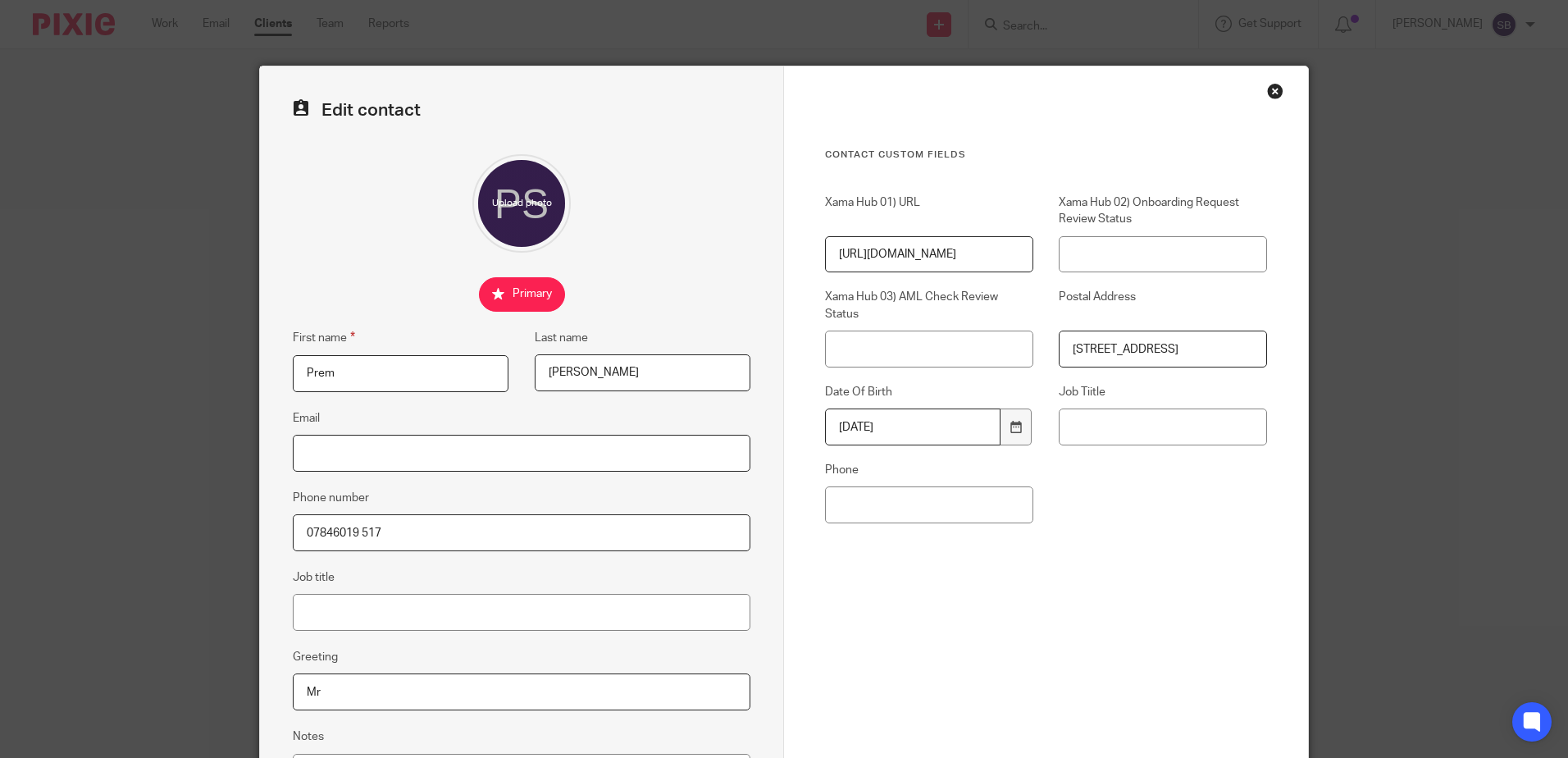
drag, startPoint x: 359, startPoint y: 458, endPoint x: 364, endPoint y: 452, distance: 7.8
click at [362, 454] on input "Email" at bounding box center [521, 453] width 457 height 37
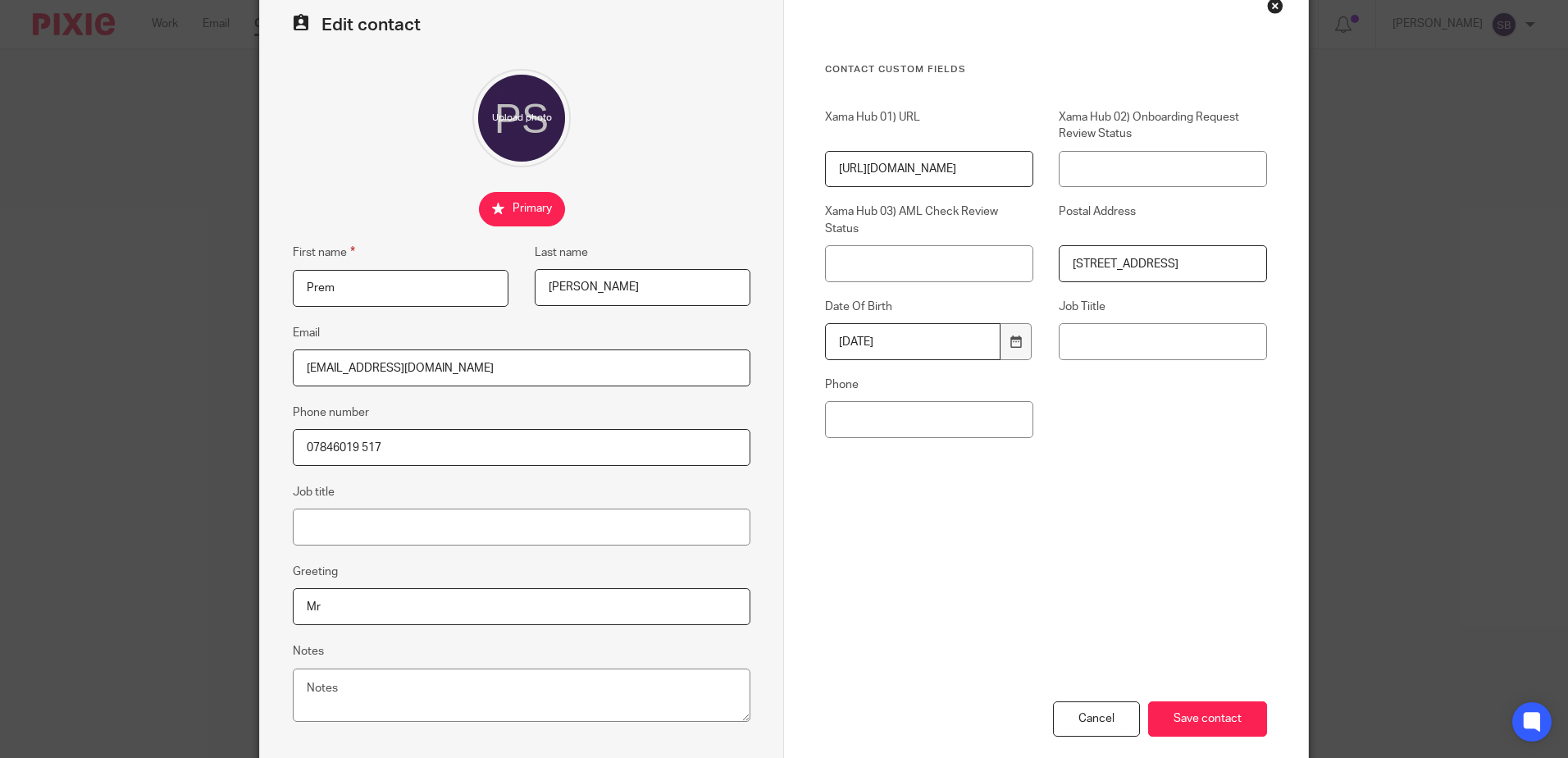
scroll to position [172, 0]
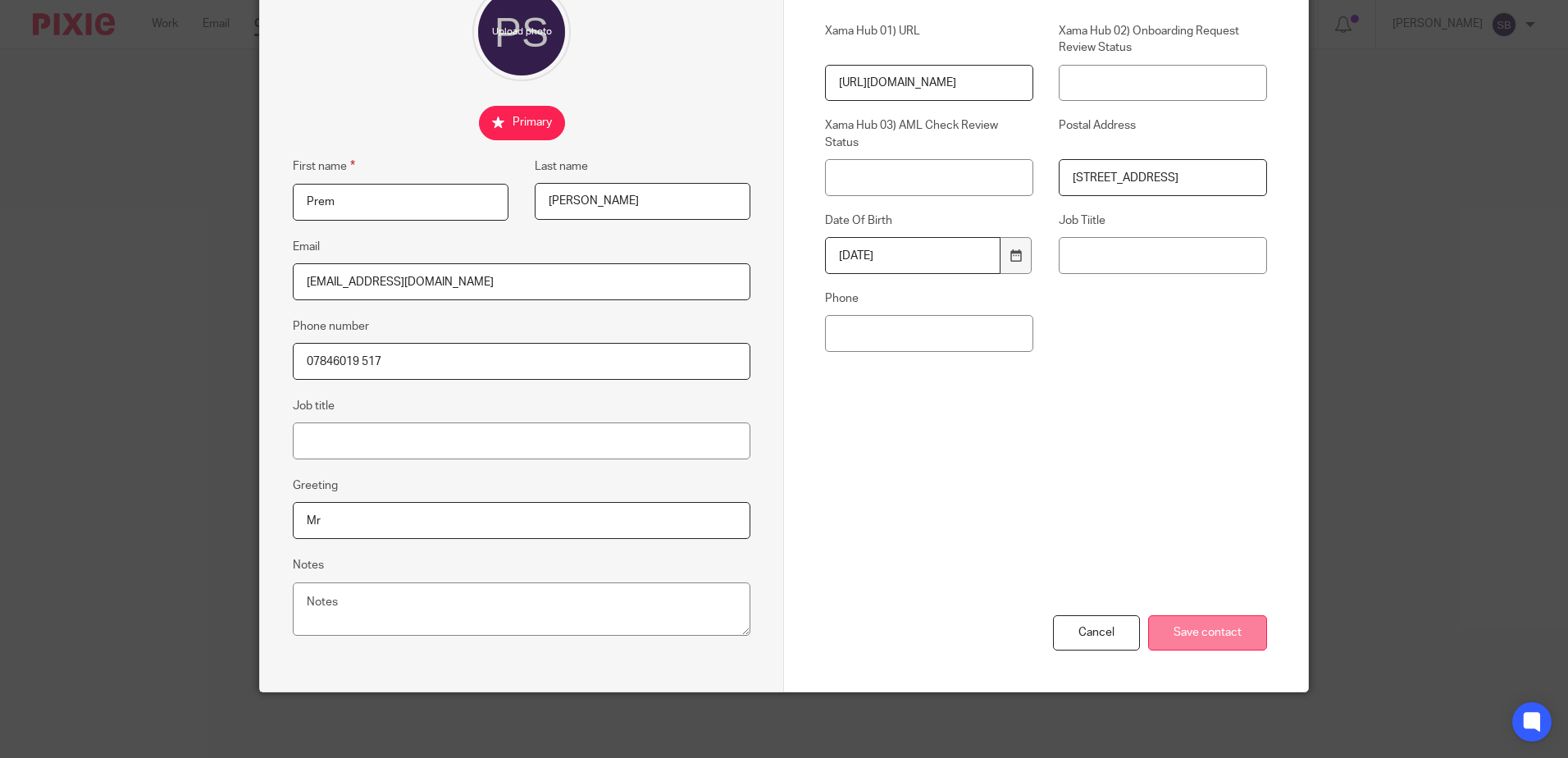
type input "[EMAIL_ADDRESS][DOMAIN_NAME]"
click at [1239, 637] on input "Save contact" at bounding box center [1207, 633] width 119 height 35
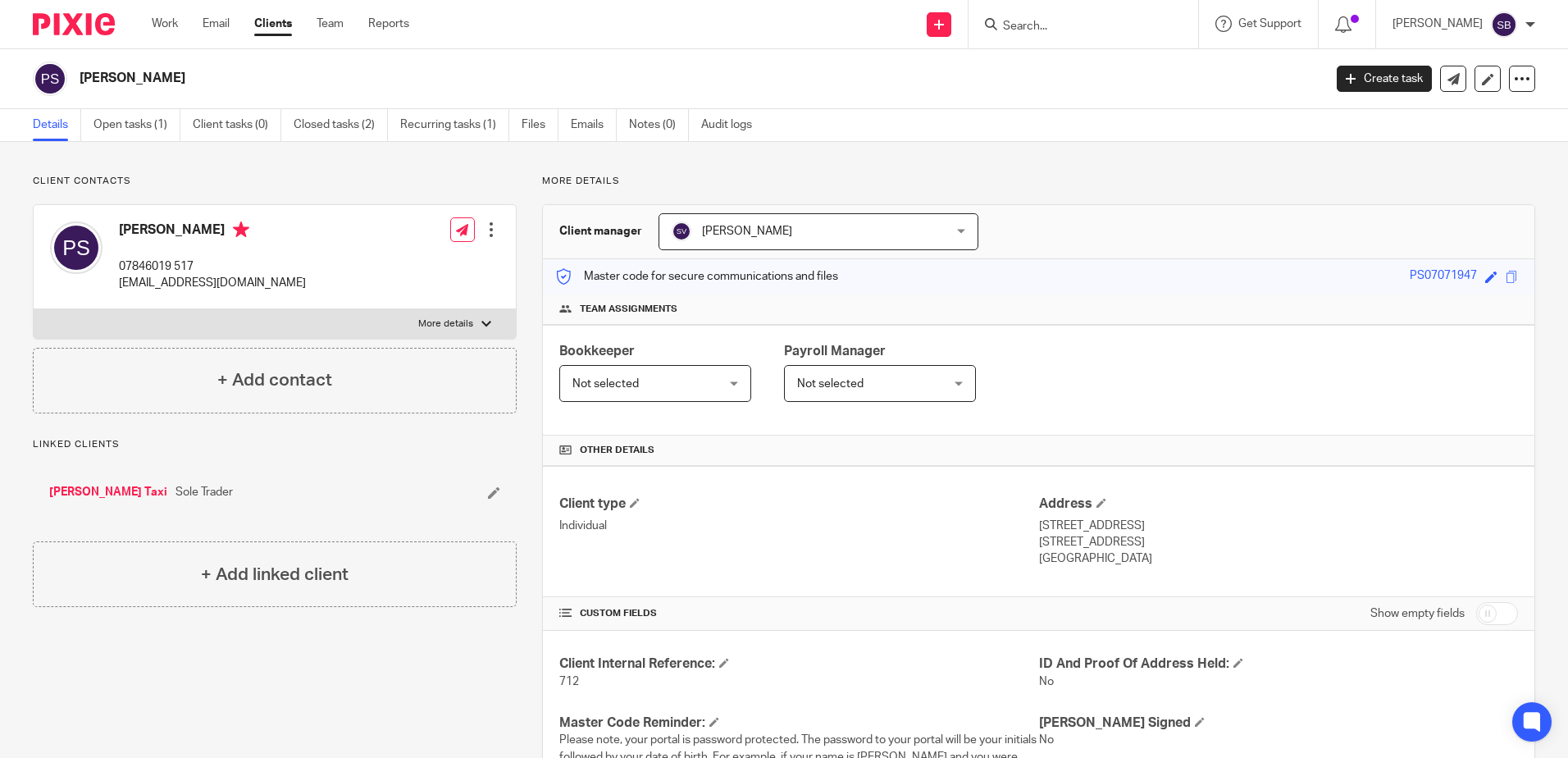
drag, startPoint x: 1037, startPoint y: 16, endPoint x: 1048, endPoint y: 22, distance: 12.5
click at [1039, 16] on form at bounding box center [1088, 23] width 174 height 20
click at [1055, 26] on input "Search" at bounding box center [1075, 26] width 147 height 15
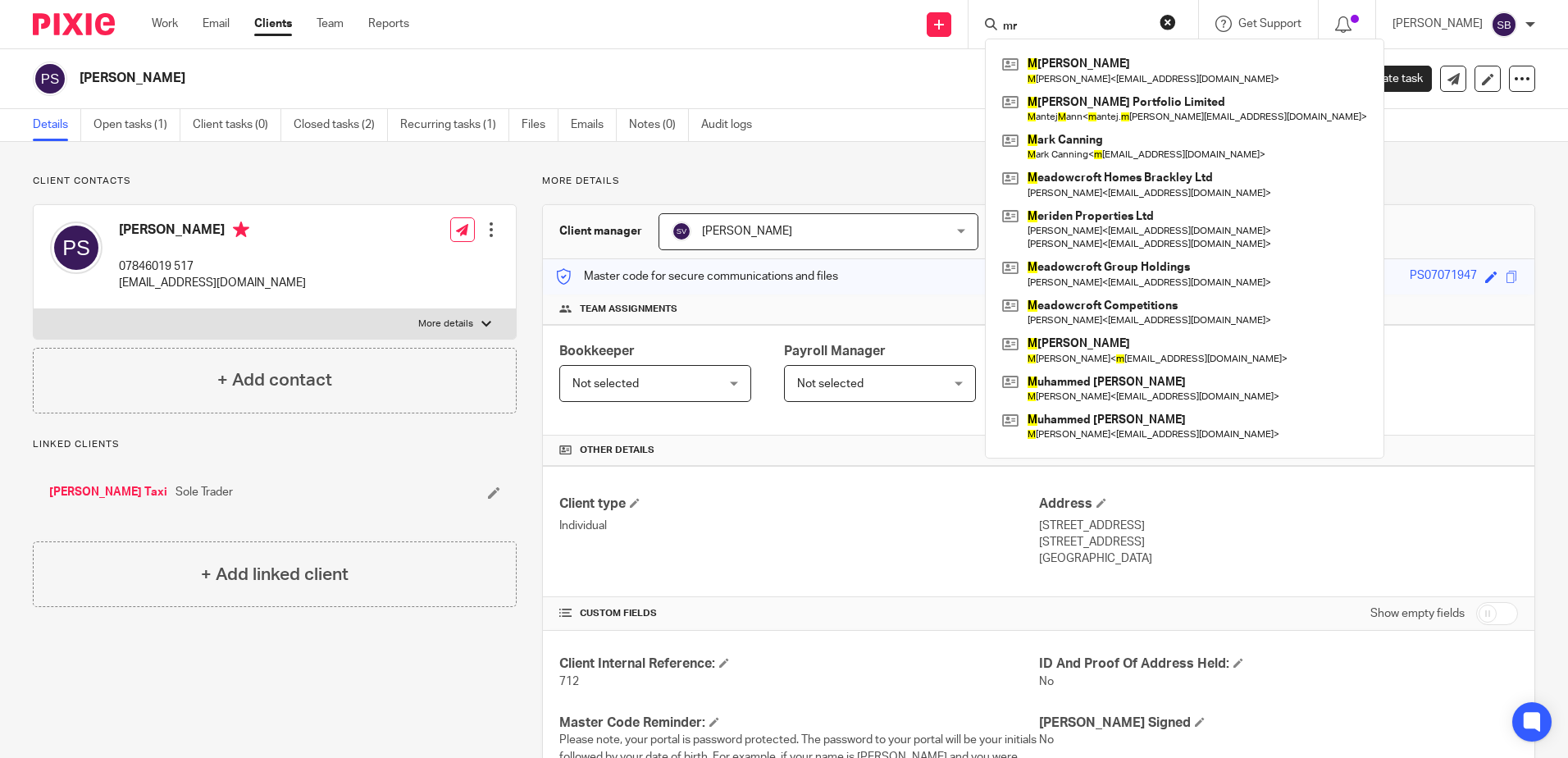
type input "m"
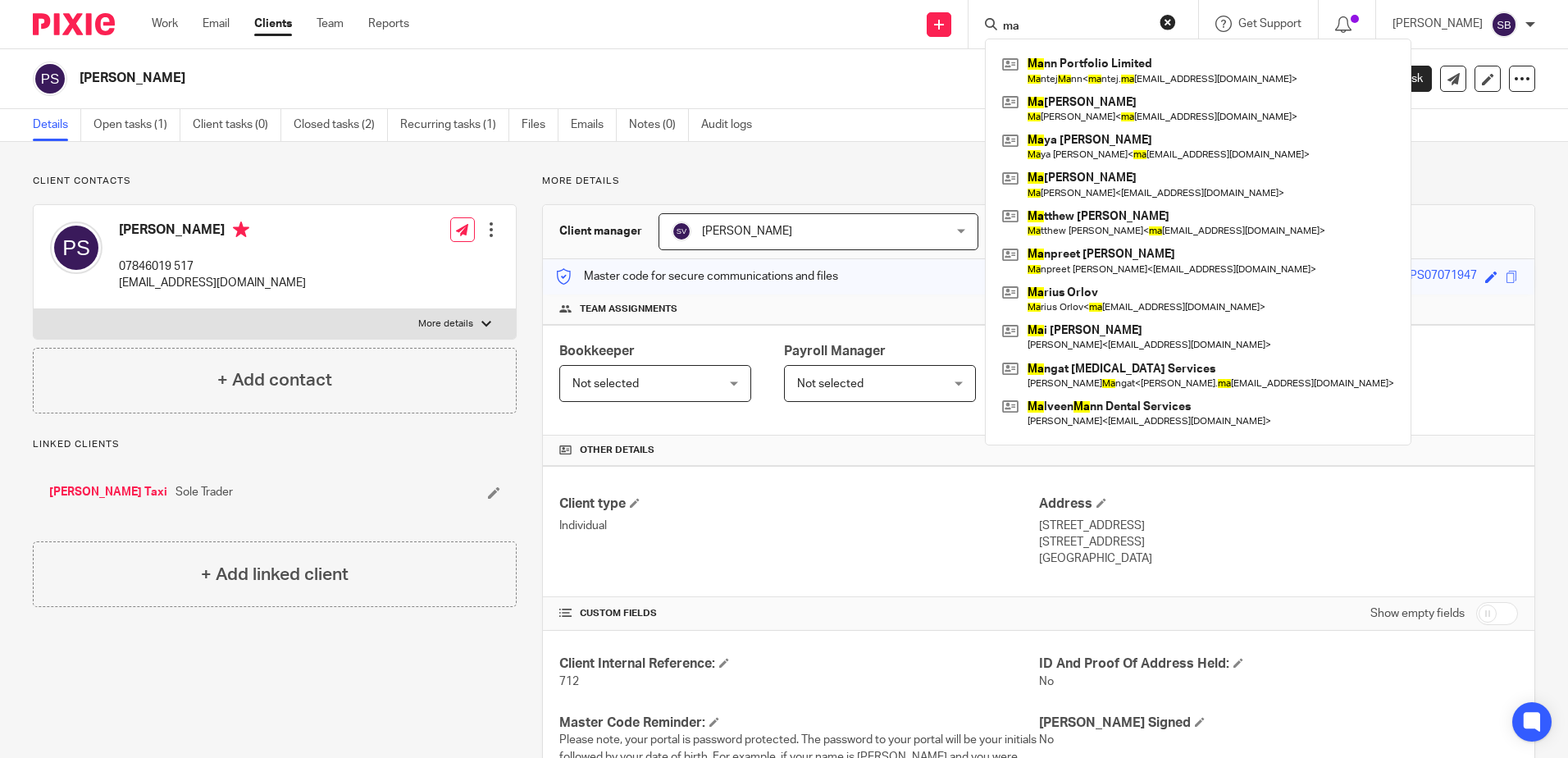
type input "m"
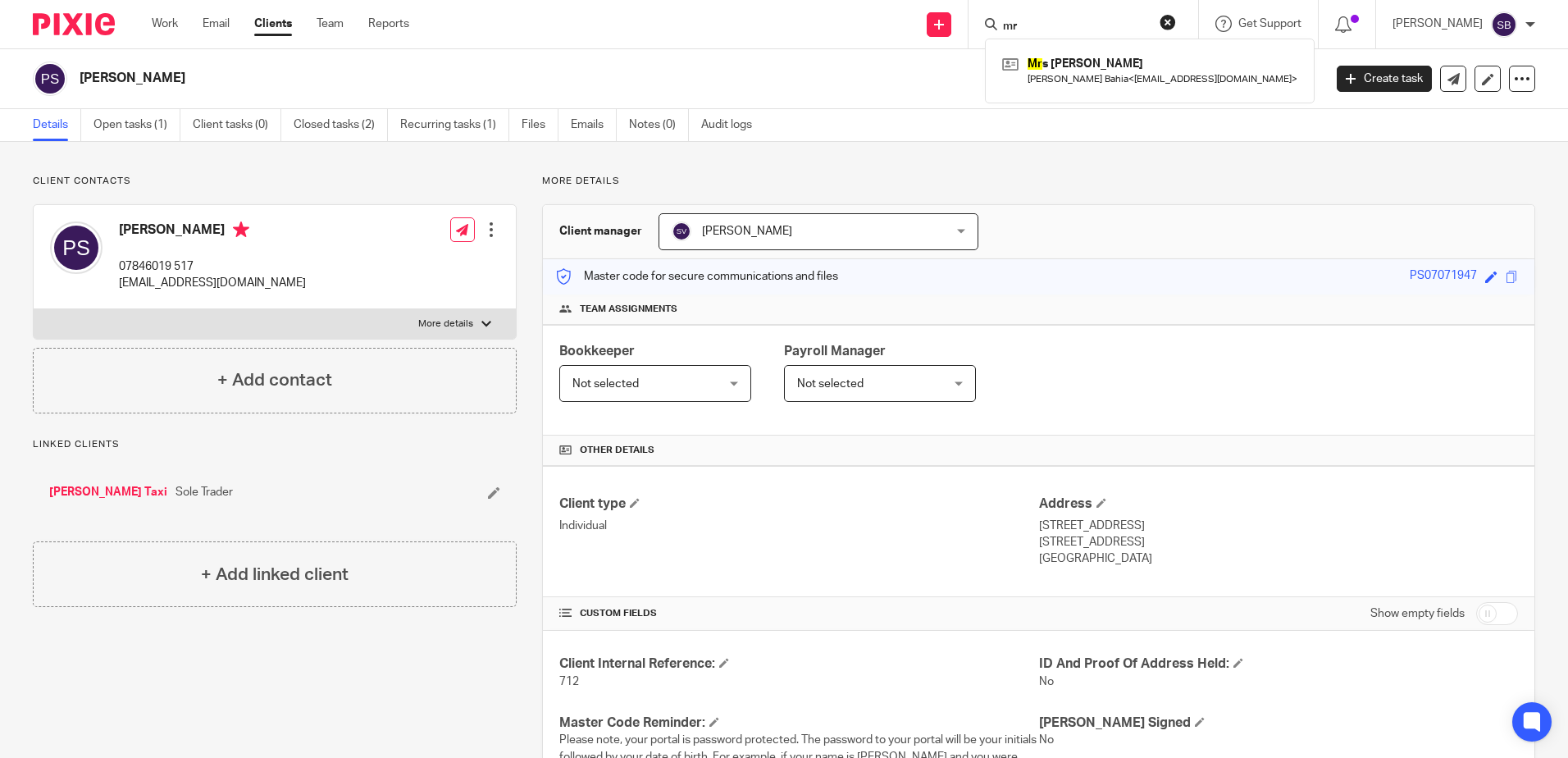
type input "m"
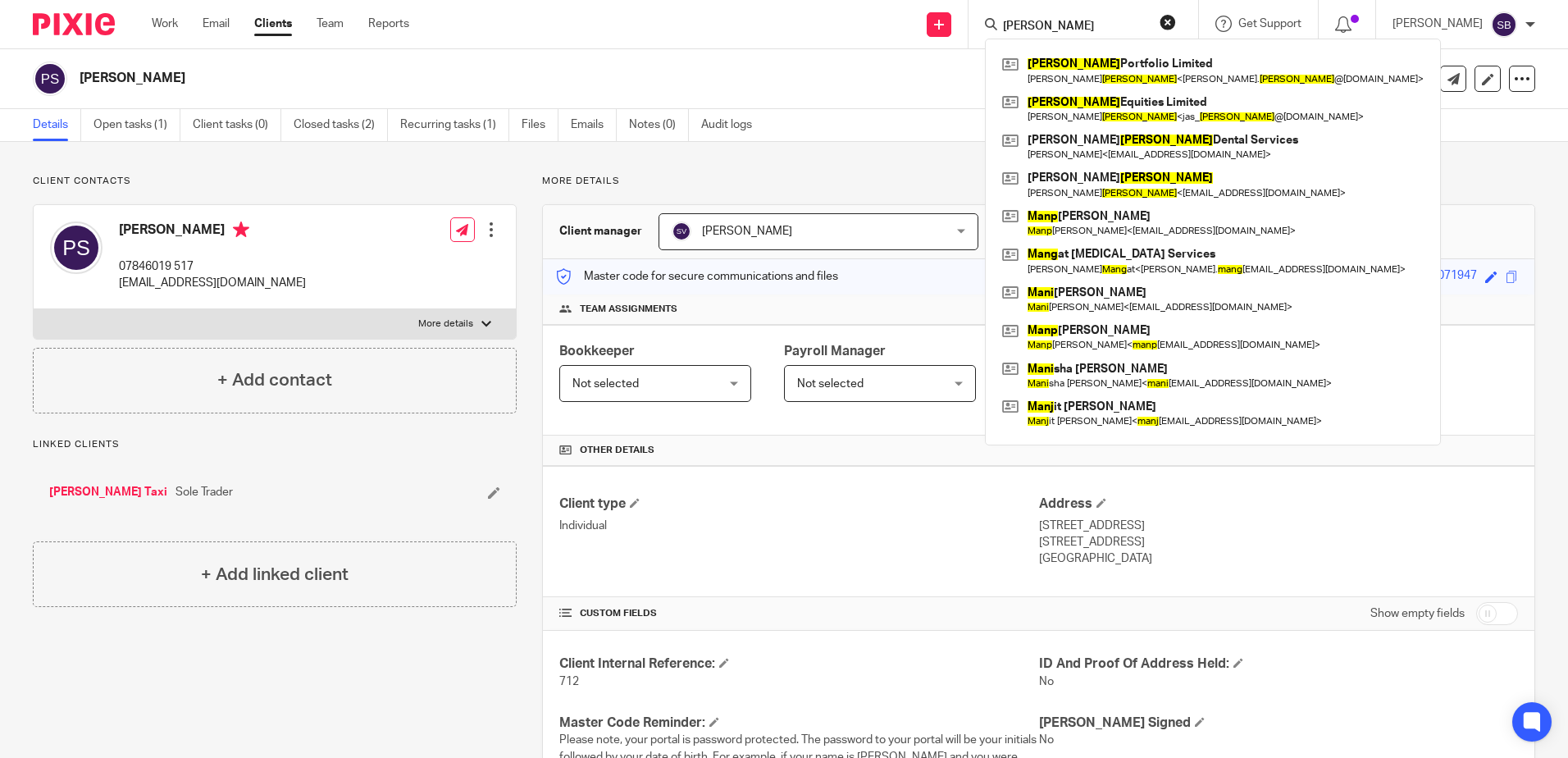
type input "mann"
click at [1176, 18] on button "reset" at bounding box center [1168, 21] width 16 height 16
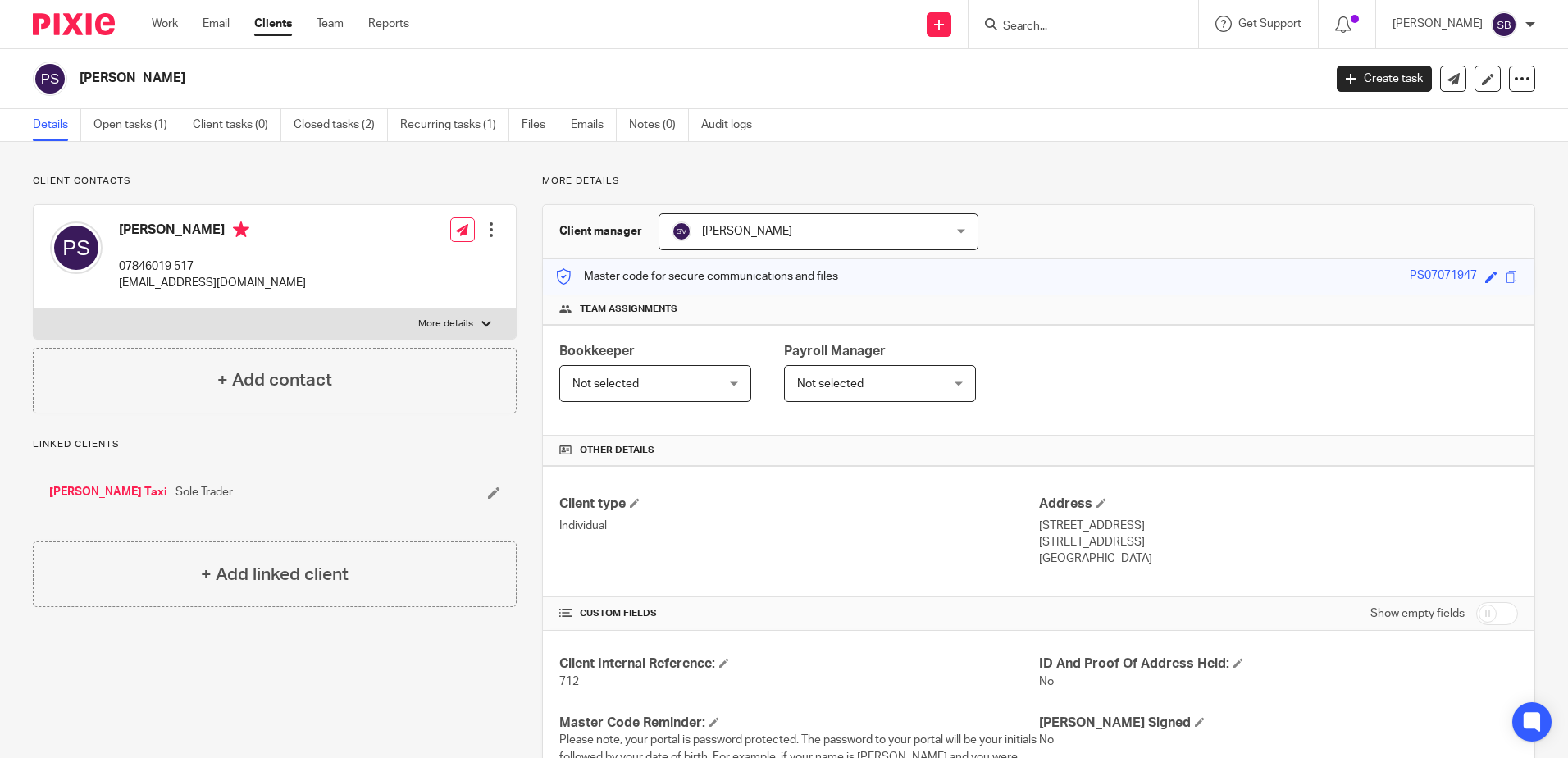
click at [1149, 22] on input "Search" at bounding box center [1075, 26] width 147 height 15
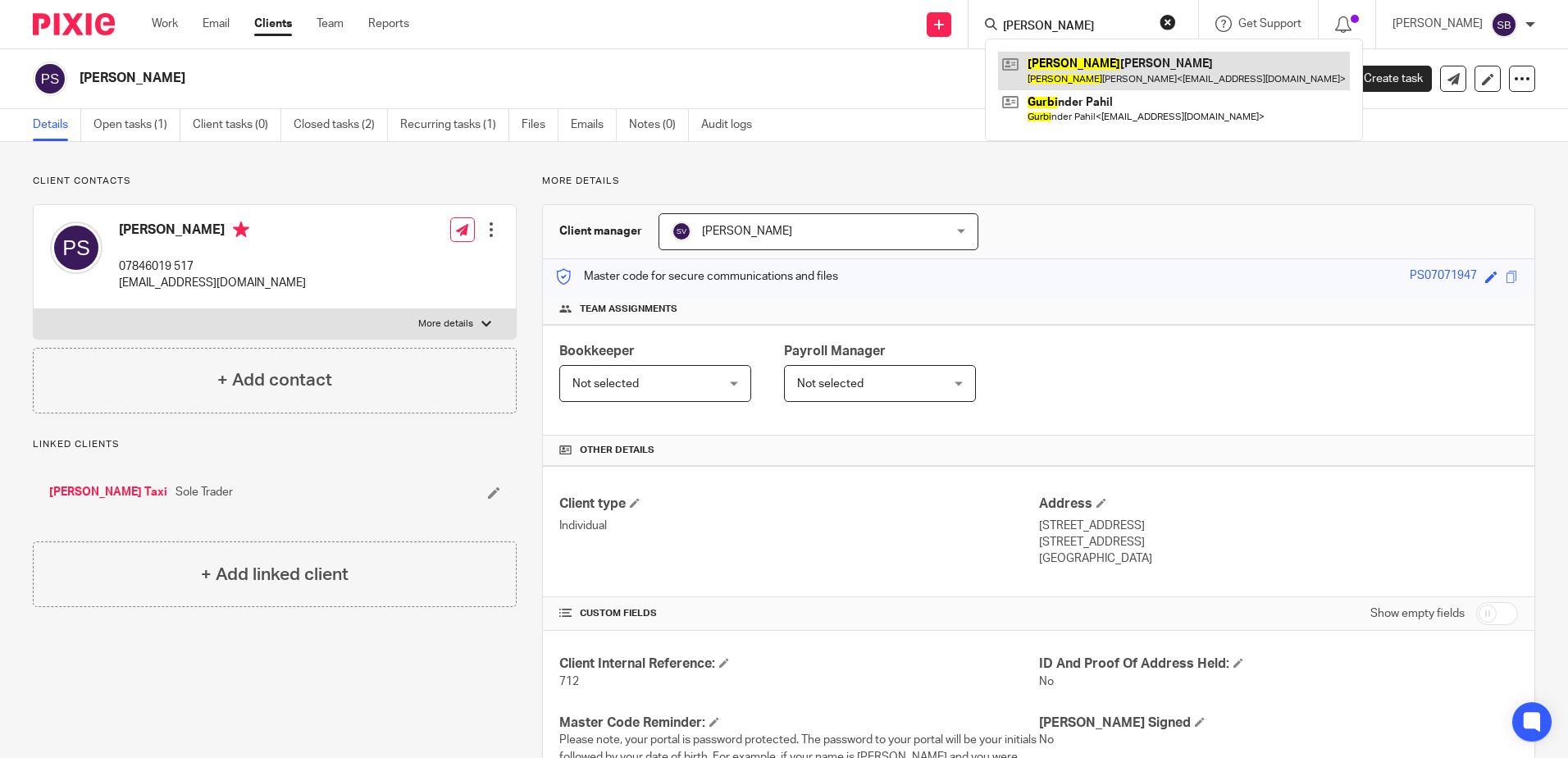
type input "gurba"
click at [1171, 70] on link at bounding box center [1174, 70] width 352 height 38
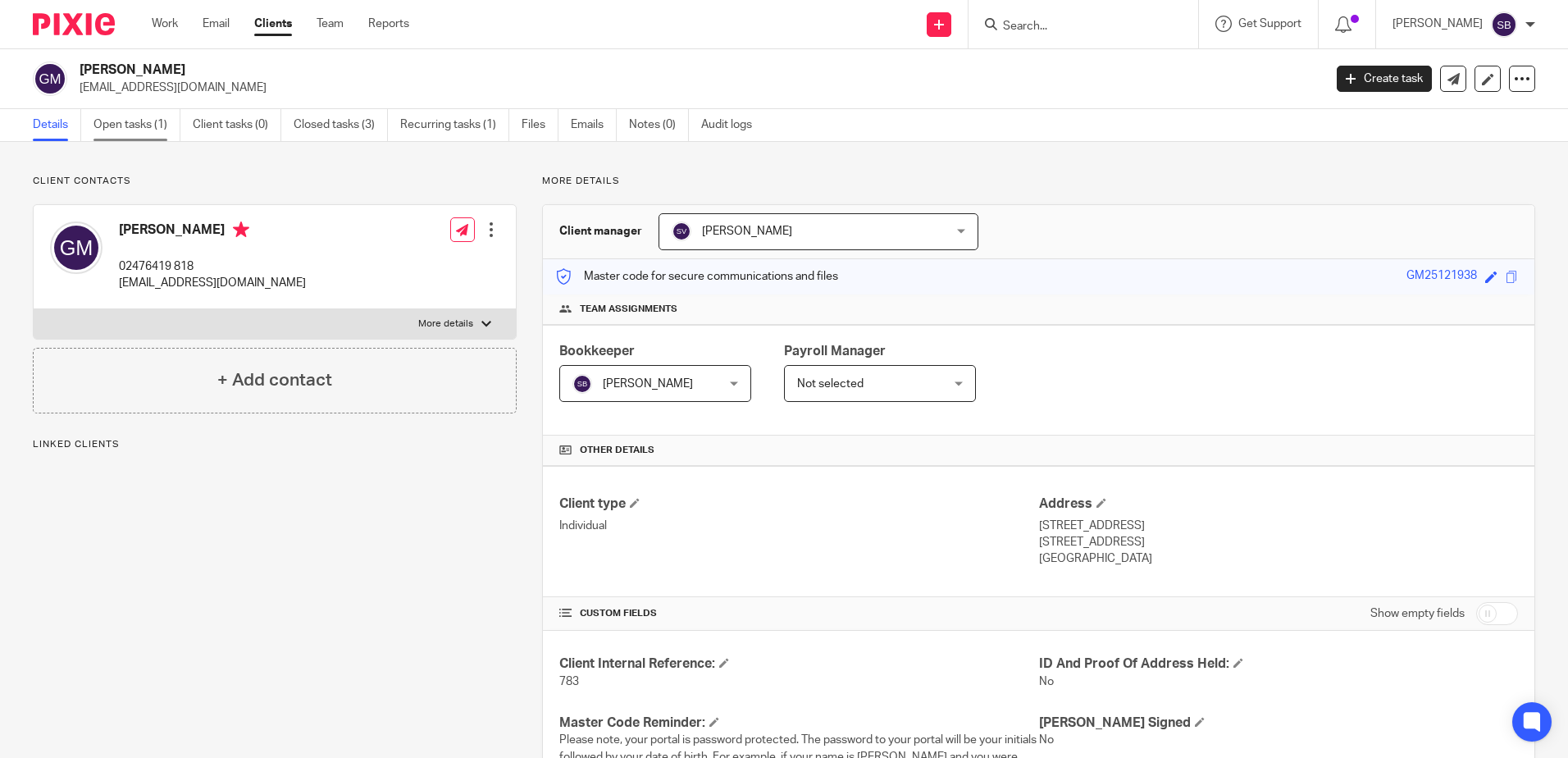
click at [136, 134] on link "Open tasks (1)" at bounding box center [137, 125] width 87 height 32
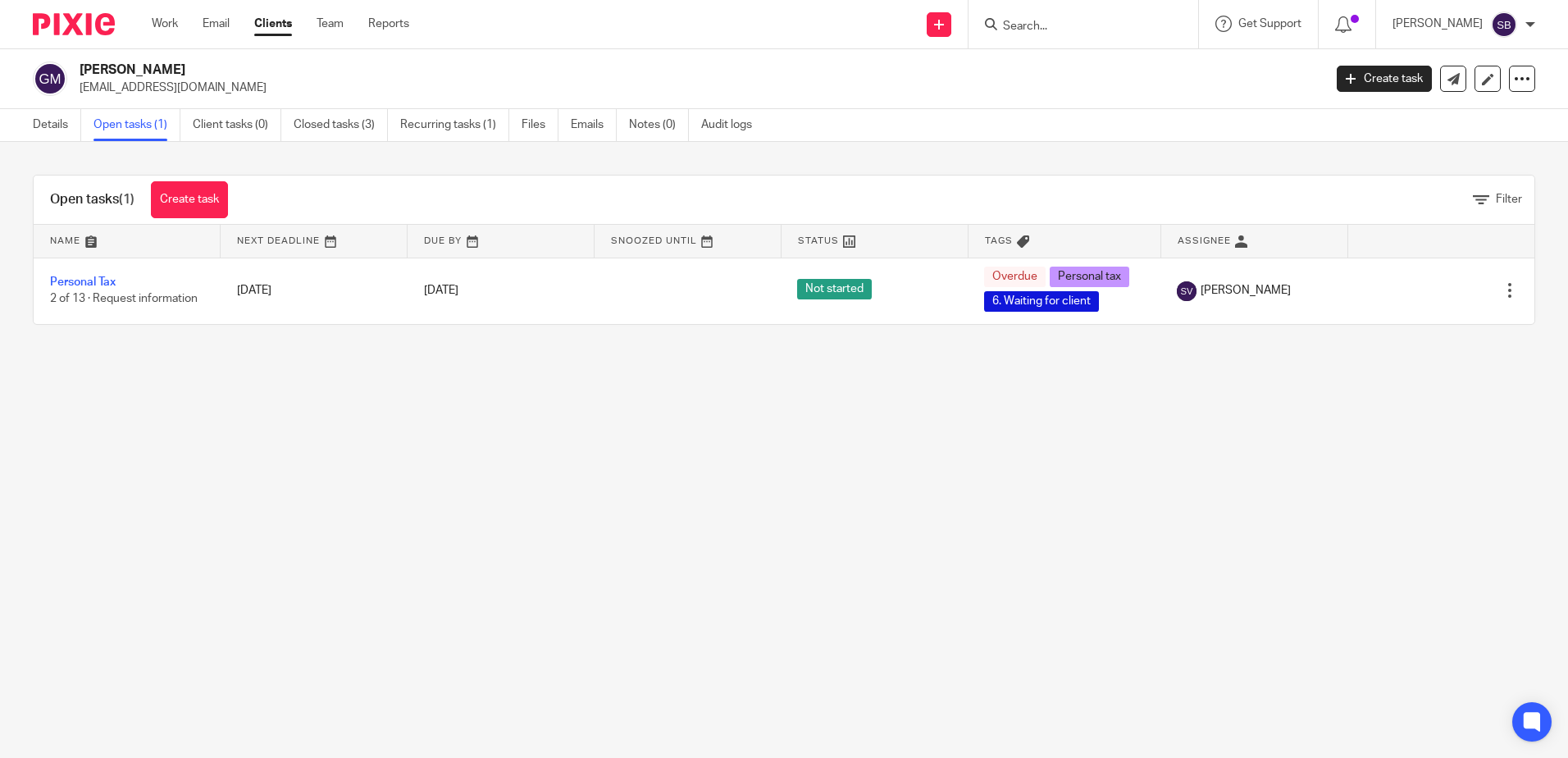
click at [1070, 36] on div at bounding box center [1082, 24] width 230 height 48
click at [1069, 33] on input "Search" at bounding box center [1075, 26] width 147 height 15
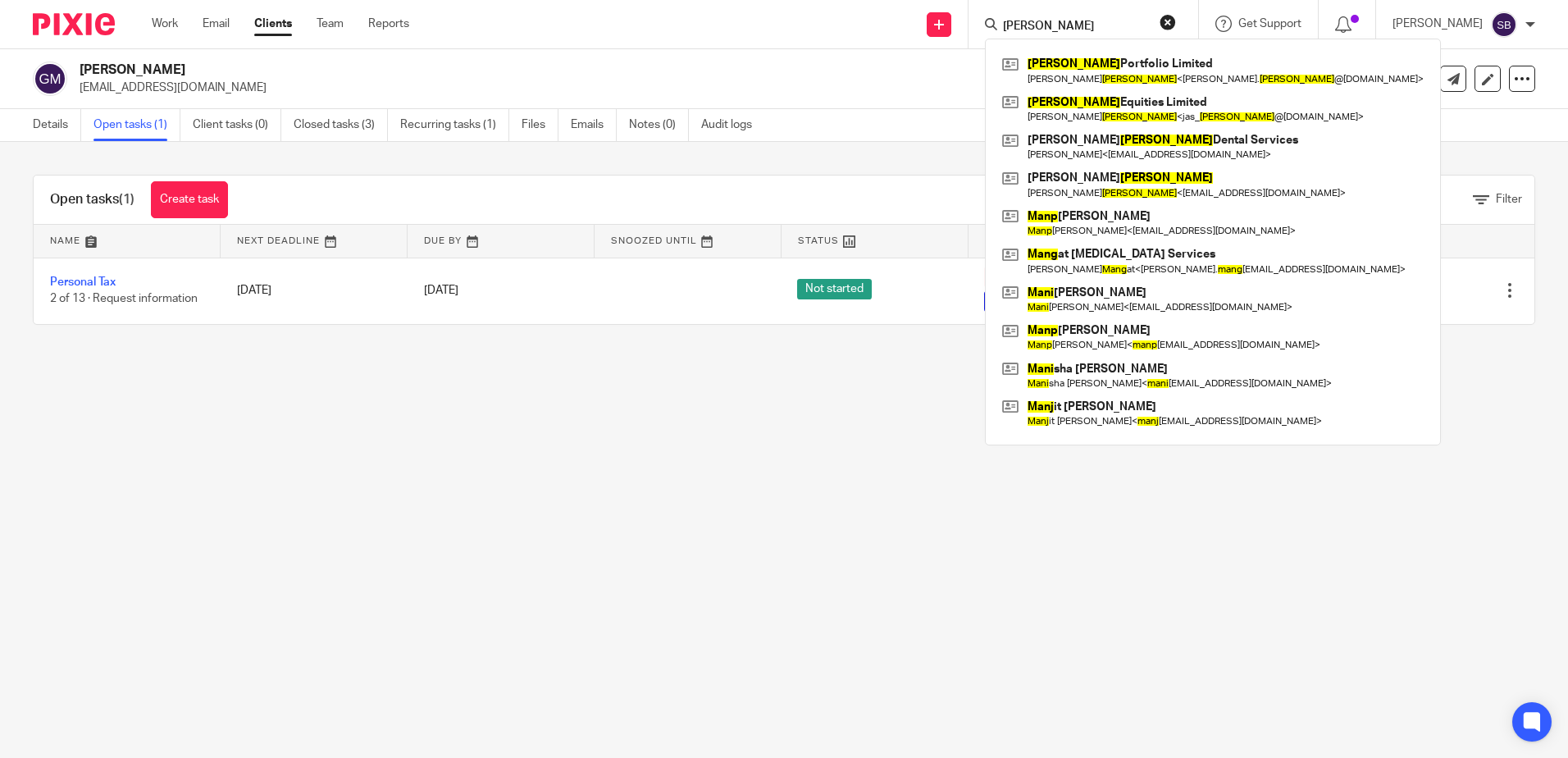
type input "[PERSON_NAME]"
click at [1176, 19] on button "reset" at bounding box center [1168, 21] width 16 height 16
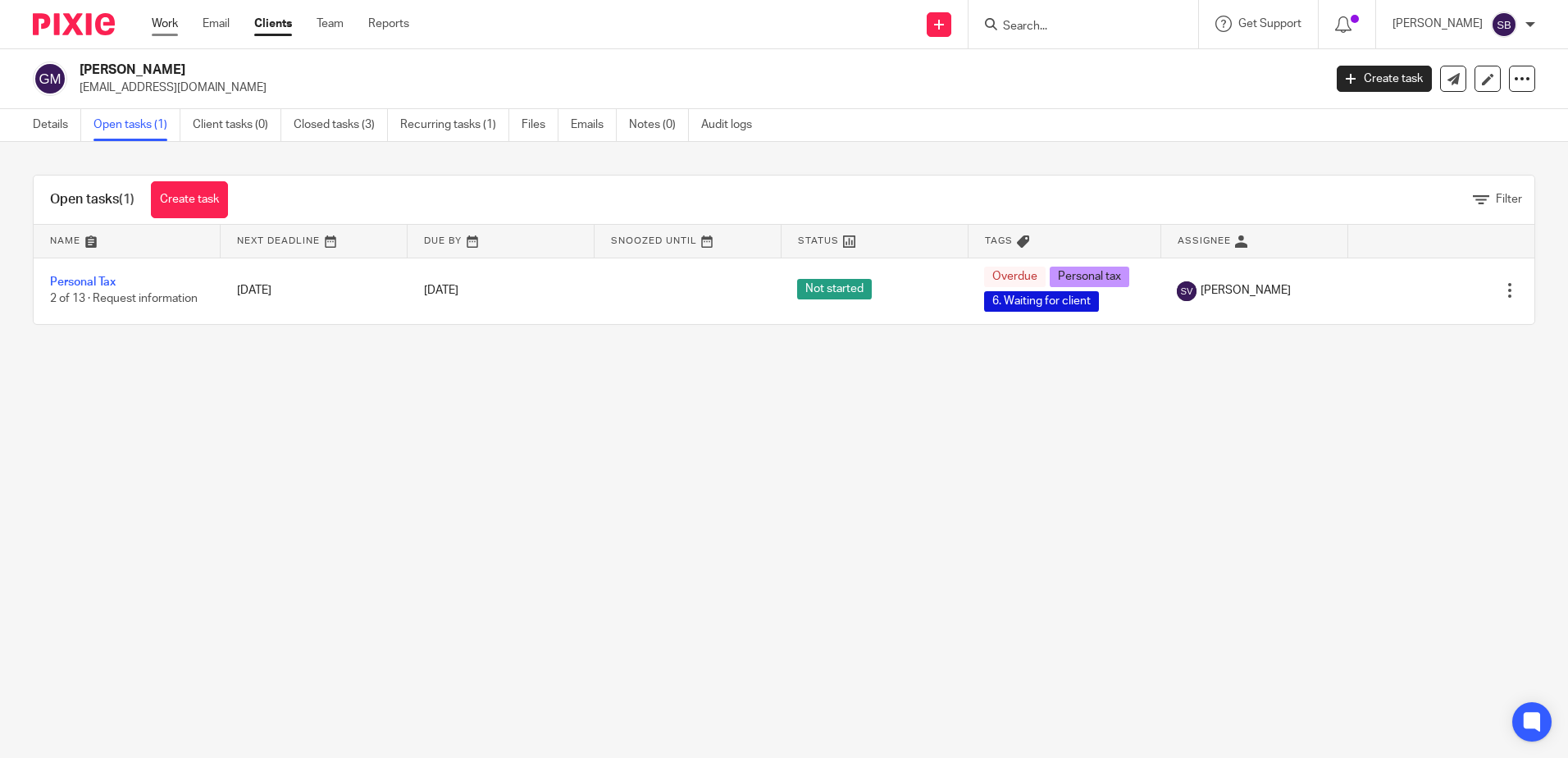
click at [168, 28] on link "Work" at bounding box center [165, 23] width 26 height 16
